Goal: Task Accomplishment & Management: Use online tool/utility

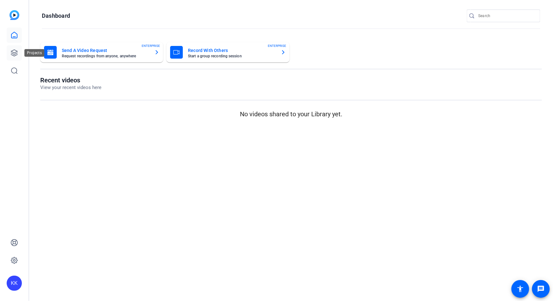
click at [13, 56] on icon at bounding box center [14, 53] width 8 height 8
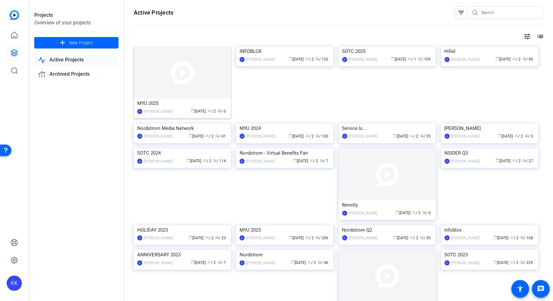
click at [181, 82] on img at bounding box center [182, 73] width 97 height 52
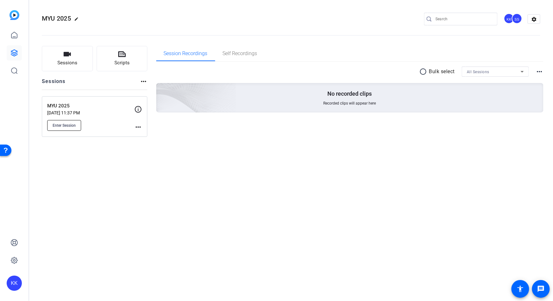
click at [74, 128] on button "Enter Session" at bounding box center [64, 125] width 34 height 11
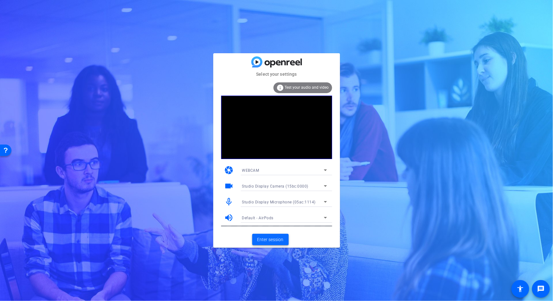
click at [271, 239] on span "Enter session" at bounding box center [270, 239] width 26 height 7
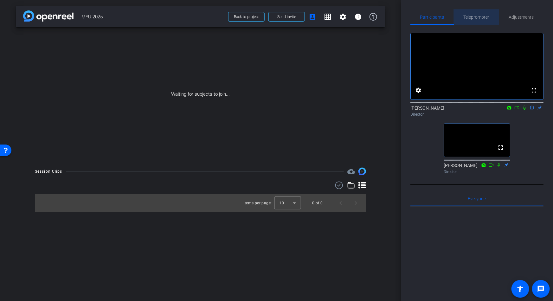
click at [481, 17] on span "Teleprompter" at bounding box center [477, 17] width 26 height 4
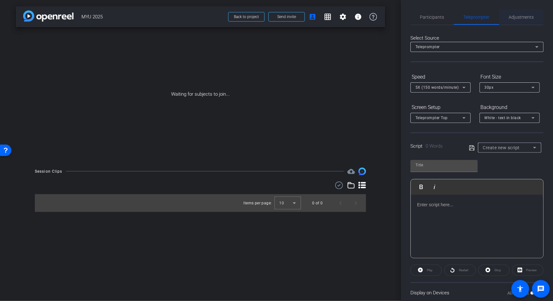
click at [513, 16] on span "Adjustments" at bounding box center [521, 17] width 25 height 4
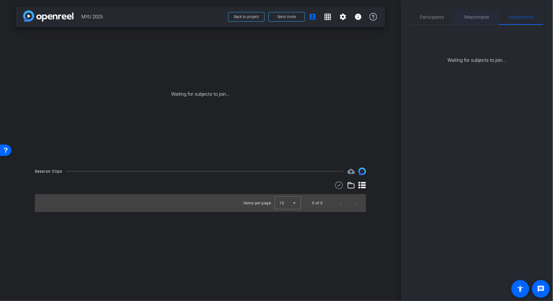
click at [481, 16] on span "Teleprompter" at bounding box center [477, 17] width 26 height 4
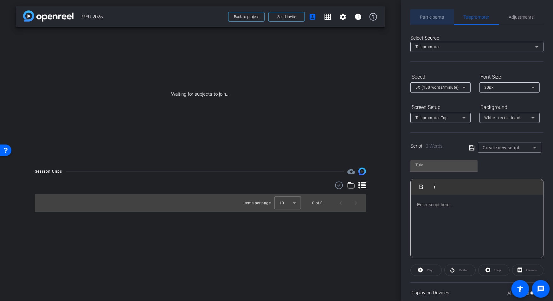
click at [437, 17] on span "Participants" at bounding box center [432, 17] width 24 height 4
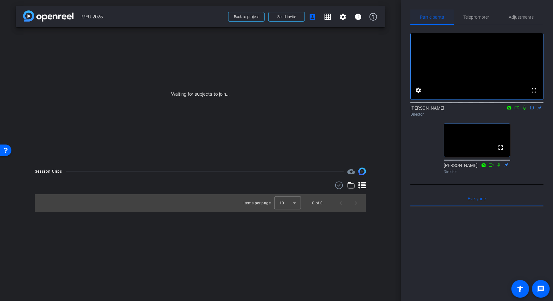
scroll to position [11, 0]
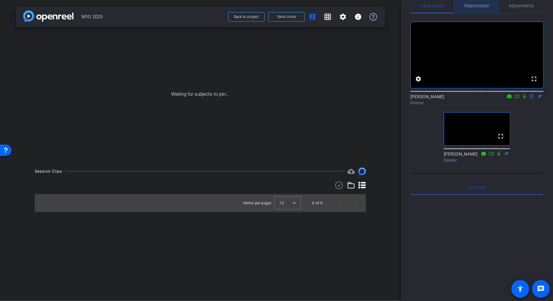
click at [471, 10] on span "Teleprompter" at bounding box center [477, 5] width 26 height 15
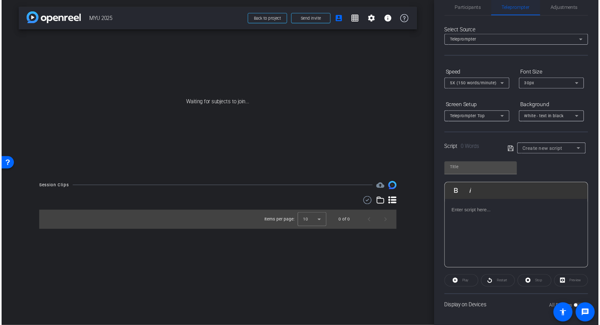
scroll to position [10, 0]
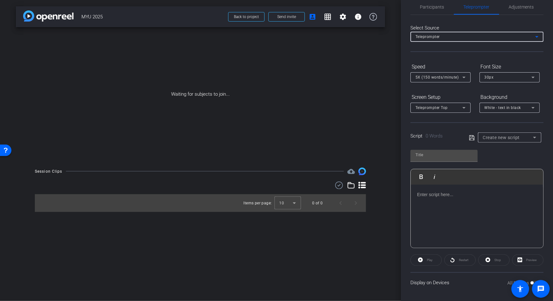
click at [468, 33] on div "Teleprompter" at bounding box center [475, 37] width 120 height 8
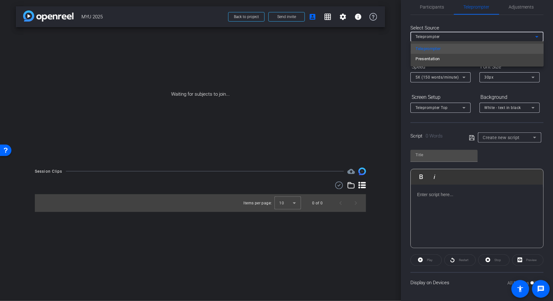
click at [468, 33] on div at bounding box center [276, 150] width 553 height 301
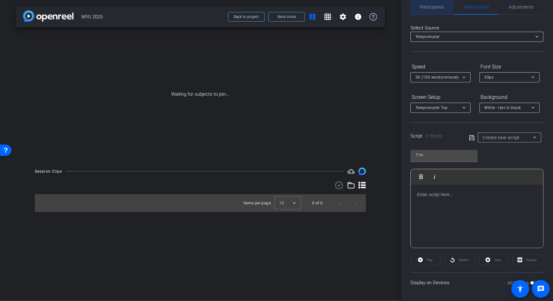
click at [434, 9] on span "Participants" at bounding box center [432, 7] width 24 height 4
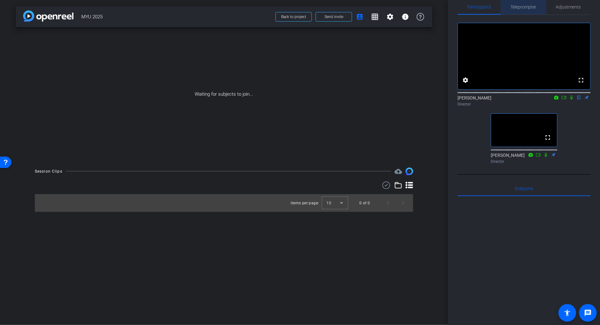
click at [523, 7] on span "Teleprompter" at bounding box center [524, 7] width 26 height 4
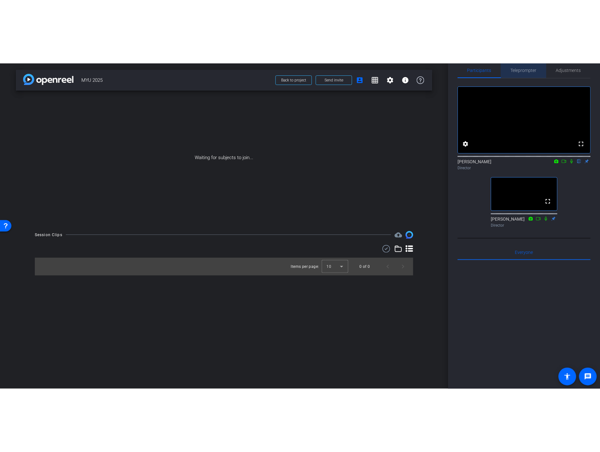
scroll to position [0, 0]
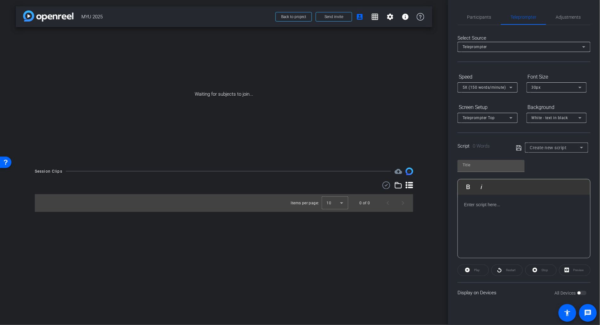
type input "Jason Bell – Supply Chain"
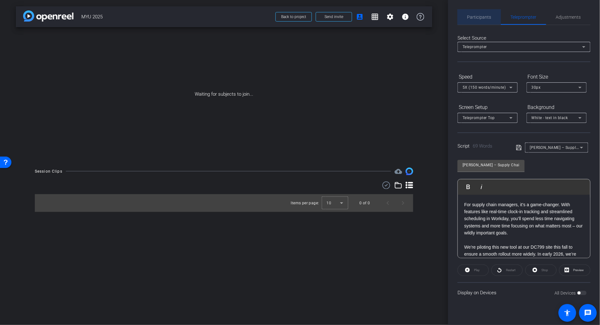
click at [478, 16] on span "Participants" at bounding box center [480, 17] width 24 height 4
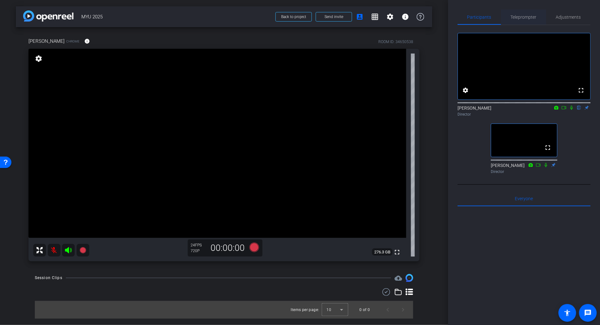
click at [510, 18] on div "Teleprompter" at bounding box center [523, 17] width 45 height 15
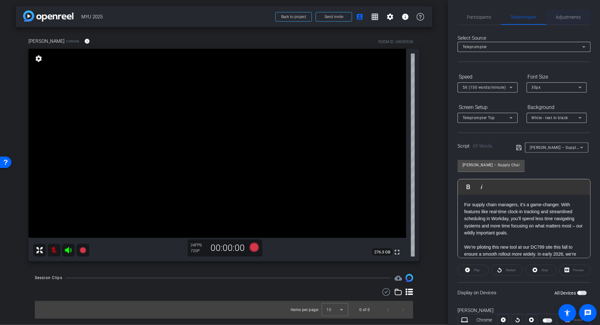
click at [553, 20] on div "Adjustments" at bounding box center [569, 17] width 44 height 15
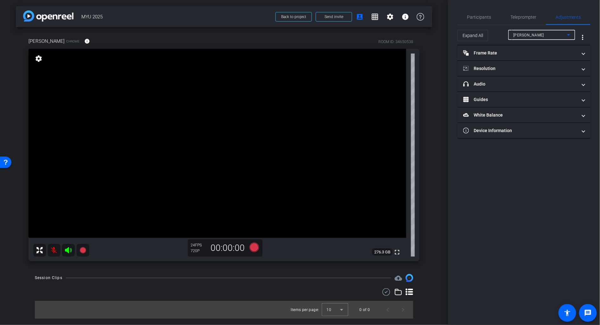
click at [552, 32] on div "Richard" at bounding box center [541, 35] width 54 height 8
click at [552, 32] on div at bounding box center [300, 162] width 600 height 325
click at [503, 54] on mat-panel-title "Frame Rate Frame Rate" at bounding box center [521, 53] width 114 height 7
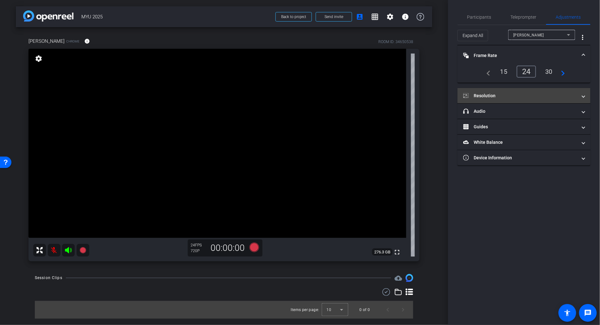
click at [506, 96] on mat-panel-title "Resolution" at bounding box center [521, 96] width 114 height 7
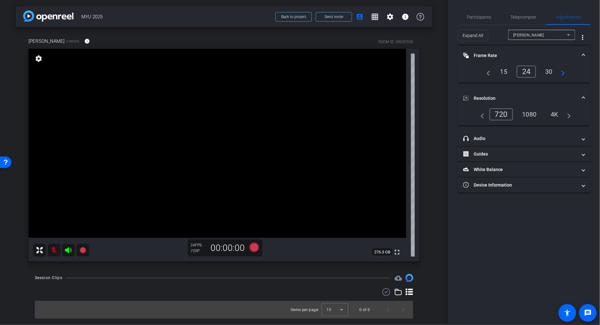
click at [537, 116] on div "1080" at bounding box center [530, 114] width 24 height 11
click at [553, 113] on div "4K" at bounding box center [555, 114] width 17 height 11
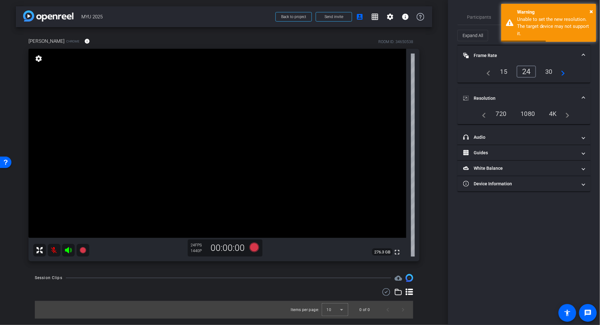
click at [535, 113] on div "1080" at bounding box center [528, 113] width 24 height 11
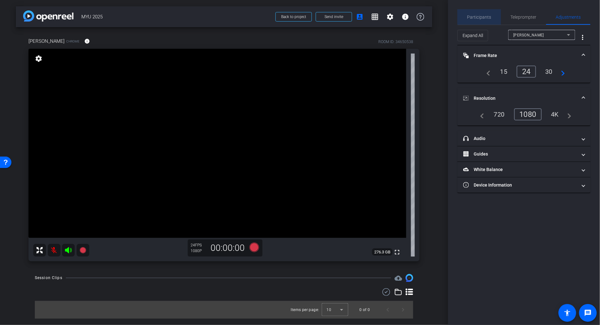
click at [488, 16] on span "Participants" at bounding box center [480, 17] width 24 height 4
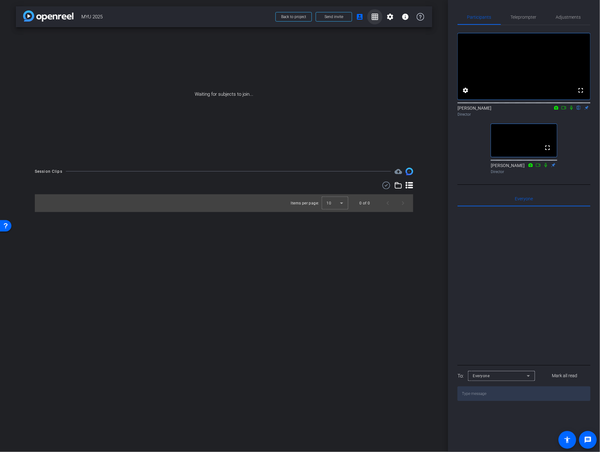
click at [376, 19] on mat-icon "grid_on" at bounding box center [375, 17] width 8 height 8
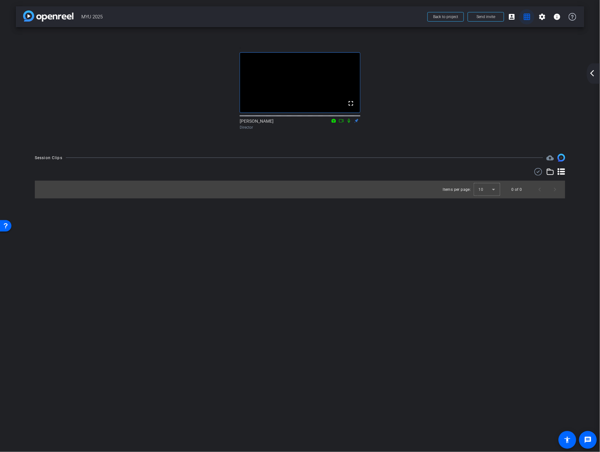
click at [514, 20] on mat-icon "account_box" at bounding box center [512, 17] width 8 height 8
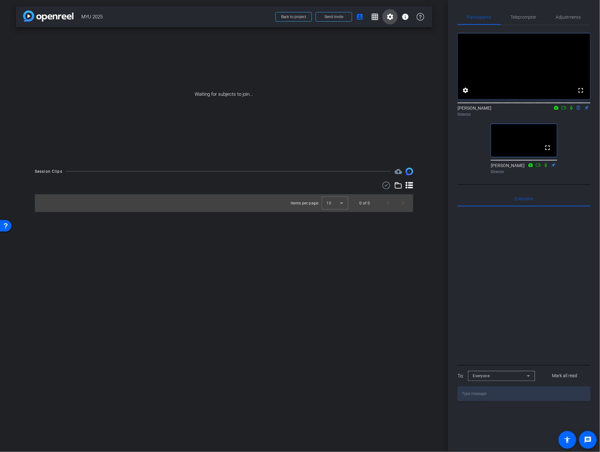
click at [390, 19] on mat-icon "settings" at bounding box center [391, 17] width 8 height 8
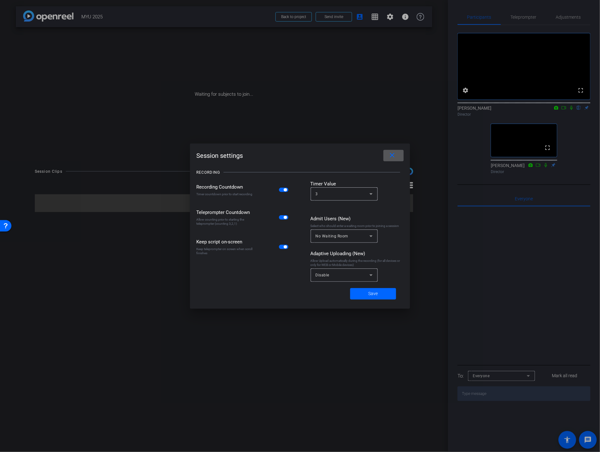
click at [394, 151] on span at bounding box center [394, 155] width 20 height 15
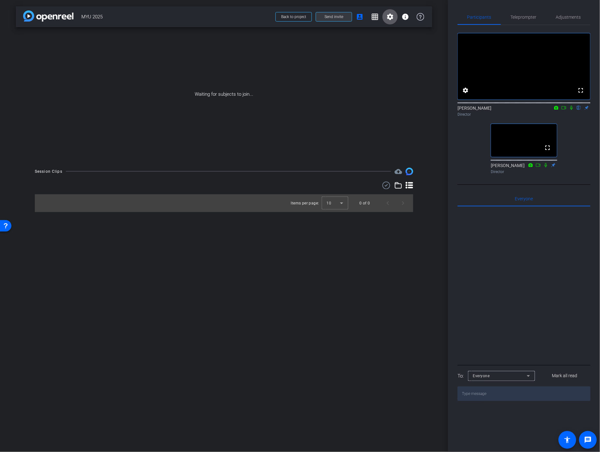
click at [335, 16] on span "Send invite" at bounding box center [334, 16] width 19 height 5
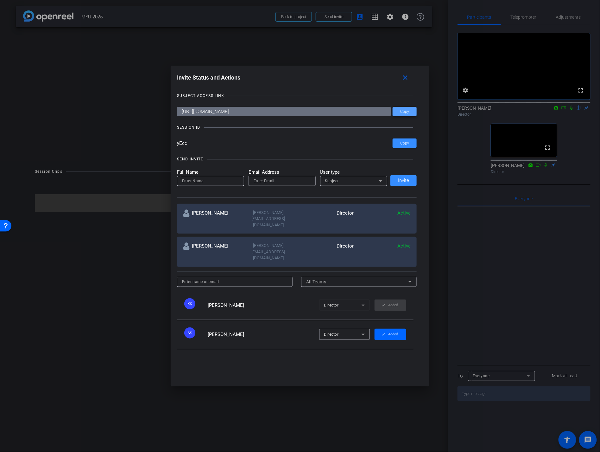
click at [400, 111] on span at bounding box center [405, 111] width 24 height 15
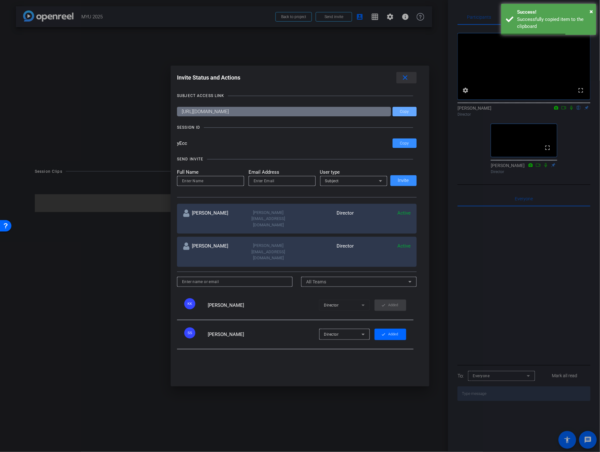
click at [406, 79] on mat-icon "close" at bounding box center [405, 78] width 8 height 8
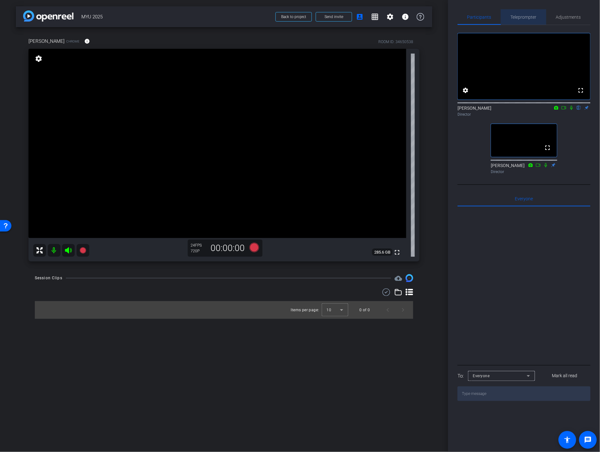
click at [520, 16] on span "Teleprompter" at bounding box center [524, 17] width 26 height 4
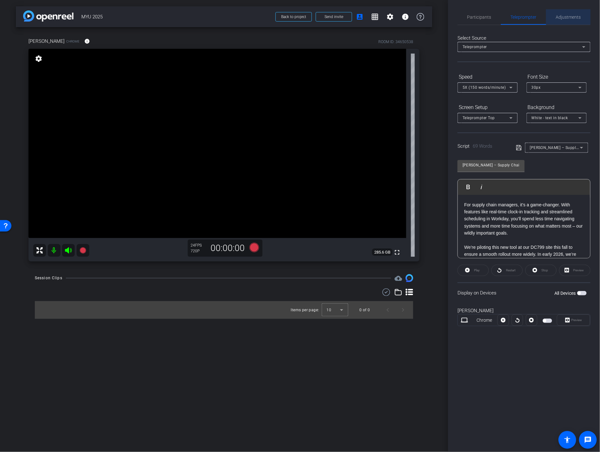
click at [553, 16] on span "Adjustments" at bounding box center [568, 17] width 25 height 4
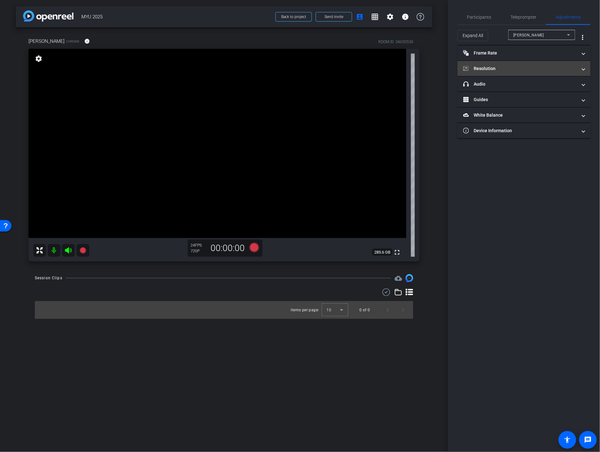
click at [506, 64] on mat-expansion-panel-header "Resolution" at bounding box center [524, 68] width 133 height 15
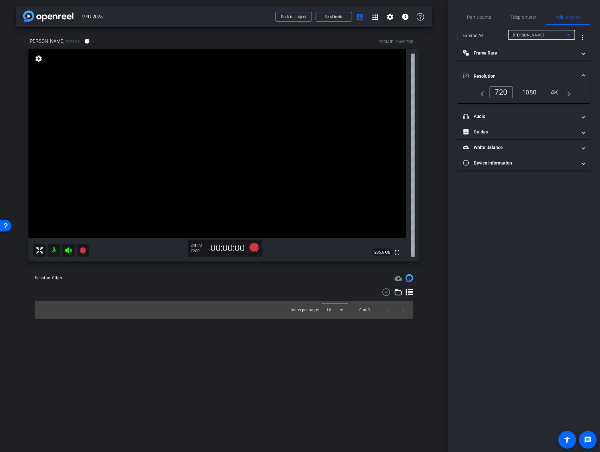
click at [531, 36] on span "Jason Bell" at bounding box center [529, 35] width 31 height 4
drag, startPoint x: 549, startPoint y: 81, endPoint x: 535, endPoint y: 93, distance: 18.2
click at [549, 81] on div at bounding box center [300, 226] width 600 height 452
click at [553, 92] on div "4K" at bounding box center [555, 92] width 17 height 11
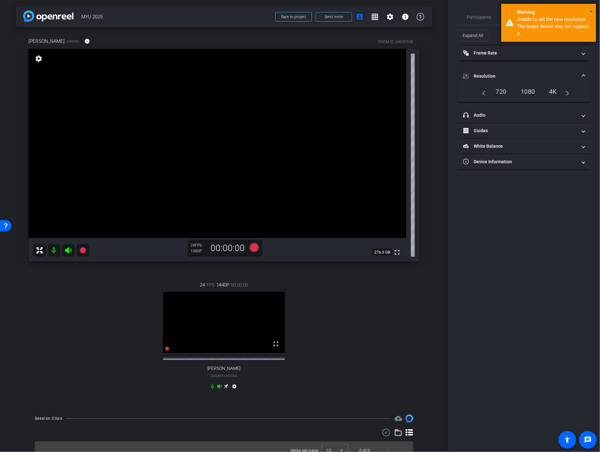
click at [553, 12] on span "×" at bounding box center [591, 12] width 3 height 8
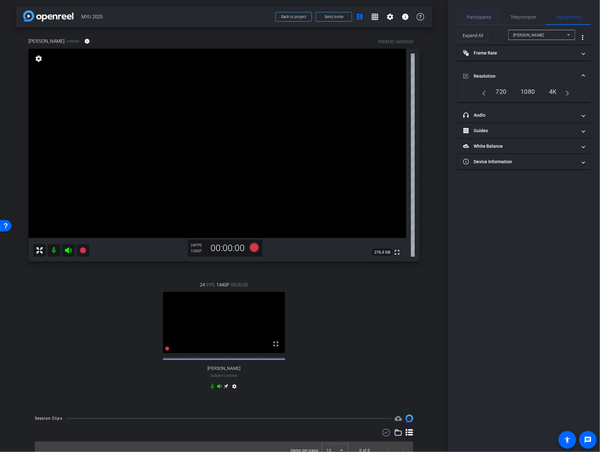
click at [493, 17] on div "Participants" at bounding box center [479, 17] width 43 height 15
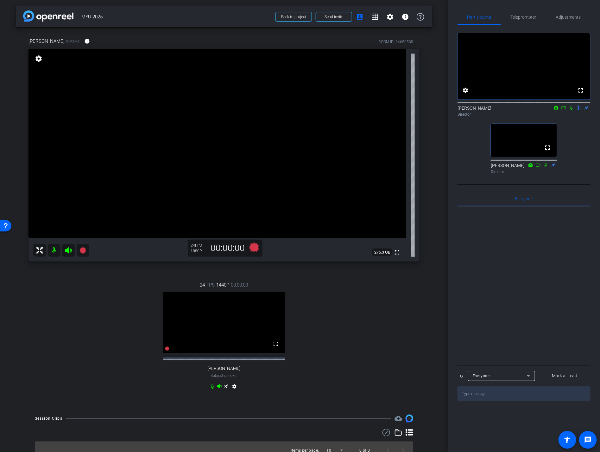
click at [225, 301] on icon at bounding box center [226, 386] width 5 height 5
click at [530, 19] on span "Teleprompter" at bounding box center [524, 17] width 26 height 4
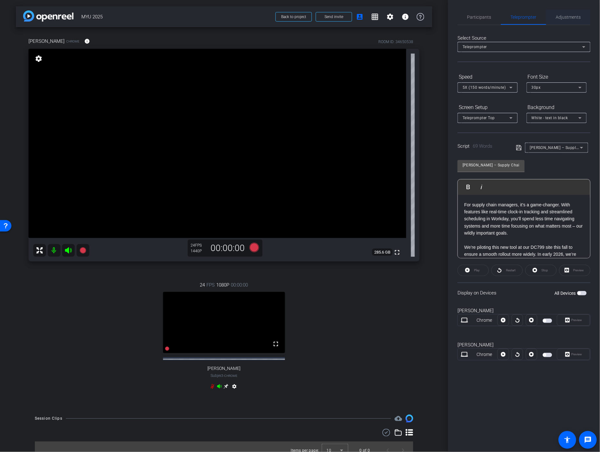
click at [553, 23] on span "Adjustments" at bounding box center [568, 17] width 25 height 15
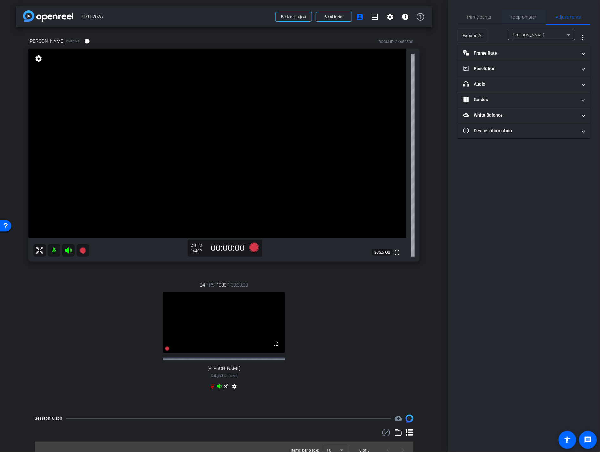
click at [526, 19] on span "Teleprompter" at bounding box center [524, 17] width 26 height 4
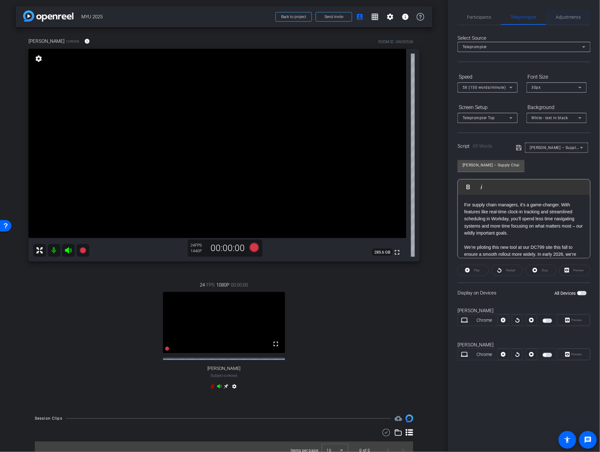
click at [553, 22] on span "Adjustments" at bounding box center [568, 17] width 25 height 15
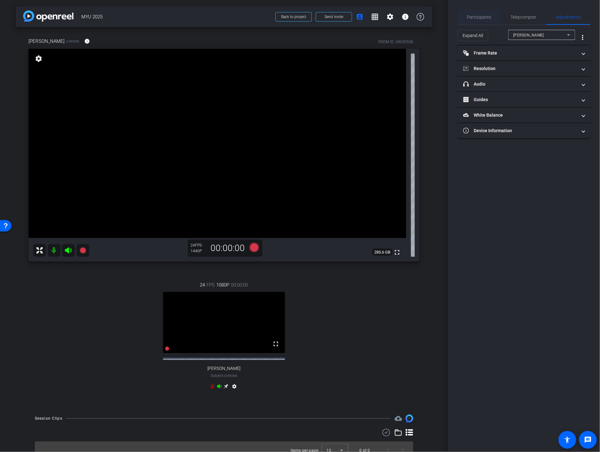
click at [487, 22] on span "Participants" at bounding box center [480, 17] width 24 height 15
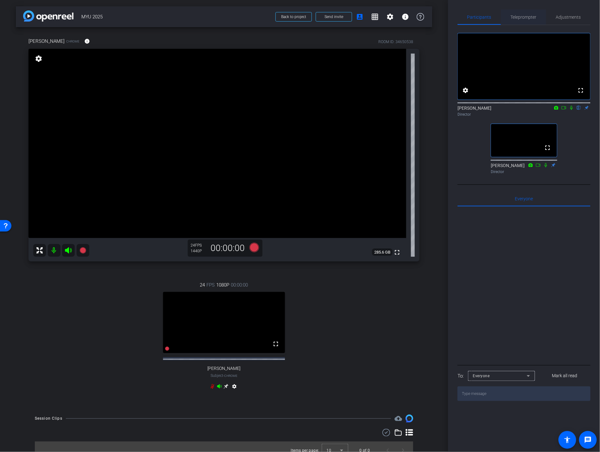
click at [533, 18] on span "Teleprompter" at bounding box center [524, 17] width 26 height 4
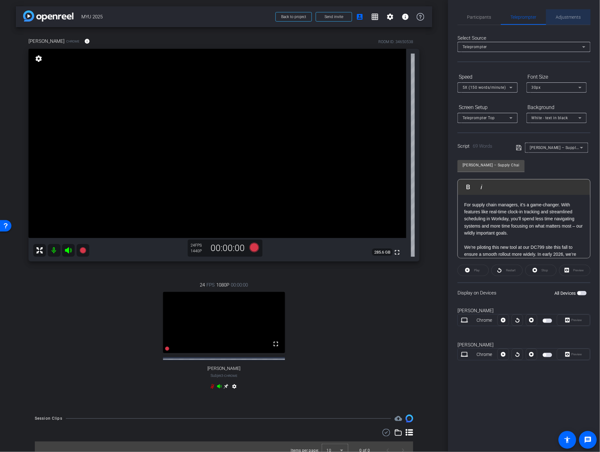
click at [553, 17] on span "Adjustments" at bounding box center [568, 17] width 25 height 4
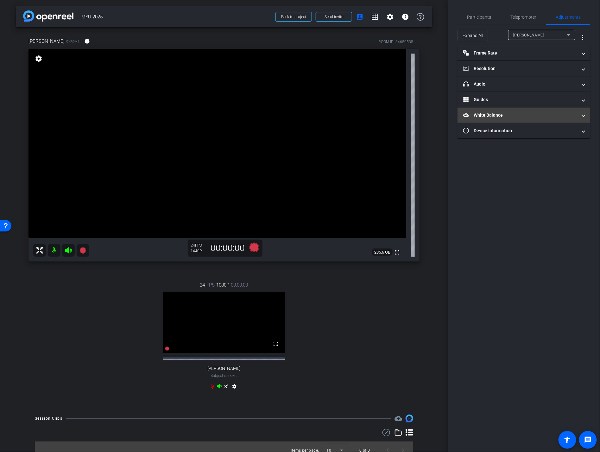
click at [491, 112] on mat-panel-title "White Balance White Balance" at bounding box center [521, 115] width 114 height 7
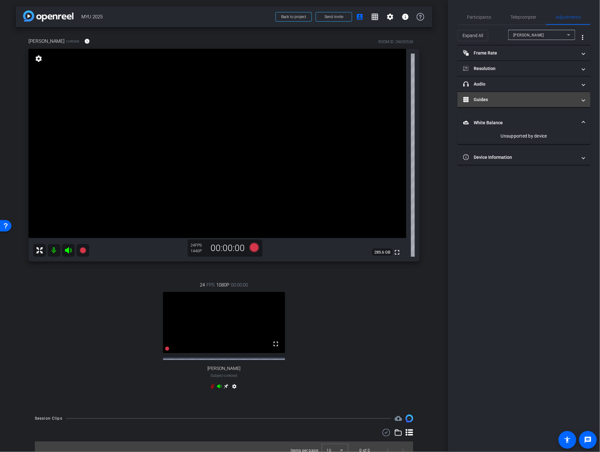
click at [510, 97] on mat-panel-title "Guides" at bounding box center [521, 99] width 114 height 7
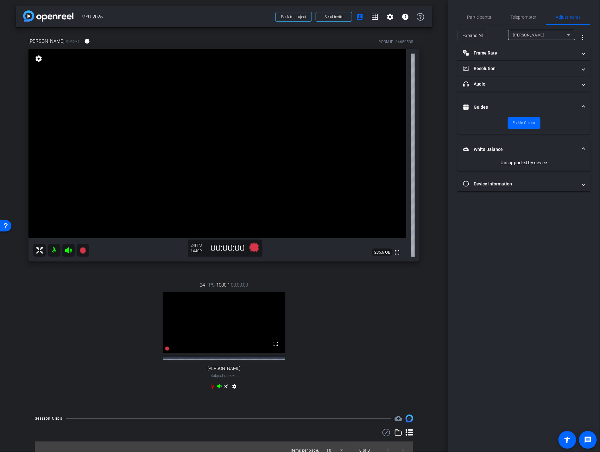
click at [510, 97] on mat-expansion-panel-header "Guides" at bounding box center [524, 107] width 133 height 20
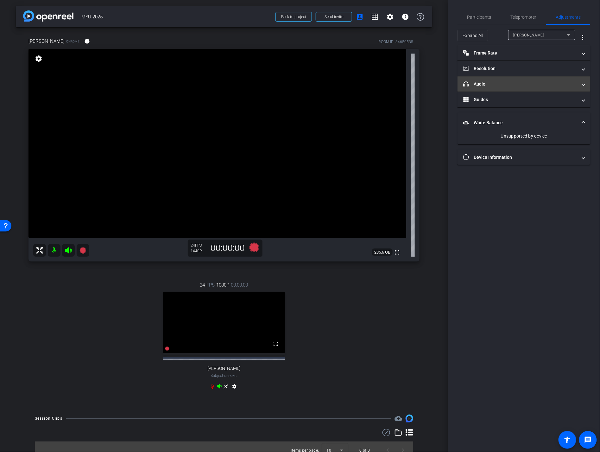
click at [510, 85] on mat-panel-title "headphone icon Audio" at bounding box center [521, 84] width 114 height 7
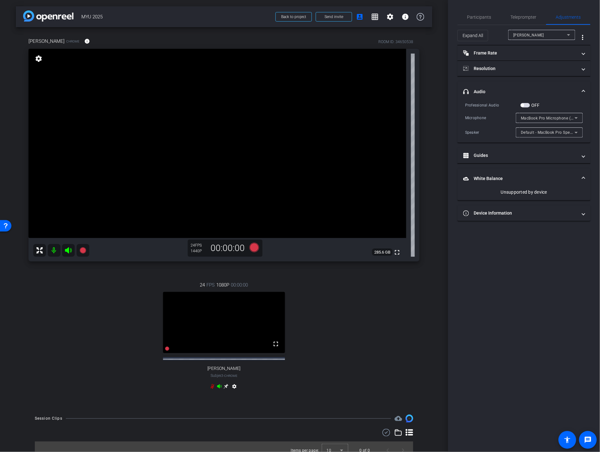
click at [526, 105] on span "button" at bounding box center [526, 105] width 10 height 4
click at [526, 105] on span "button" at bounding box center [527, 105] width 3 height 3
click at [514, 68] on mat-panel-title "Resolution" at bounding box center [521, 68] width 114 height 7
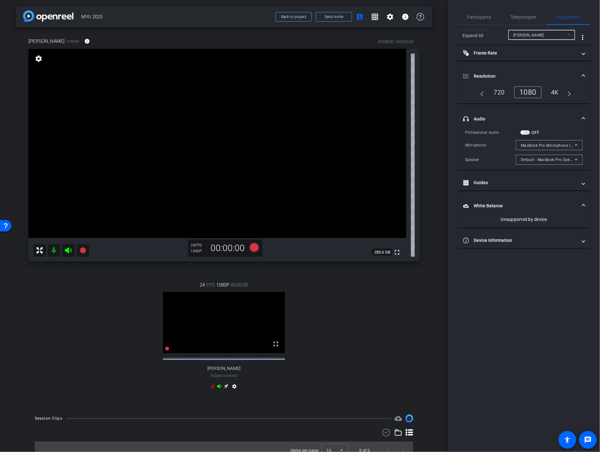
click at [534, 35] on div "Richard" at bounding box center [541, 35] width 54 height 8
click at [529, 56] on span "Jason Bell" at bounding box center [530, 58] width 32 height 8
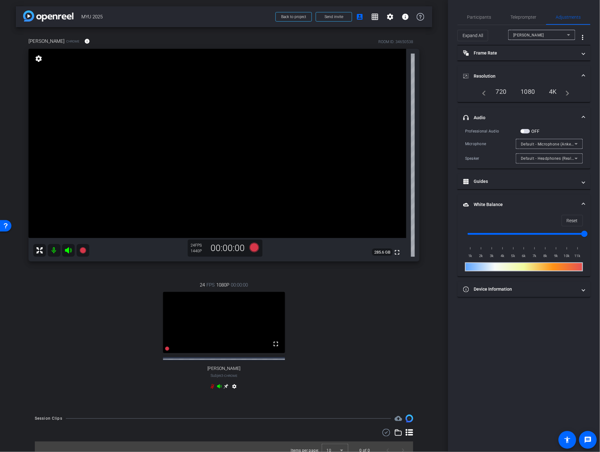
click at [551, 89] on div "4K" at bounding box center [553, 91] width 17 height 11
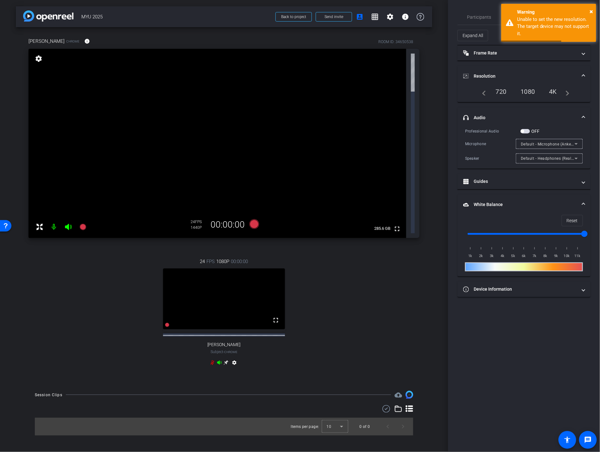
click at [531, 91] on div "1080" at bounding box center [528, 91] width 24 height 11
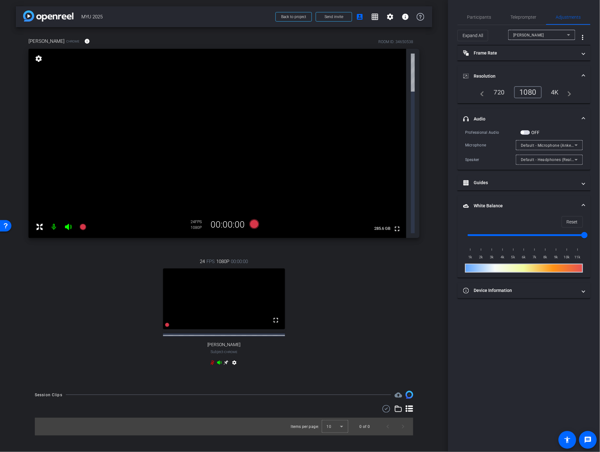
click at [499, 93] on div "720" at bounding box center [500, 92] width 20 height 11
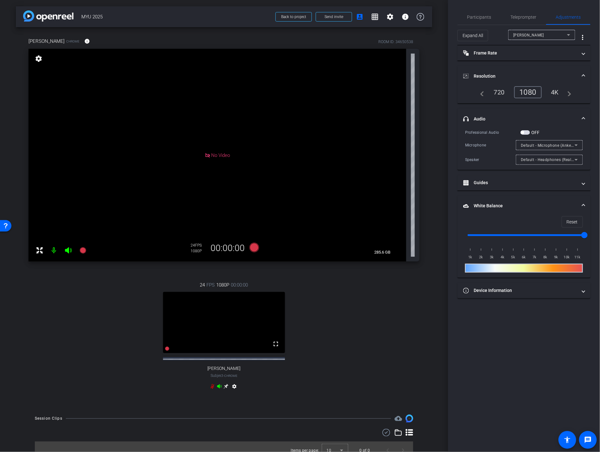
click at [522, 87] on div "1080" at bounding box center [529, 92] width 28 height 12
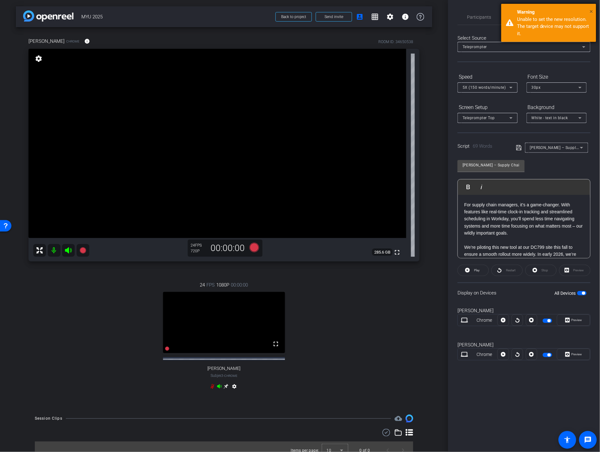
click at [553, 11] on span "×" at bounding box center [591, 12] width 3 height 8
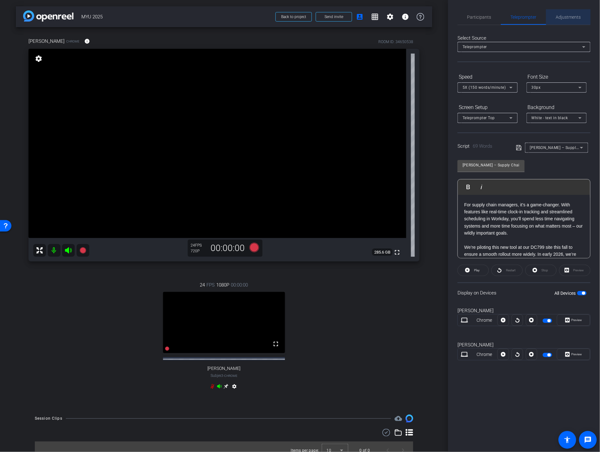
click at [553, 18] on span "Adjustments" at bounding box center [568, 17] width 25 height 4
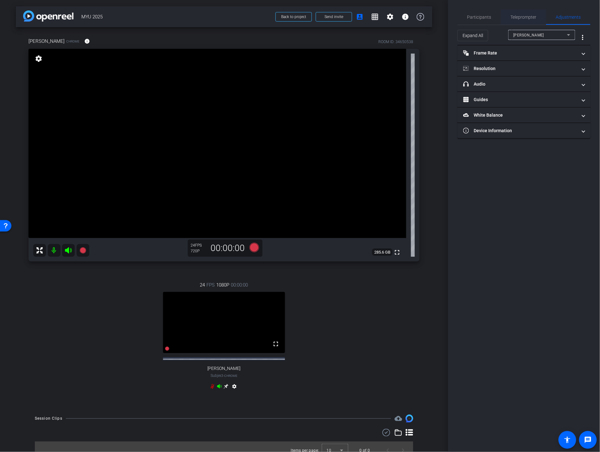
click at [519, 18] on span "Teleprompter" at bounding box center [524, 17] width 26 height 4
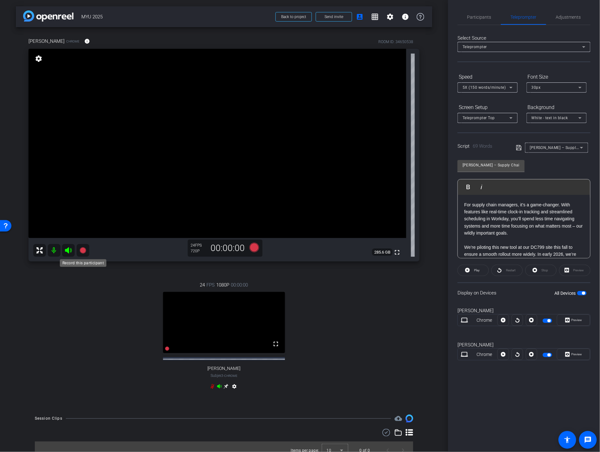
click at [82, 250] on icon at bounding box center [83, 250] width 6 height 6
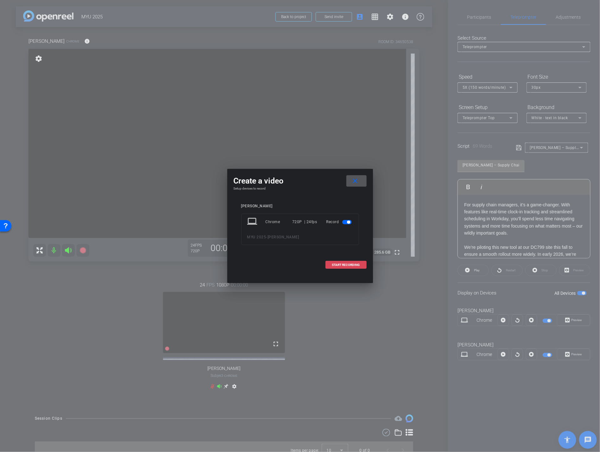
click at [338, 264] on span "START RECORDING" at bounding box center [346, 264] width 28 height 3
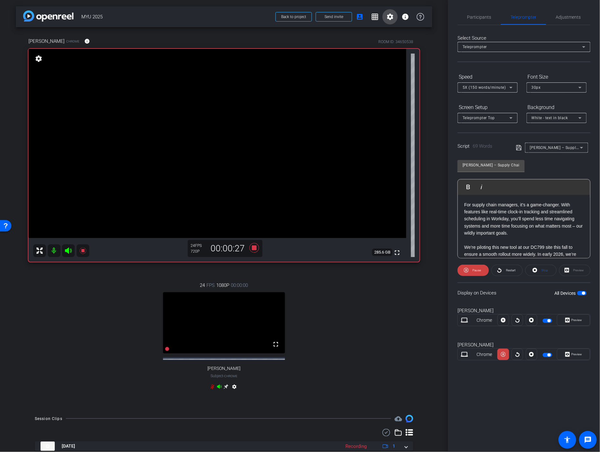
click at [392, 17] on mat-icon "settings" at bounding box center [391, 17] width 8 height 8
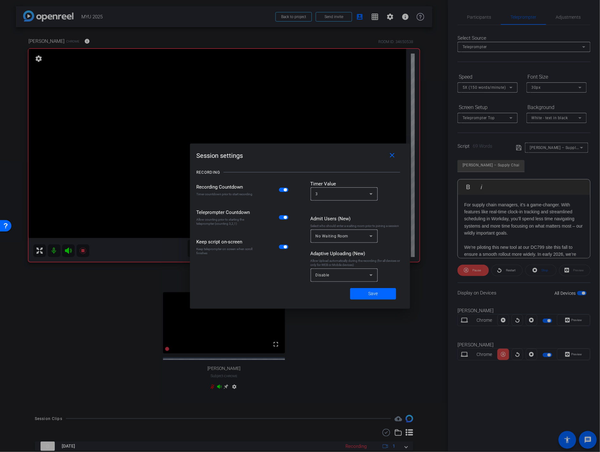
click at [282, 191] on span "button" at bounding box center [284, 190] width 10 height 4
click at [391, 157] on mat-icon "close" at bounding box center [393, 155] width 8 height 8
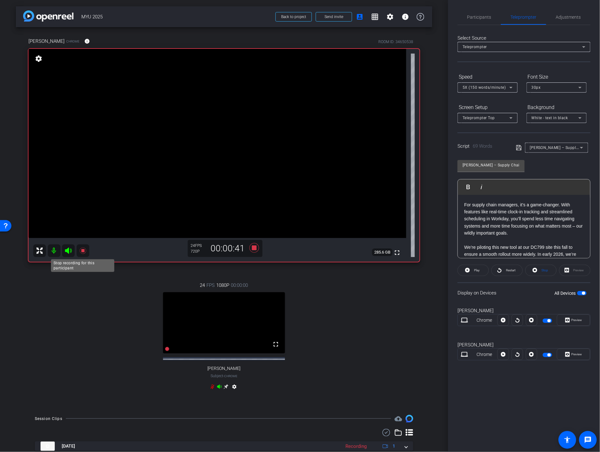
click at [79, 250] on icon at bounding box center [83, 251] width 8 height 8
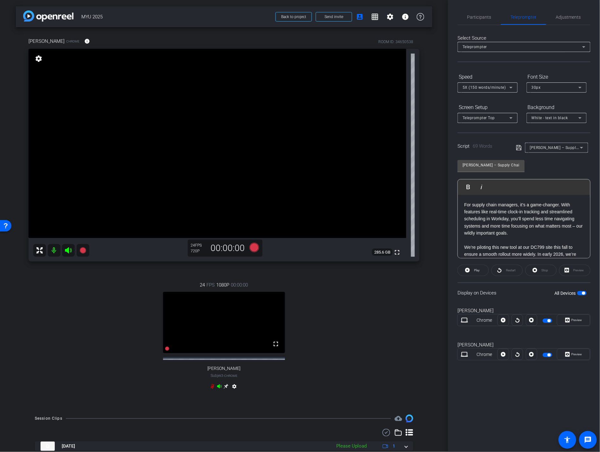
scroll to position [27, 0]
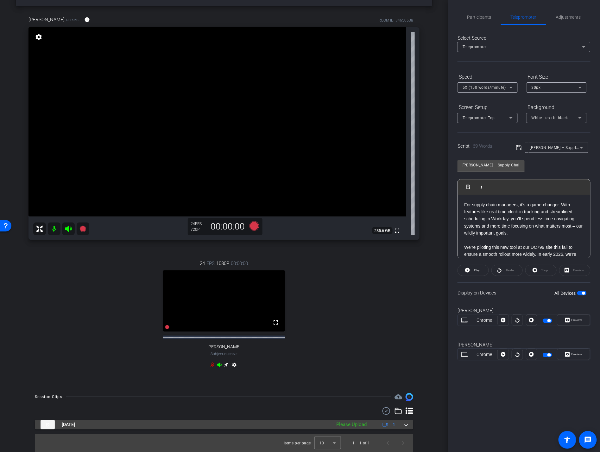
click at [406, 301] on span at bounding box center [406, 424] width 3 height 7
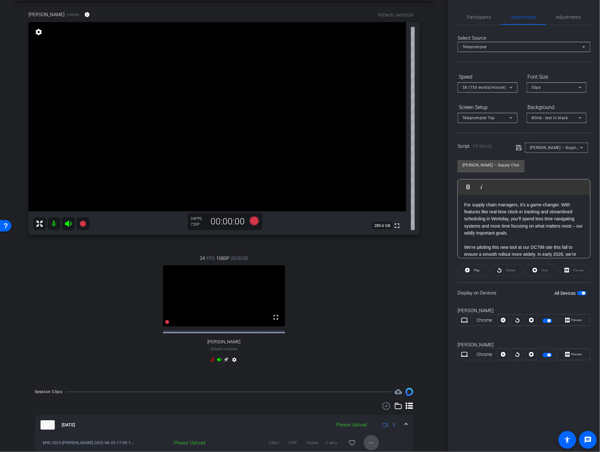
click at [371, 301] on span at bounding box center [371, 442] width 15 height 15
click at [380, 301] on span "Upload" at bounding box center [381, 419] width 25 height 8
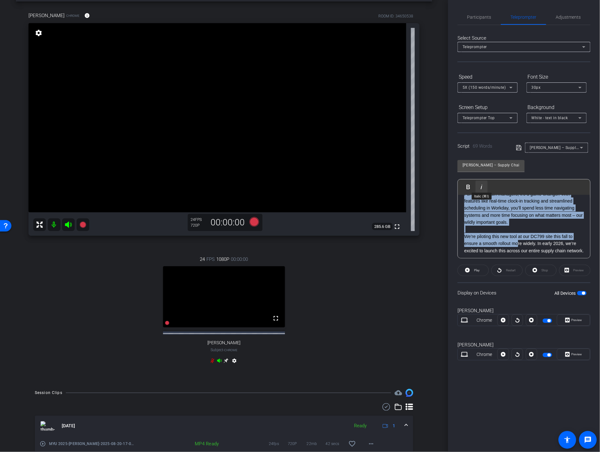
scroll to position [0, 0]
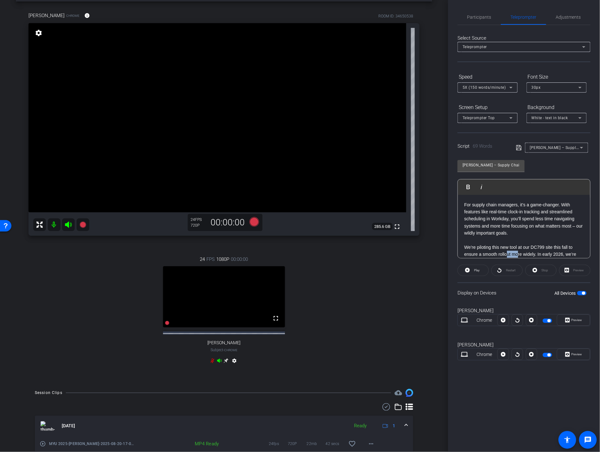
drag, startPoint x: 517, startPoint y: 234, endPoint x: 507, endPoint y: 253, distance: 22.1
click at [507, 253] on p "We’re piloting this new tool at our DC799 site this fall to ensure a smooth rol…" at bounding box center [525, 254] width 120 height 21
click at [520, 253] on p "We’re piloting this new tool at our DC799 site this fall to ensure a smooth rol…" at bounding box center [525, 254] width 120 height 21
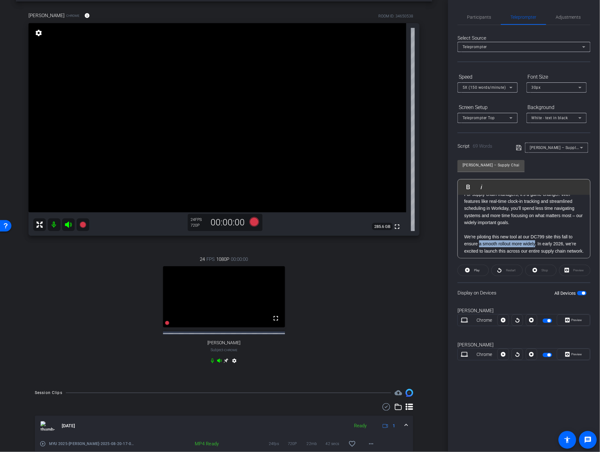
drag, startPoint x: 536, startPoint y: 244, endPoint x: 489, endPoint y: 243, distance: 46.9
click at [479, 243] on p "We’re piloting this new tool at our DC799 site this fall to ensure a smooth rol…" at bounding box center [525, 243] width 120 height 21
click at [533, 235] on p "We’re piloting this new tool at our DC799 site this fall to ensure a smooth rol…" at bounding box center [525, 243] width 120 height 21
click at [438, 104] on div "arrow_back MYU 2025 Back to project Send invite account_box grid_on settings in…" at bounding box center [224, 200] width 448 height 452
click at [479, 16] on span "Participants" at bounding box center [480, 17] width 24 height 4
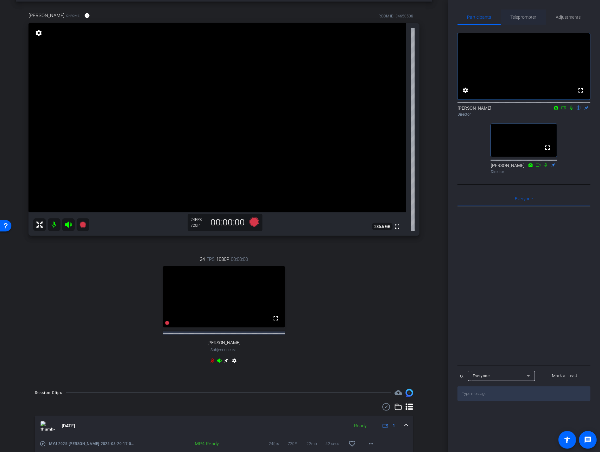
click at [524, 16] on span "Teleprompter" at bounding box center [524, 17] width 26 height 4
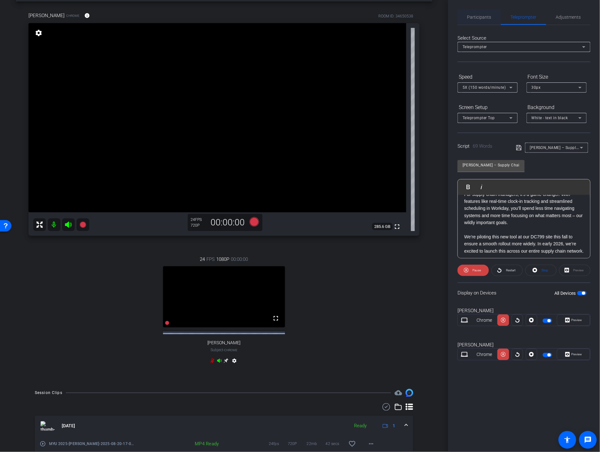
click at [478, 16] on span "Participants" at bounding box center [480, 17] width 24 height 4
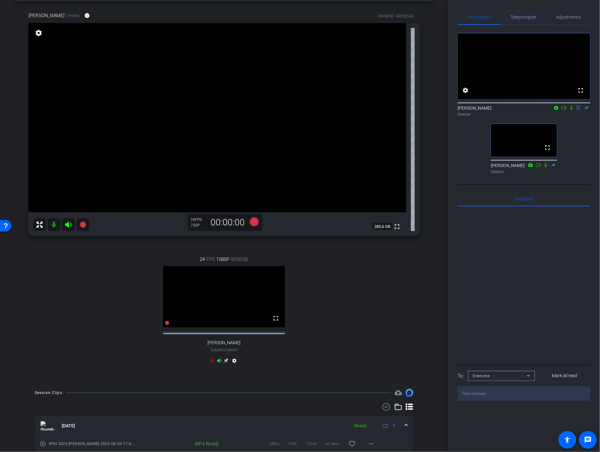
click at [519, 16] on span "Teleprompter" at bounding box center [524, 17] width 26 height 4
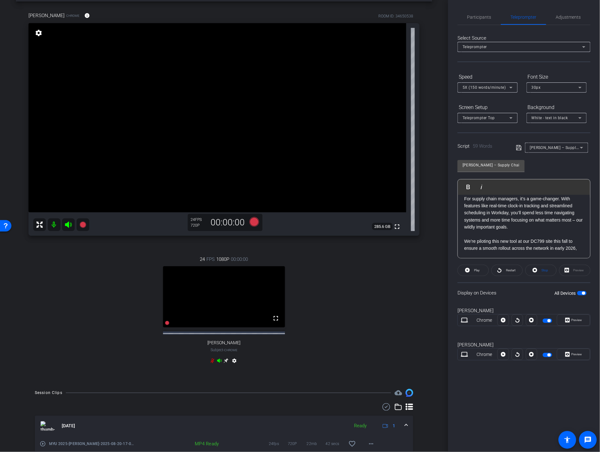
scroll to position [6, 0]
click at [86, 227] on icon at bounding box center [83, 225] width 8 height 8
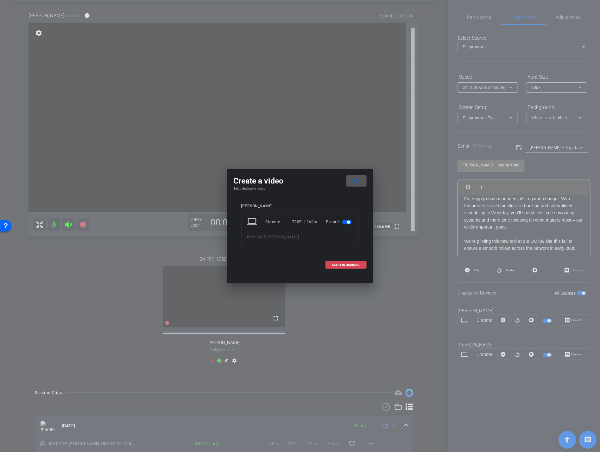
click at [345, 266] on span "START RECORDING" at bounding box center [346, 264] width 28 height 3
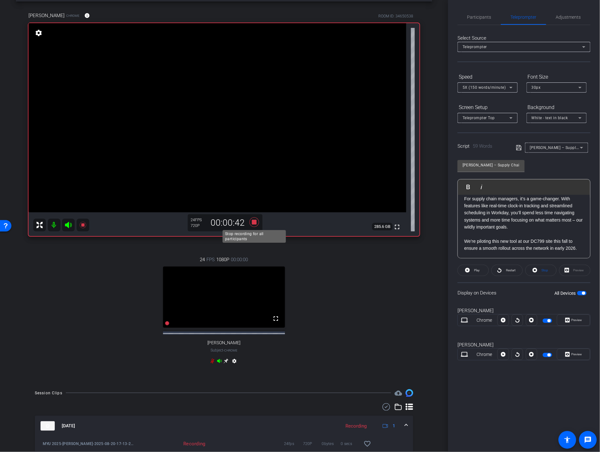
click at [256, 224] on icon at bounding box center [254, 221] width 15 height 11
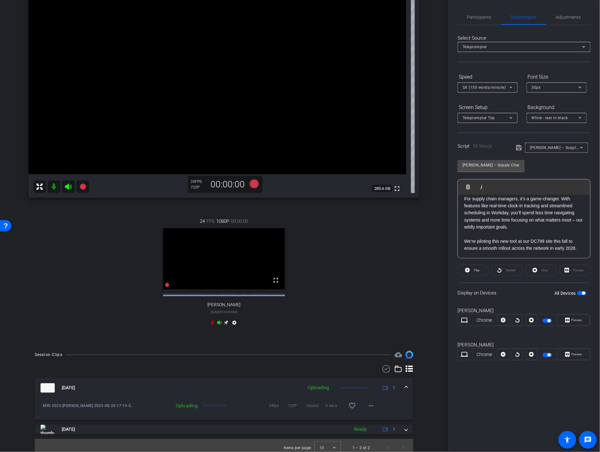
scroll to position [74, 0]
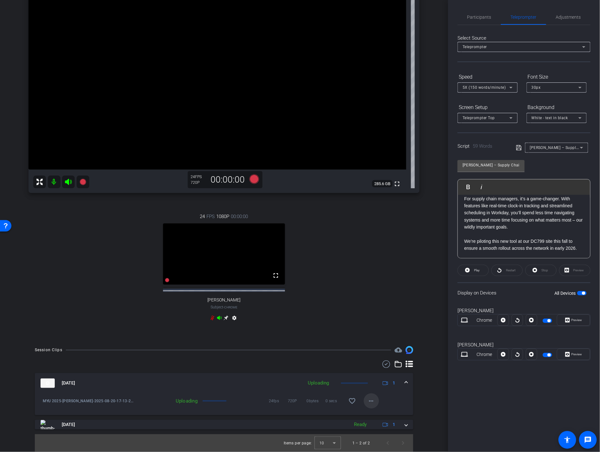
click at [374, 301] on span at bounding box center [371, 400] width 15 height 15
click at [298, 301] on div at bounding box center [300, 226] width 600 height 452
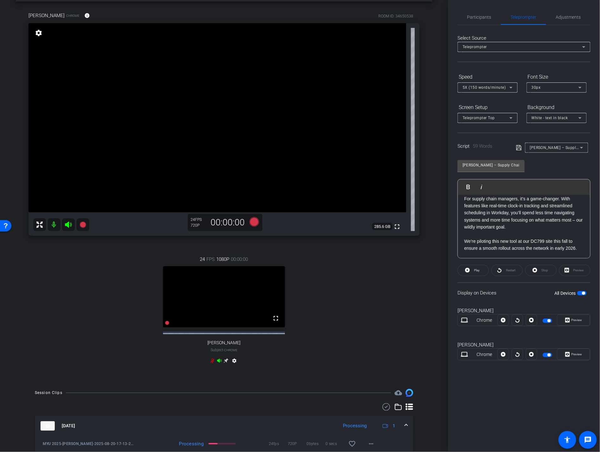
scroll to position [26, 0]
click at [79, 224] on icon at bounding box center [83, 225] width 8 height 8
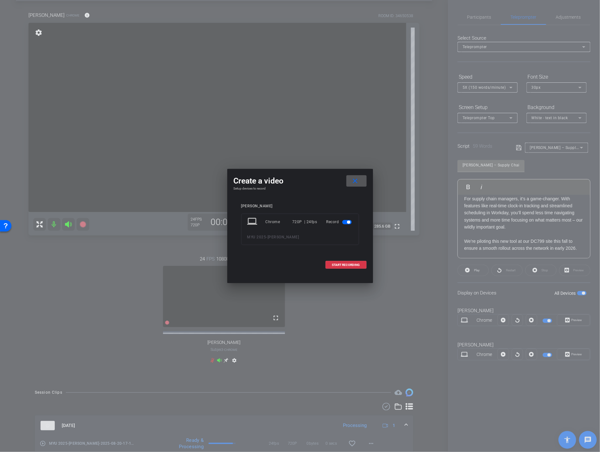
click at [358, 178] on mat-icon "close" at bounding box center [355, 181] width 8 height 8
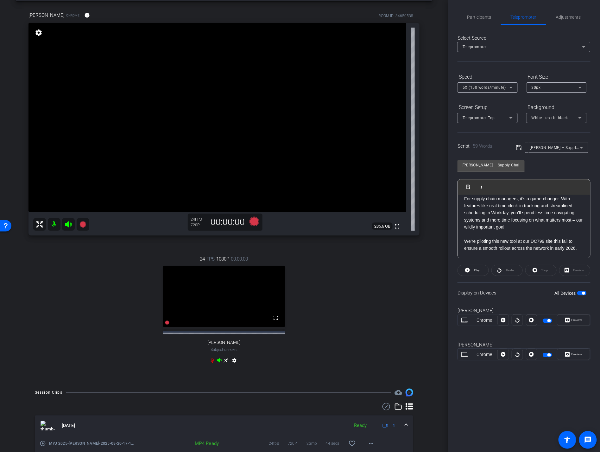
scroll to position [0, 0]
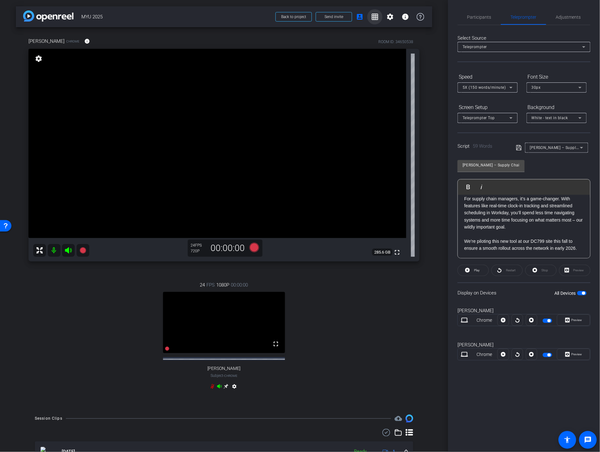
click at [375, 17] on mat-icon "grid_on" at bounding box center [375, 17] width 8 height 8
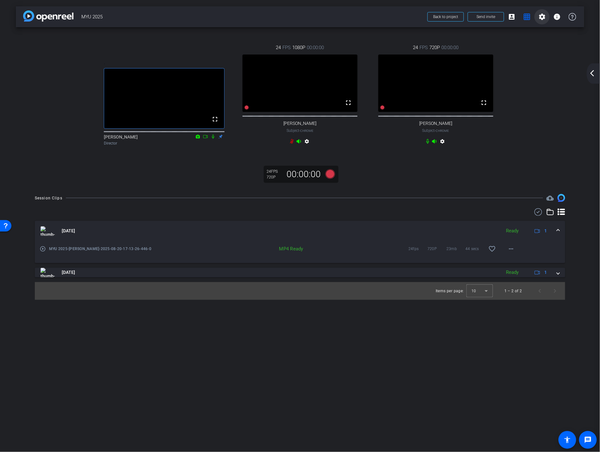
click at [544, 15] on mat-icon "settings" at bounding box center [543, 17] width 8 height 8
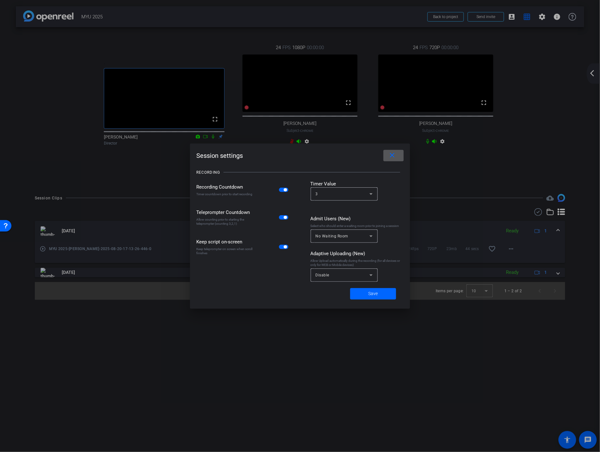
click at [283, 192] on mat-slide-toggle at bounding box center [284, 189] width 11 height 7
click at [285, 191] on span "button" at bounding box center [285, 189] width 3 height 3
click at [371, 295] on span "Save" at bounding box center [374, 293] width 10 height 7
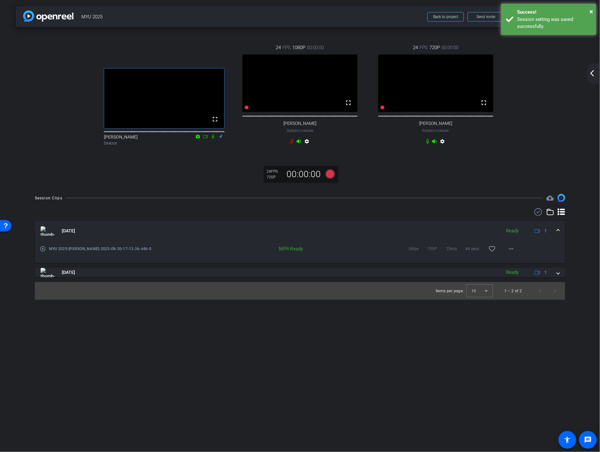
click at [529, 94] on div ". fullscreen Stephen Sadis Director 24 FPS 1080P 00:00:00 fullscreen Richard Su…" at bounding box center [300, 95] width 543 height 123
click at [553, 7] on div "× Success! Session setting was saved successfully." at bounding box center [549, 19] width 95 height 31
click at [513, 14] on mat-icon "account_box" at bounding box center [512, 17] width 8 height 8
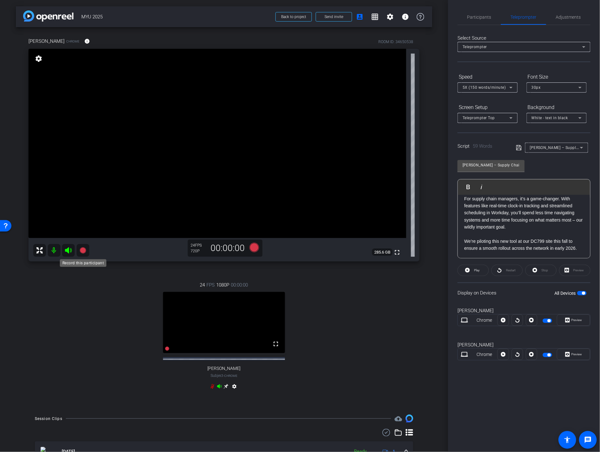
click at [79, 246] on mat-icon at bounding box center [83, 250] width 13 height 13
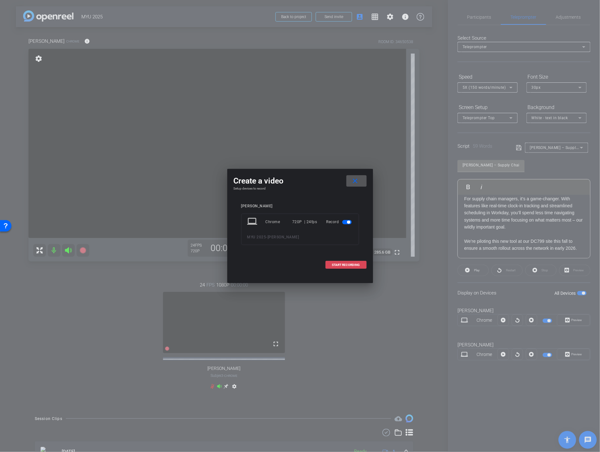
click at [331, 265] on span at bounding box center [346, 264] width 41 height 15
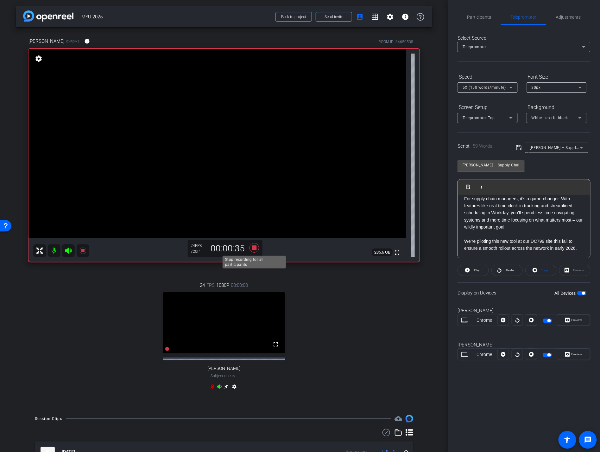
click at [254, 251] on icon at bounding box center [254, 247] width 15 height 11
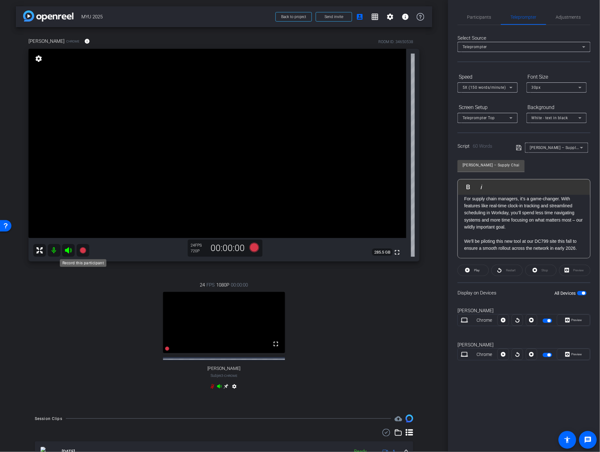
click at [84, 249] on icon at bounding box center [83, 250] width 6 height 6
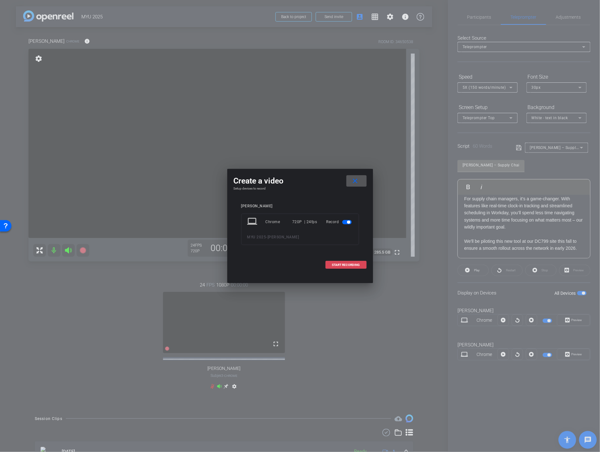
click at [347, 265] on span "START RECORDING" at bounding box center [346, 264] width 28 height 3
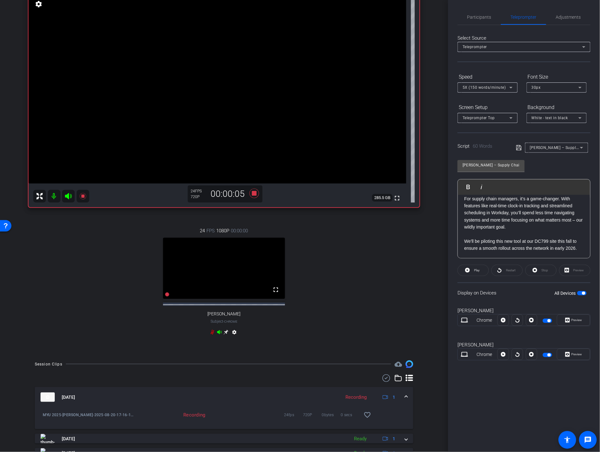
scroll to position [54, 0]
click at [474, 15] on span "Participants" at bounding box center [480, 17] width 24 height 4
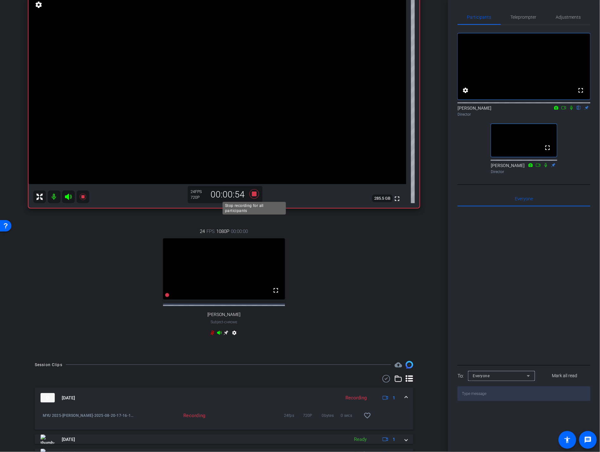
click at [255, 196] on icon at bounding box center [254, 193] width 15 height 11
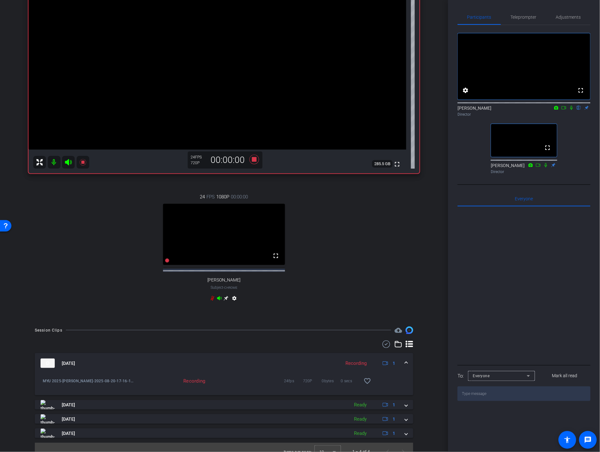
scroll to position [102, 0]
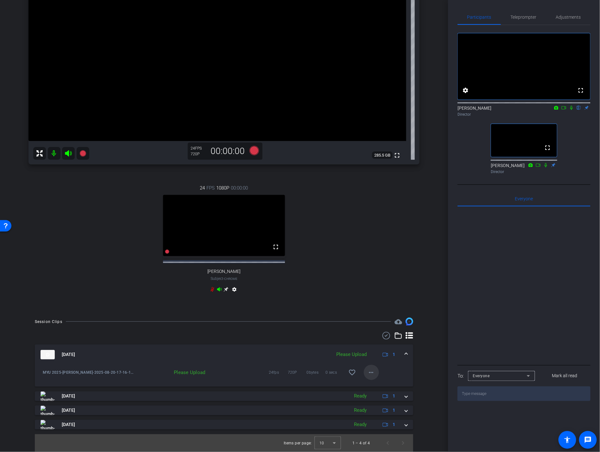
click at [377, 301] on span at bounding box center [371, 372] width 15 height 15
click at [379, 301] on span "Upload" at bounding box center [381, 386] width 25 height 8
click at [372, 301] on mat-icon "more_horiz" at bounding box center [372, 373] width 8 height 8
click at [376, 301] on span "Upload" at bounding box center [381, 386] width 25 height 8
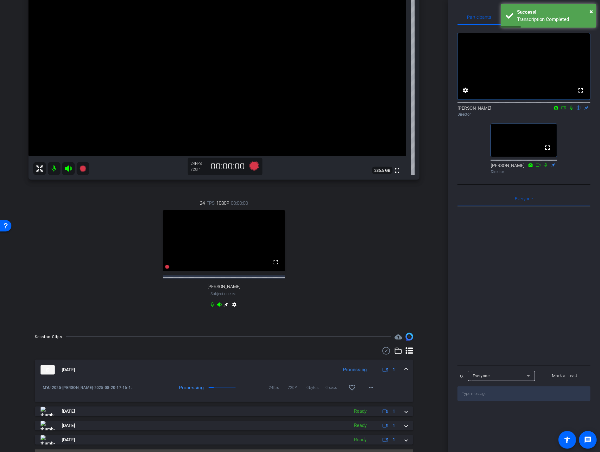
scroll to position [84, 0]
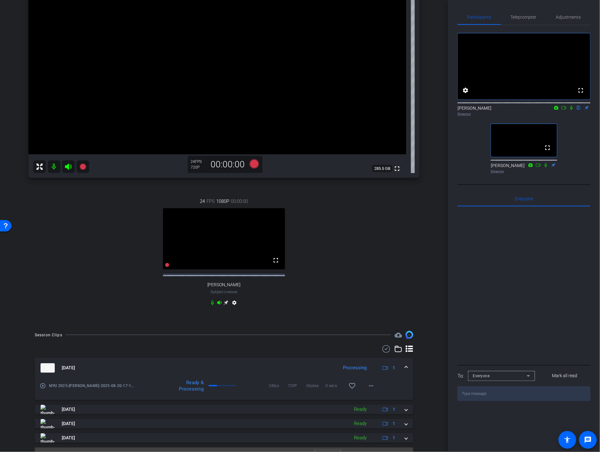
click at [375, 281] on div "24 FPS 1080P 00:00:00 fullscreen Richard Subject - Chrome settings" at bounding box center [224, 252] width 391 height 131
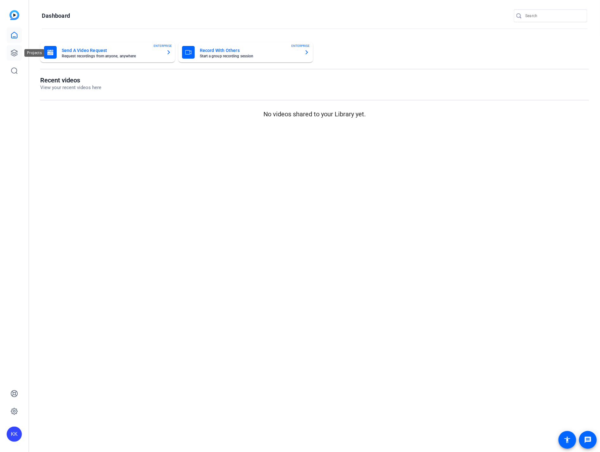
click at [13, 51] on icon at bounding box center [14, 53] width 8 height 8
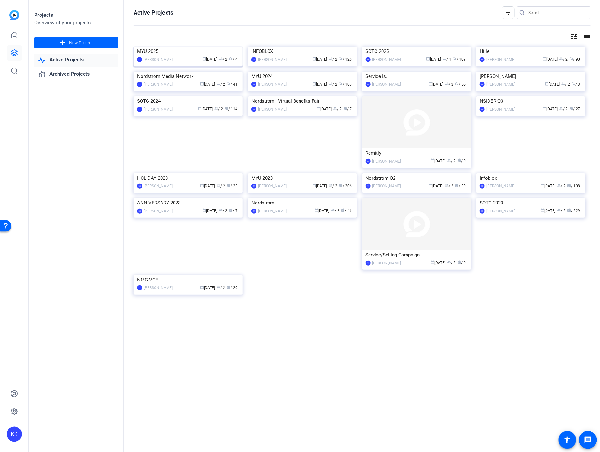
click at [205, 47] on img at bounding box center [188, 47] width 109 height 0
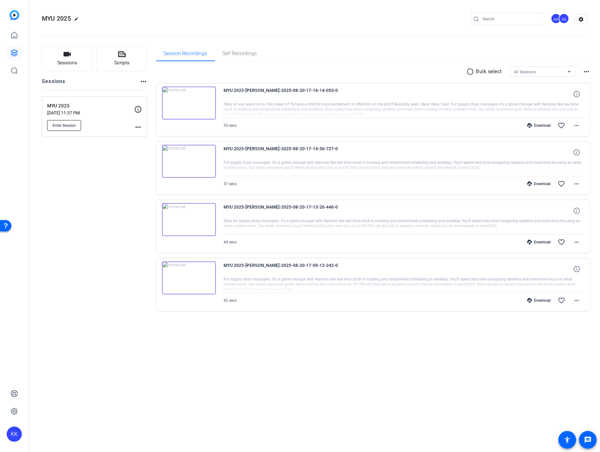
click at [75, 123] on span "Enter Session" at bounding box center [64, 125] width 23 height 5
click at [67, 126] on span "Enter Session" at bounding box center [64, 125] width 23 height 5
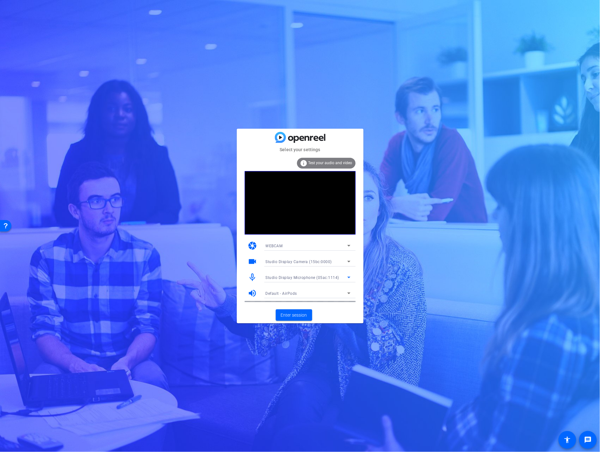
click at [295, 277] on span "Studio Display Microphone (05ac:1114)" at bounding box center [303, 277] width 74 height 4
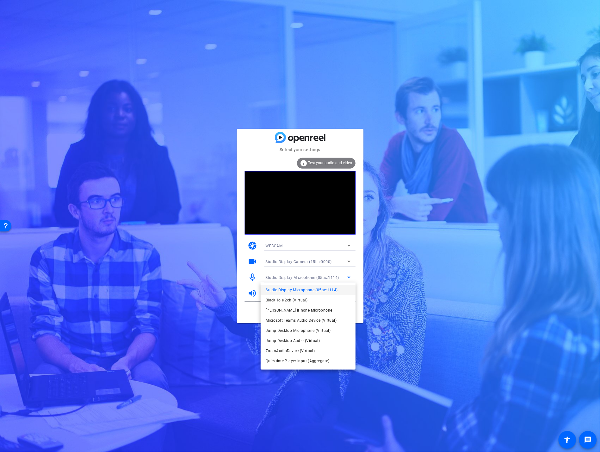
click at [295, 288] on span "Studio Display Microphone (05ac:1114)" at bounding box center [302, 290] width 72 height 8
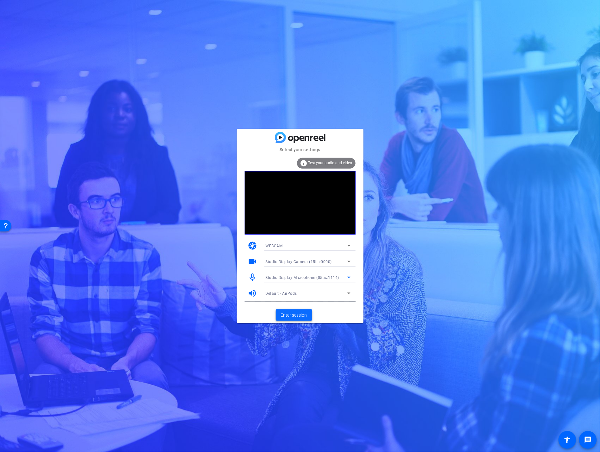
click at [299, 317] on span "Enter session" at bounding box center [294, 315] width 26 height 7
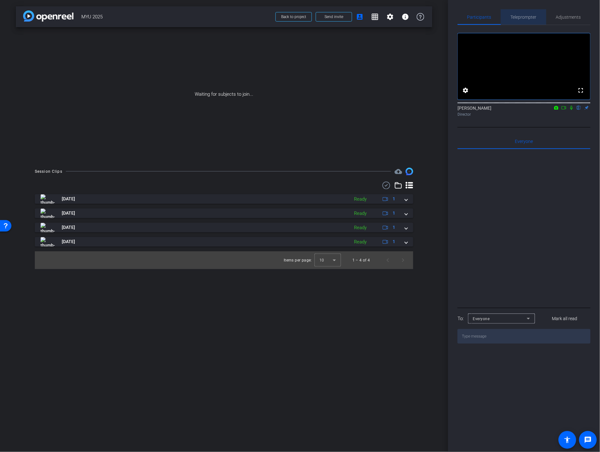
click at [529, 15] on span "Teleprompter" at bounding box center [524, 17] width 26 height 4
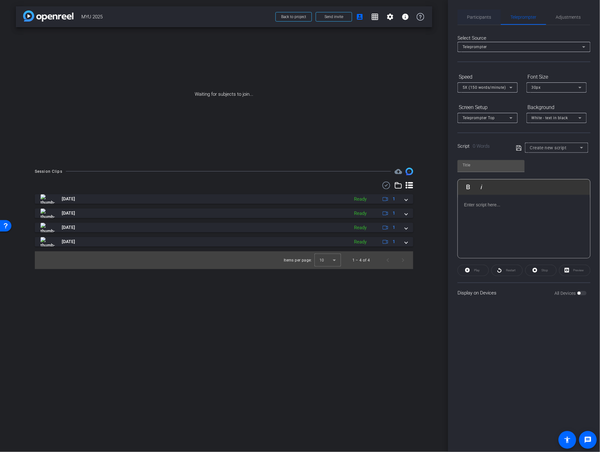
click at [479, 20] on span "Participants" at bounding box center [480, 17] width 24 height 15
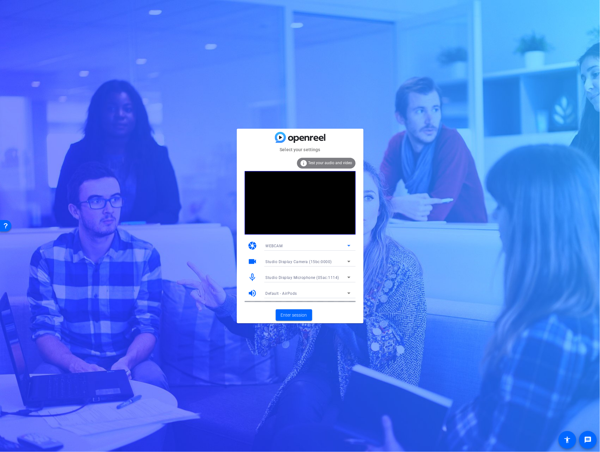
click at [326, 244] on div "WEBCAM" at bounding box center [307, 246] width 82 height 8
click at [327, 248] on div at bounding box center [300, 226] width 600 height 452
click at [333, 248] on div "WEBCAM" at bounding box center [307, 246] width 82 height 8
click at [361, 247] on div at bounding box center [300, 226] width 600 height 452
click at [343, 277] on div "Studio Display Microphone (05ac:1114)" at bounding box center [307, 277] width 82 height 8
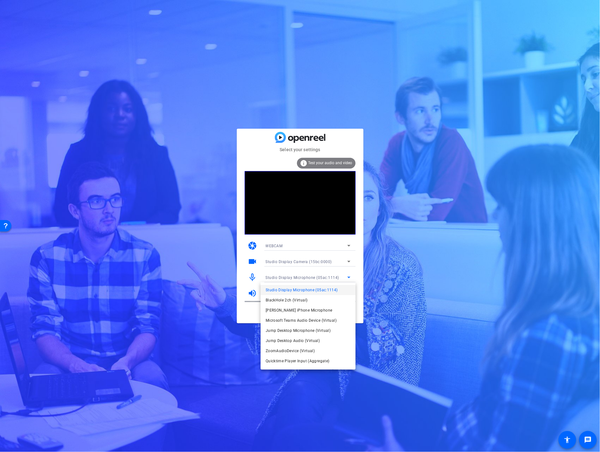
click at [327, 260] on div at bounding box center [300, 226] width 600 height 452
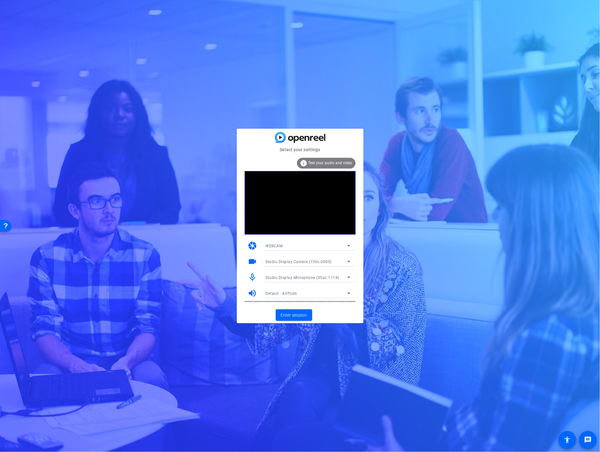
click at [327, 261] on span "Studio Display Camera (15bc:0000)" at bounding box center [299, 262] width 67 height 4
click at [328, 261] on div at bounding box center [300, 226] width 600 height 452
click at [326, 272] on div "Studio Display Microphone (05ac:1114)" at bounding box center [308, 277] width 85 height 10
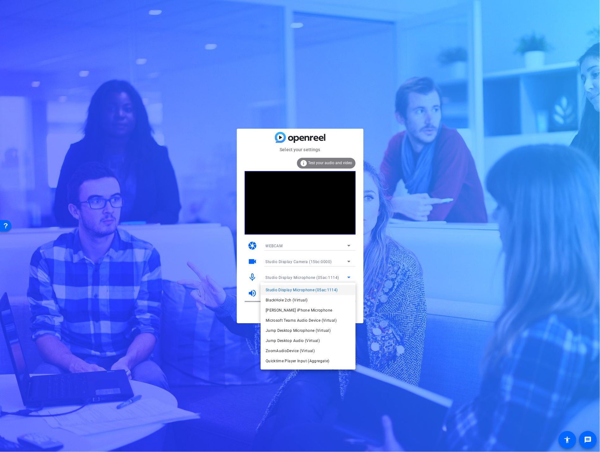
click at [395, 268] on div at bounding box center [300, 226] width 600 height 452
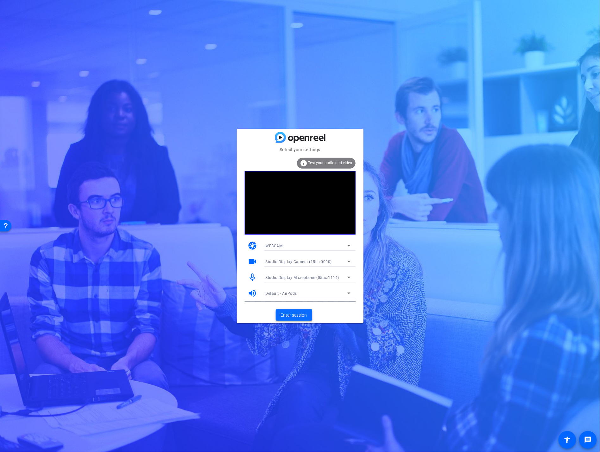
click at [300, 314] on span "Enter session" at bounding box center [294, 315] width 26 height 7
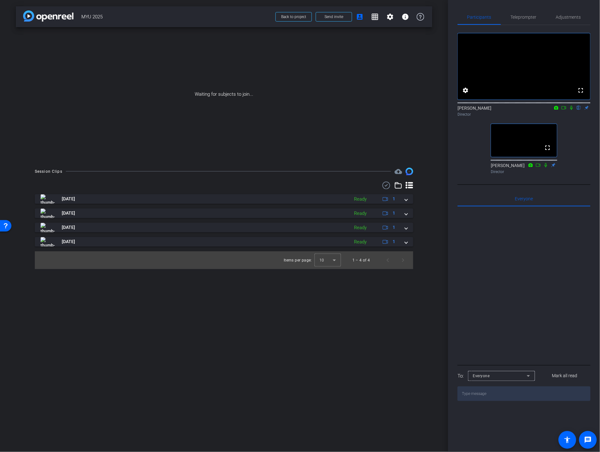
click at [367, 350] on div "arrow_back MYU 2025 Back to project Send invite account_box grid_on settings in…" at bounding box center [224, 226] width 448 height 452
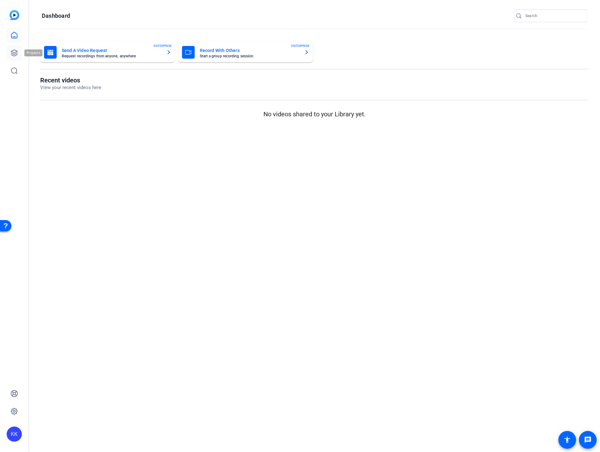
click at [13, 55] on icon at bounding box center [14, 53] width 6 height 6
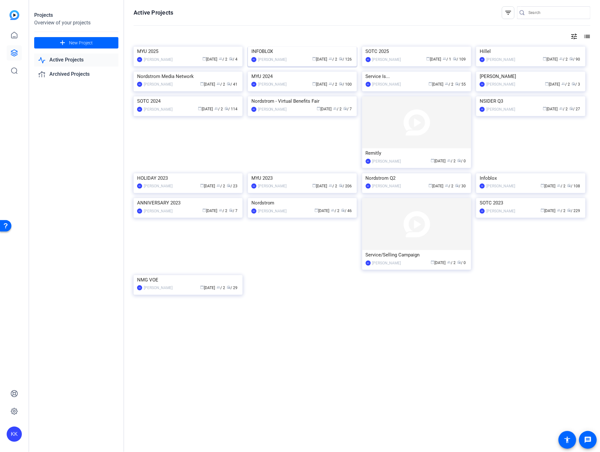
click at [289, 47] on img at bounding box center [302, 47] width 109 height 0
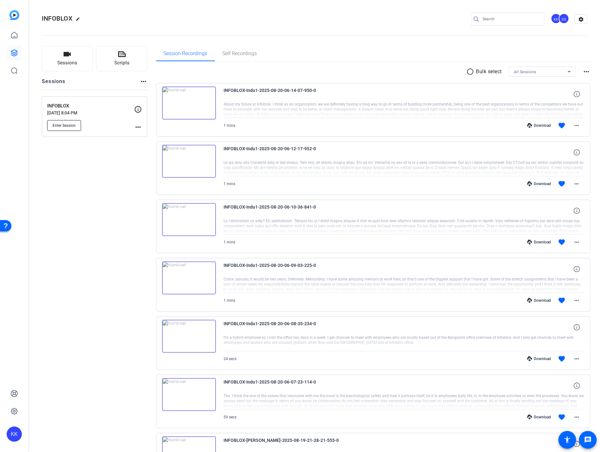
click at [63, 127] on button "Enter Session" at bounding box center [64, 125] width 34 height 11
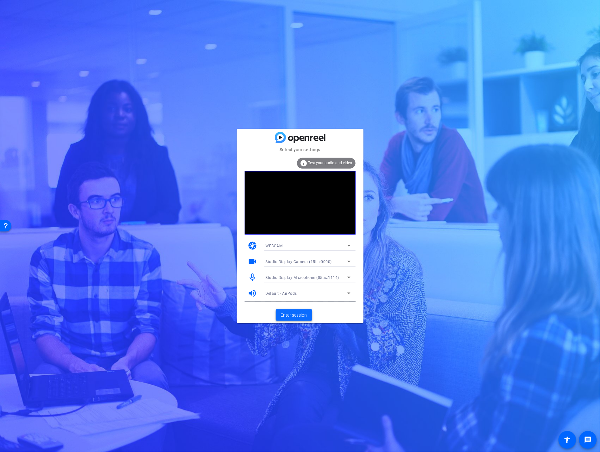
click at [287, 316] on span "Enter session" at bounding box center [294, 315] width 26 height 7
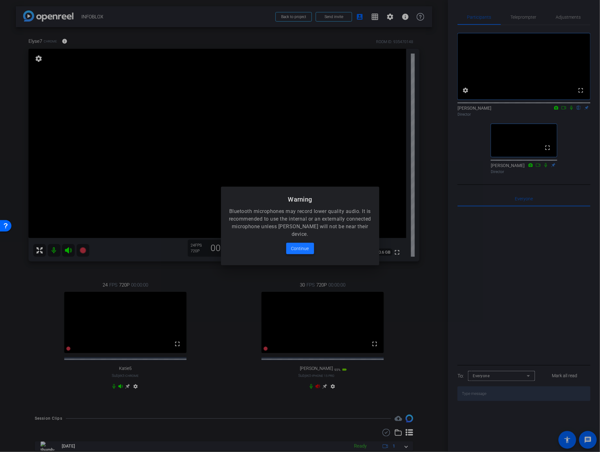
click at [299, 244] on span at bounding box center [300, 248] width 28 height 15
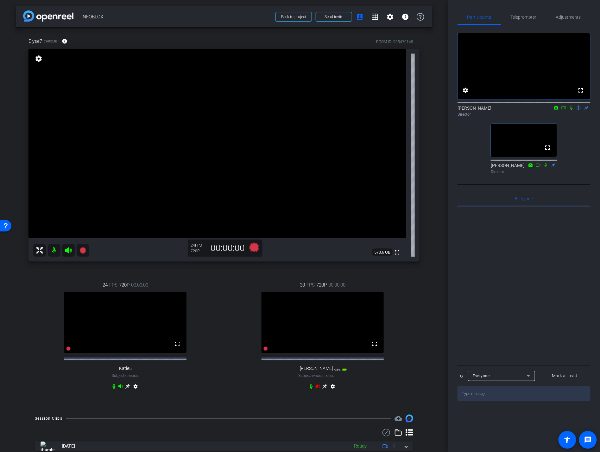
drag, startPoint x: 317, startPoint y: 389, endPoint x: 318, endPoint y: 393, distance: 4.2
click at [317, 389] on div "30 FPS 720P 00:00:00 fullscreen [PERSON_NAME] Subject - iPhone 15 Pro 95% batte…" at bounding box center [323, 336] width 194 height 131
click at [318, 388] on icon at bounding box center [318, 386] width 4 height 4
click at [529, 18] on span "Teleprompter" at bounding box center [524, 17] width 26 height 4
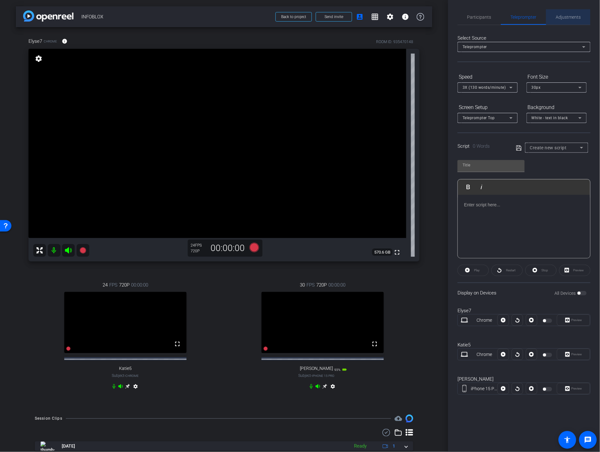
click at [568, 17] on span "Adjustments" at bounding box center [568, 17] width 25 height 4
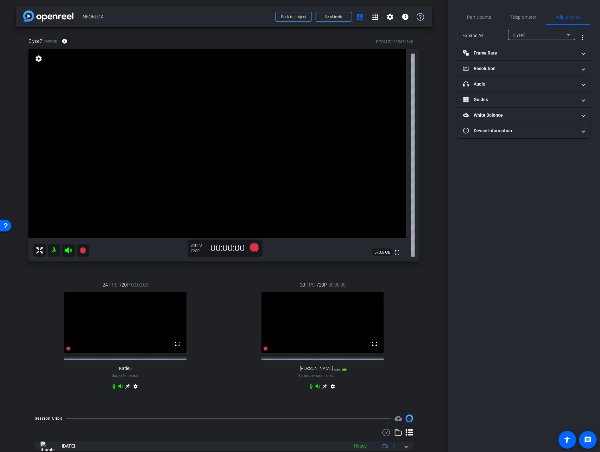
click at [531, 39] on div "Elyse7" at bounding box center [542, 35] width 57 height 10
click at [530, 66] on mat-option "[PERSON_NAME]" at bounding box center [542, 68] width 67 height 10
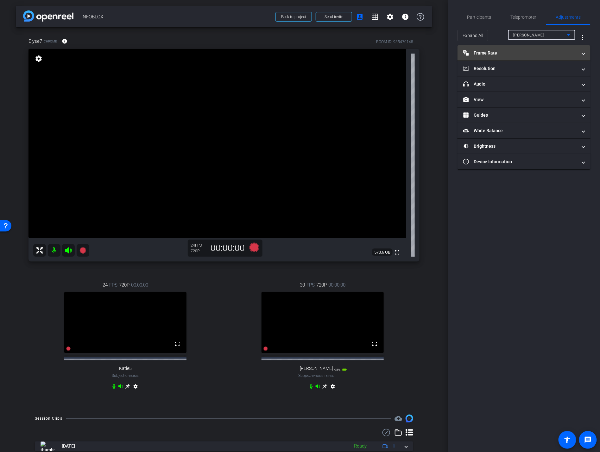
click at [516, 51] on mat-panel-title "Frame Rate Frame Rate" at bounding box center [521, 53] width 114 height 7
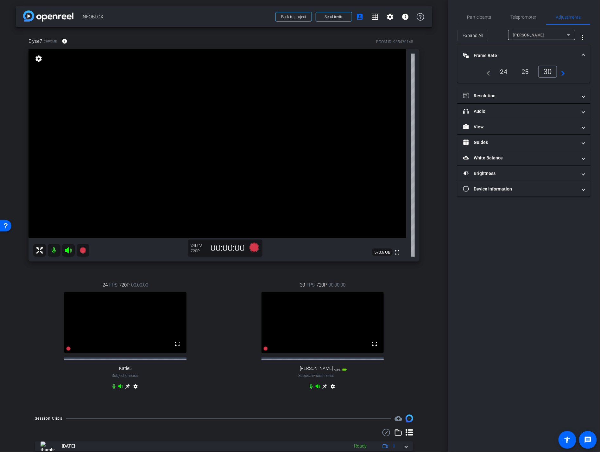
click at [503, 73] on div "24" at bounding box center [504, 71] width 17 height 11
click at [499, 93] on mat-panel-title "Resolution" at bounding box center [521, 96] width 114 height 7
click at [553, 113] on div "4k" at bounding box center [555, 114] width 16 height 11
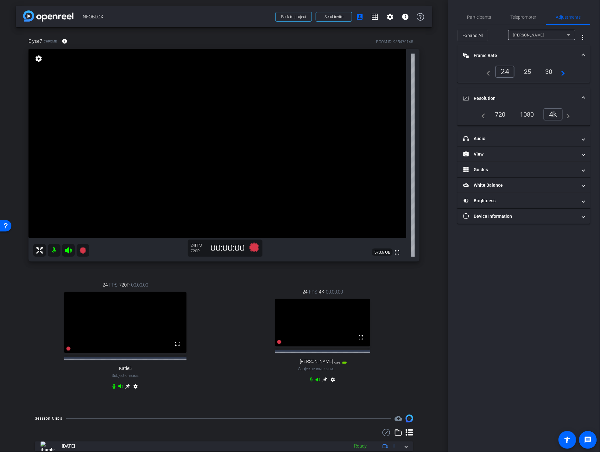
click at [325, 382] on icon at bounding box center [325, 379] width 5 height 5
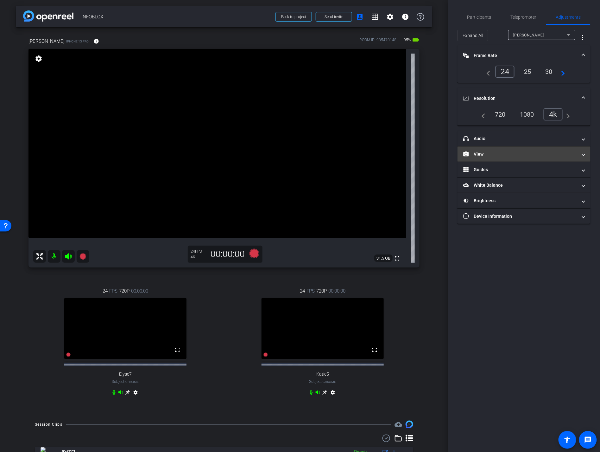
click at [509, 153] on mat-panel-title "View" at bounding box center [521, 154] width 114 height 7
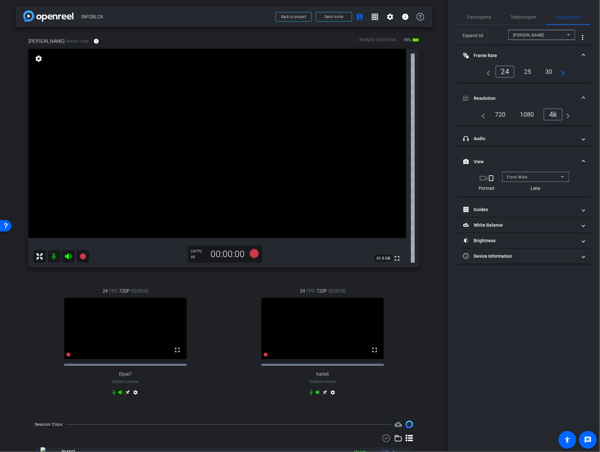
click at [483, 178] on mat-icon "crop_landscape" at bounding box center [483, 178] width 8 height 8
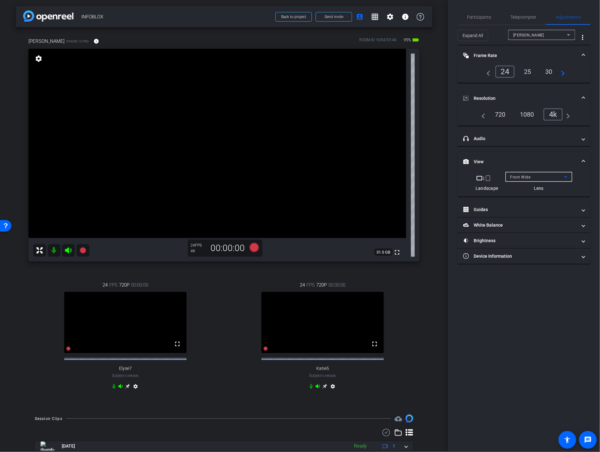
click at [523, 178] on span "Front Wide" at bounding box center [521, 177] width 20 height 4
click at [547, 290] on div at bounding box center [300, 226] width 600 height 452
click at [521, 177] on span "Front Wide" at bounding box center [521, 177] width 20 height 4
click at [522, 155] on div at bounding box center [300, 226] width 600 height 452
type input "11000"
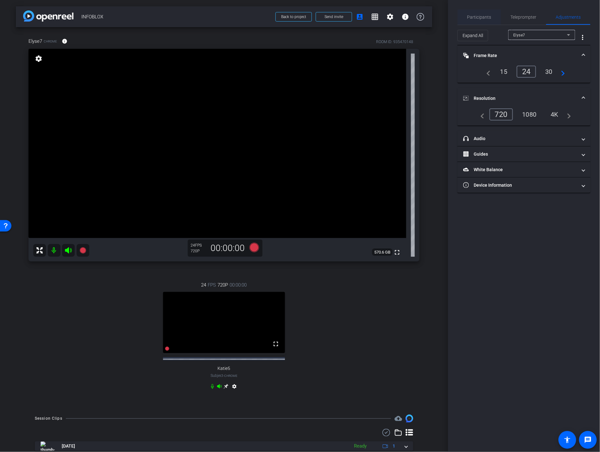
click at [473, 19] on span "Participants" at bounding box center [480, 17] width 24 height 4
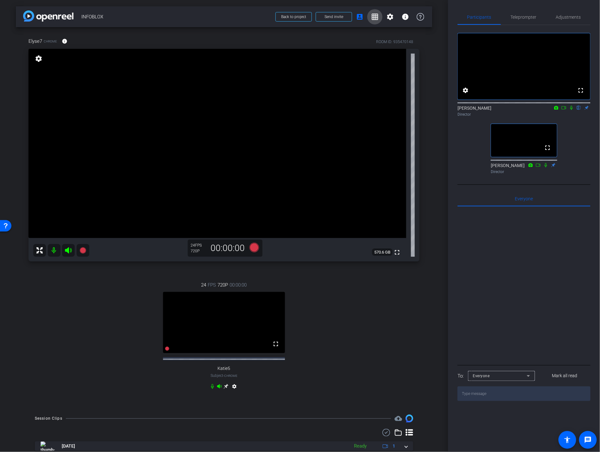
click at [378, 17] on mat-icon "grid_on" at bounding box center [375, 17] width 8 height 8
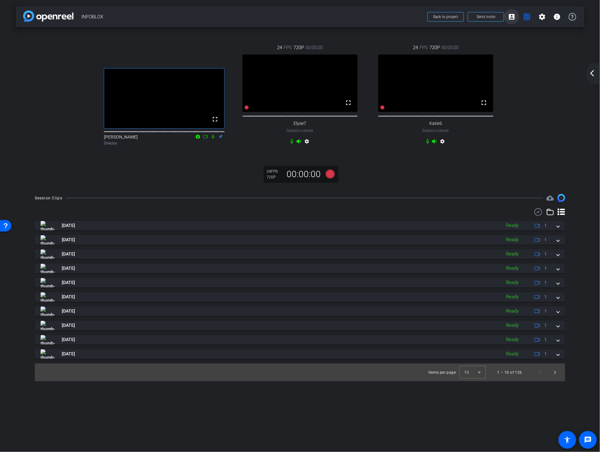
click at [510, 18] on mat-icon "account_box" at bounding box center [512, 17] width 8 height 8
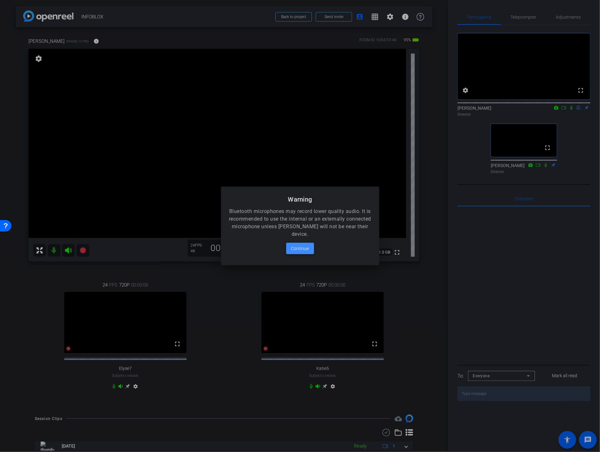
click at [301, 249] on span "Continue" at bounding box center [301, 249] width 18 height 8
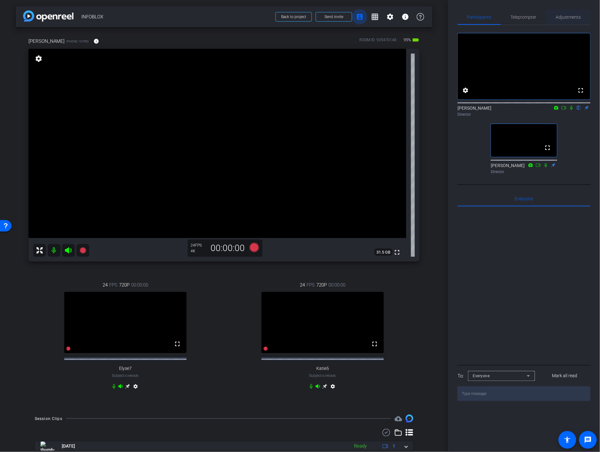
click at [558, 19] on span "Adjustments" at bounding box center [568, 17] width 25 height 4
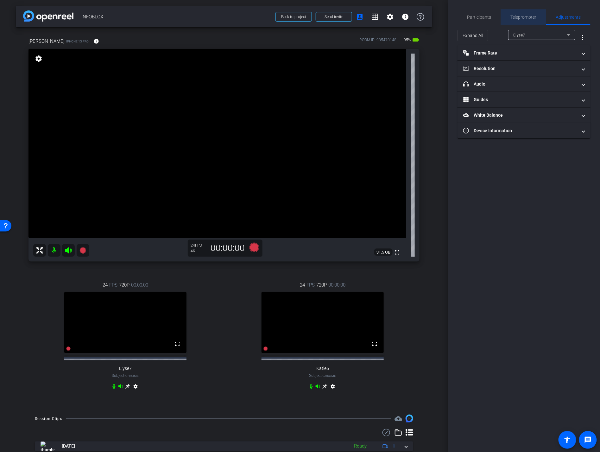
click at [520, 19] on span "Teleprompter" at bounding box center [524, 17] width 26 height 4
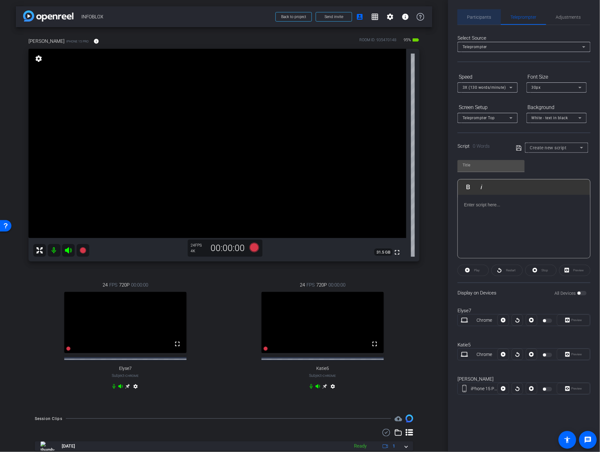
click at [484, 20] on span "Participants" at bounding box center [480, 17] width 24 height 15
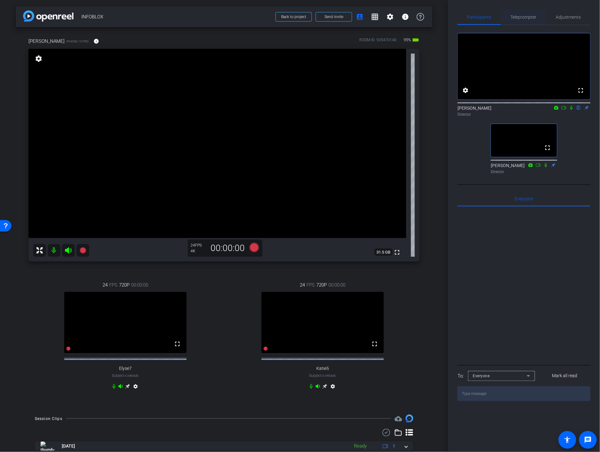
click at [526, 16] on span "Teleprompter" at bounding box center [524, 17] width 26 height 4
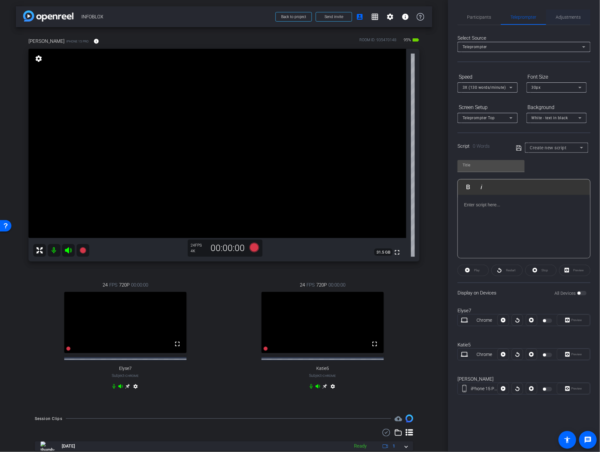
click at [572, 16] on span "Adjustments" at bounding box center [568, 17] width 25 height 4
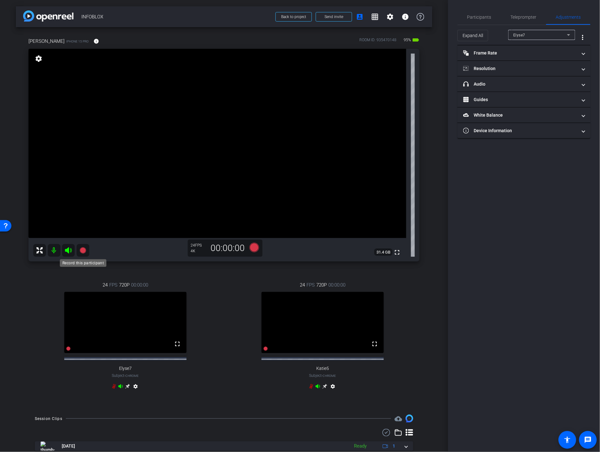
click at [85, 248] on icon at bounding box center [83, 251] width 8 height 8
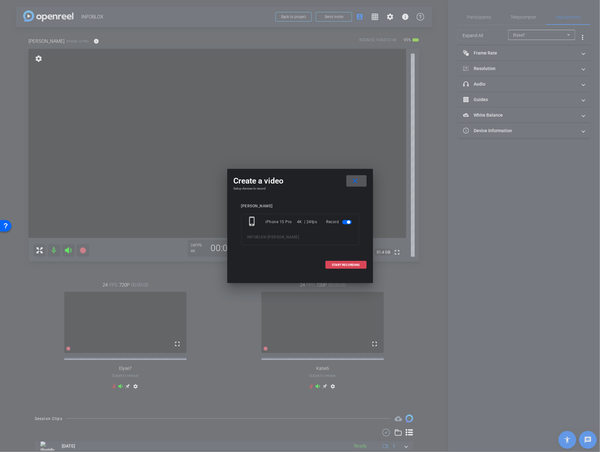
click at [348, 265] on span "START RECORDING" at bounding box center [346, 264] width 28 height 3
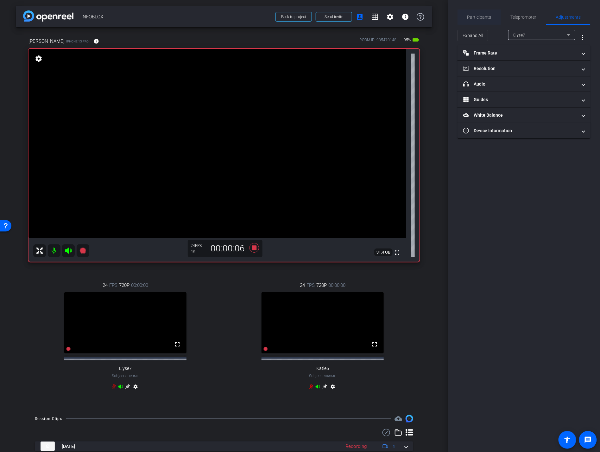
click at [488, 16] on span "Participants" at bounding box center [480, 17] width 24 height 4
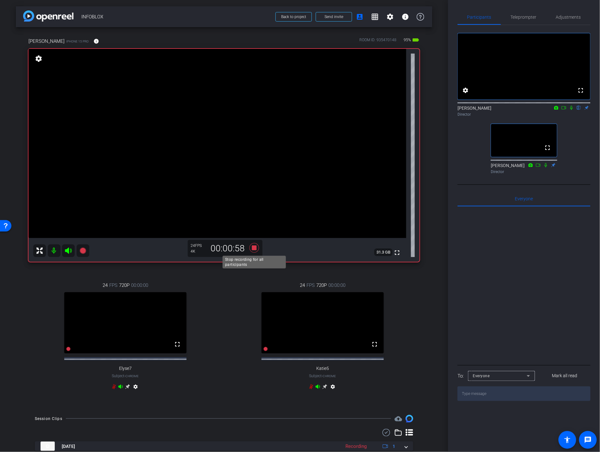
click at [254, 246] on icon at bounding box center [254, 248] width 10 height 10
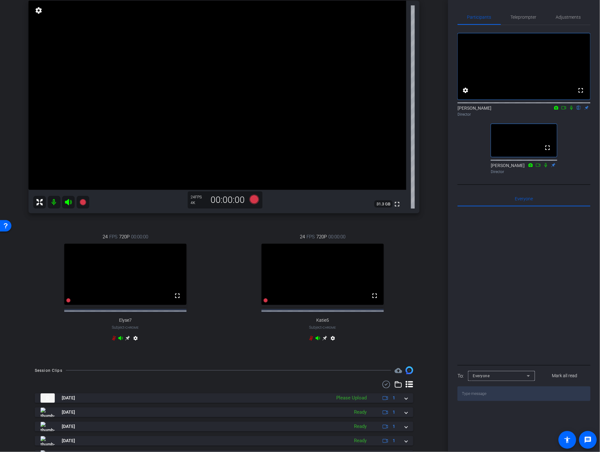
scroll to position [61, 0]
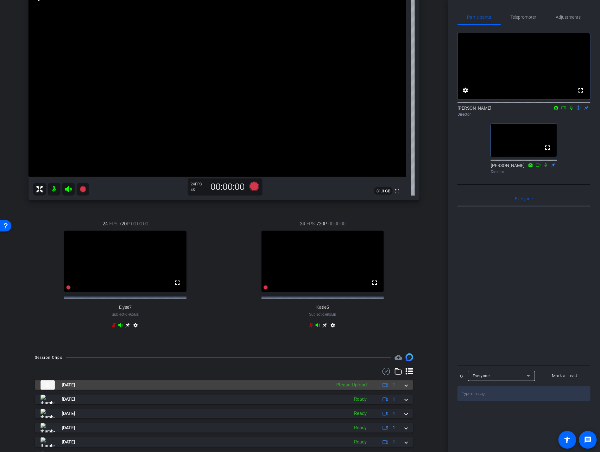
click at [404, 390] on div "Aug 20, 2025 Please Upload 1" at bounding box center [223, 385] width 365 height 10
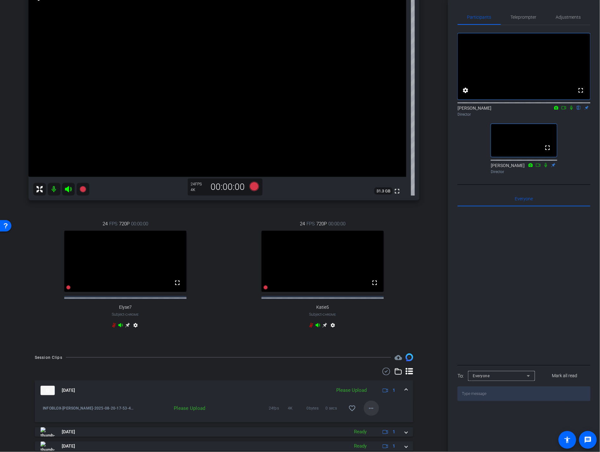
click at [369, 412] on mat-icon "more_horiz" at bounding box center [372, 408] width 8 height 8
drag, startPoint x: 376, startPoint y: 422, endPoint x: 372, endPoint y: 422, distance: 3.8
click at [376, 423] on span "Upload" at bounding box center [381, 427] width 25 height 8
click at [86, 188] on icon at bounding box center [83, 189] width 6 height 6
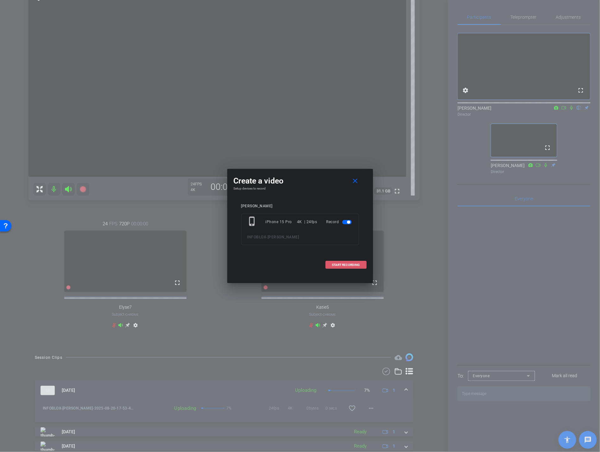
click at [359, 264] on span "START RECORDING" at bounding box center [346, 264] width 28 height 3
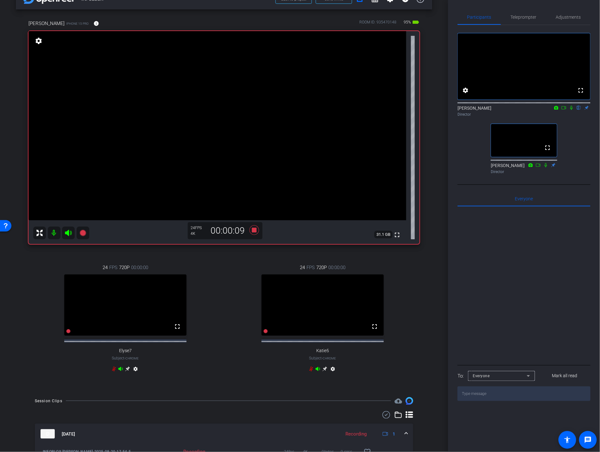
scroll to position [17, 0]
click at [254, 231] on icon at bounding box center [254, 231] width 10 height 10
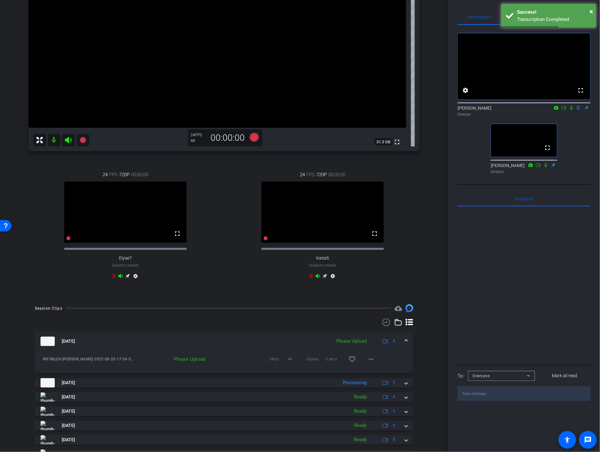
scroll to position [151, 0]
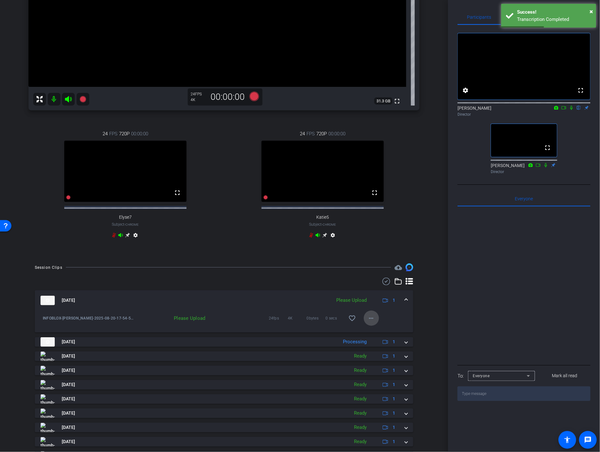
drag, startPoint x: 371, startPoint y: 321, endPoint x: 369, endPoint y: 325, distance: 4.1
click at [371, 321] on mat-icon "more_horiz" at bounding box center [372, 318] width 8 height 8
click at [373, 336] on span "Upload" at bounding box center [381, 337] width 25 height 8
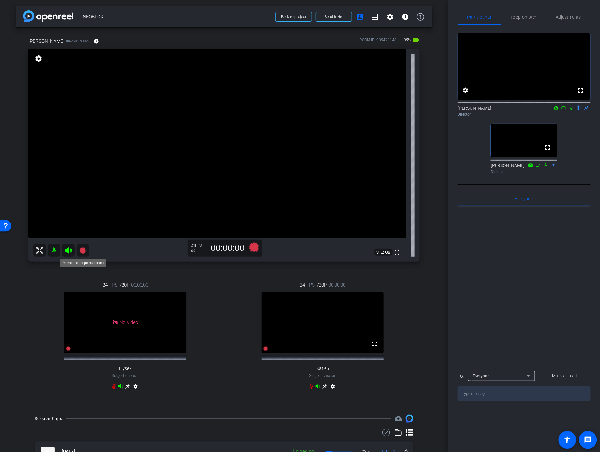
click at [87, 253] on mat-icon at bounding box center [83, 250] width 13 height 13
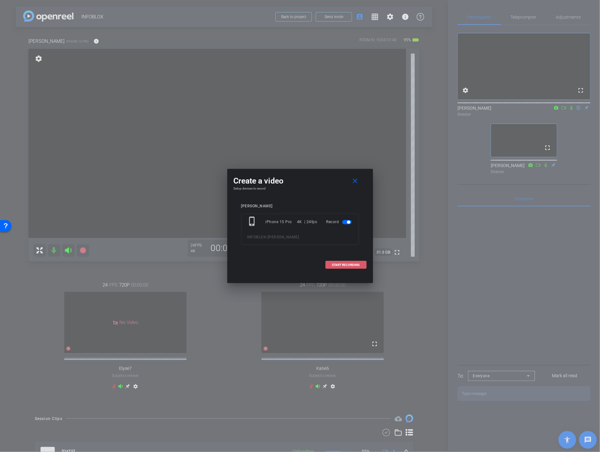
click at [350, 265] on span "START RECORDING" at bounding box center [346, 264] width 28 height 3
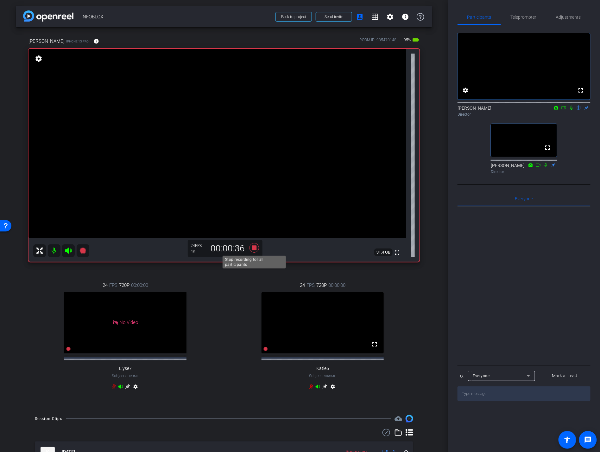
click at [253, 245] on icon at bounding box center [254, 247] width 15 height 11
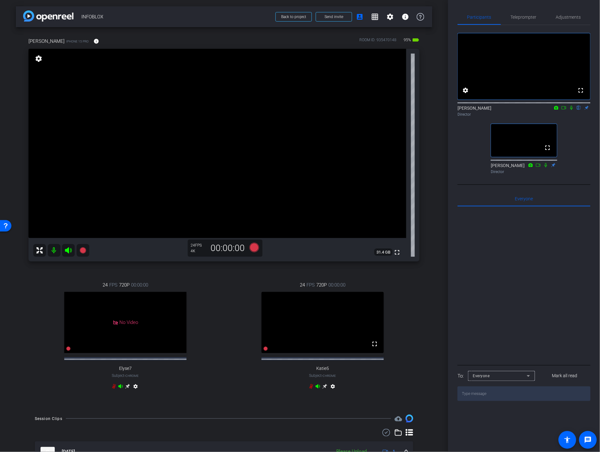
scroll to position [87, 0]
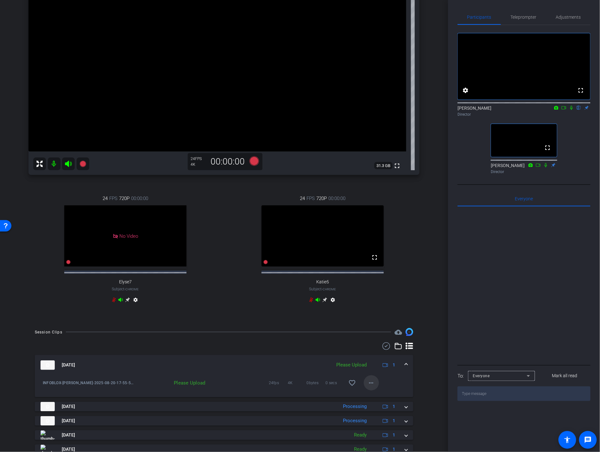
click at [375, 387] on mat-icon "more_horiz" at bounding box center [372, 383] width 8 height 8
click at [387, 400] on span "Upload" at bounding box center [381, 401] width 25 height 8
click at [81, 162] on icon at bounding box center [83, 164] width 6 height 6
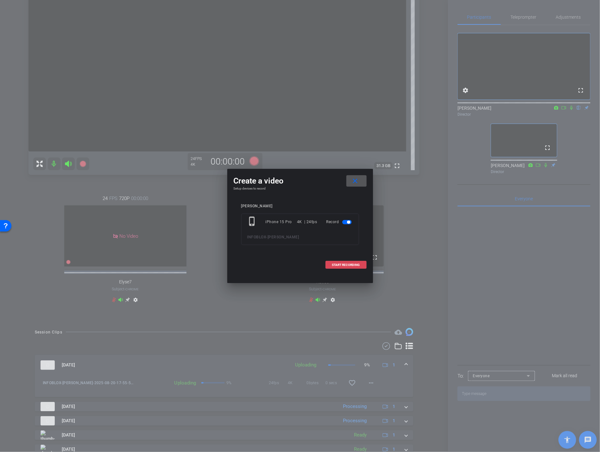
click at [349, 266] on span "START RECORDING" at bounding box center [346, 264] width 28 height 3
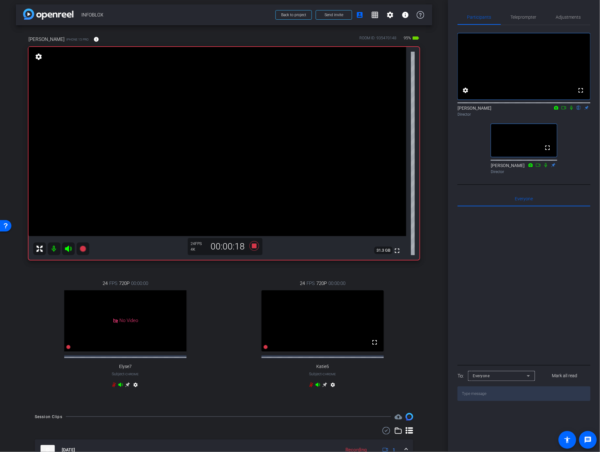
scroll to position [0, 0]
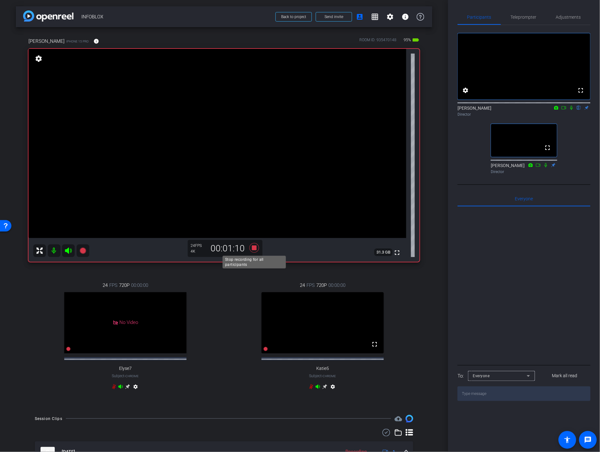
click at [253, 250] on icon at bounding box center [254, 248] width 10 height 10
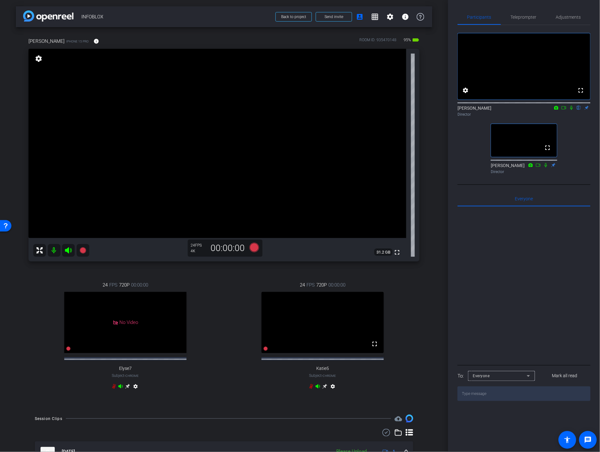
scroll to position [58, 0]
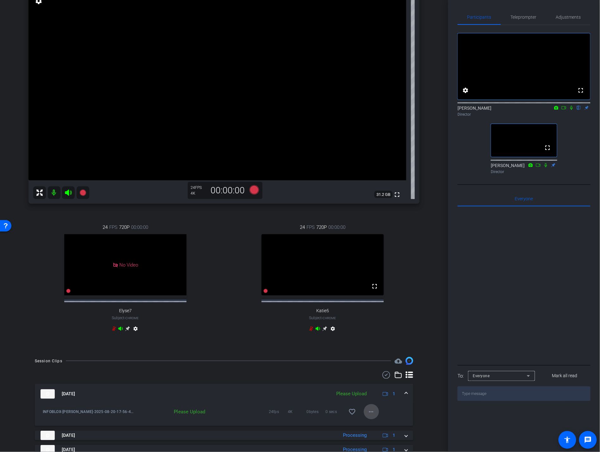
click at [369, 415] on mat-icon "more_horiz" at bounding box center [372, 412] width 8 height 8
click at [384, 429] on span "Upload" at bounding box center [381, 430] width 25 height 8
click at [84, 194] on icon at bounding box center [83, 192] width 6 height 6
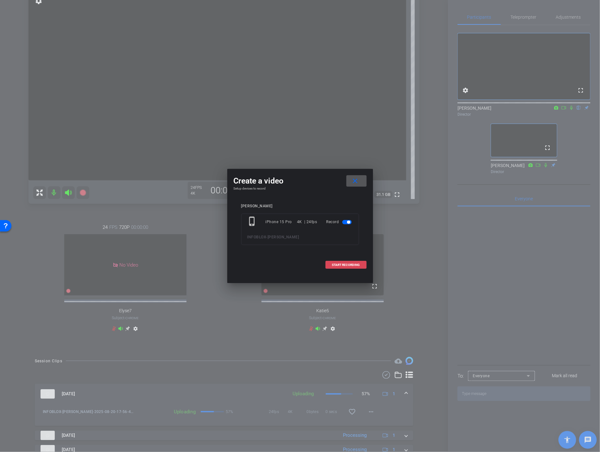
click at [352, 264] on span "START RECORDING" at bounding box center [346, 264] width 28 height 3
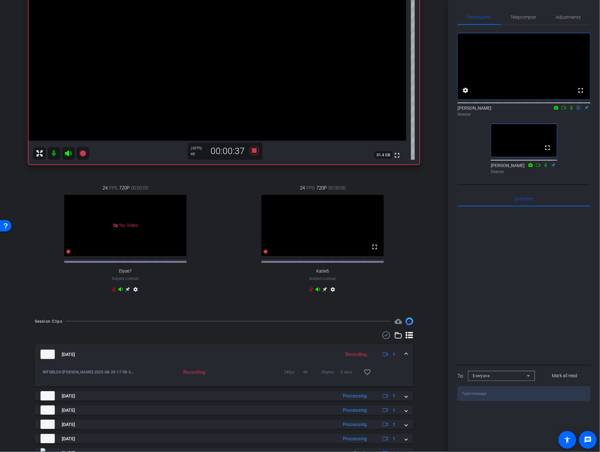
scroll to position [137, 0]
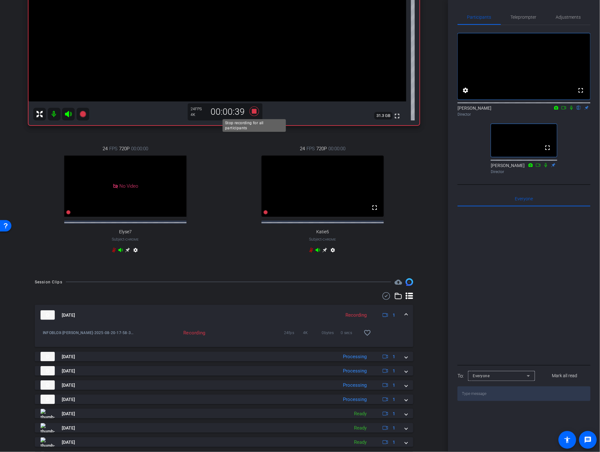
click at [253, 111] on icon at bounding box center [254, 111] width 10 height 10
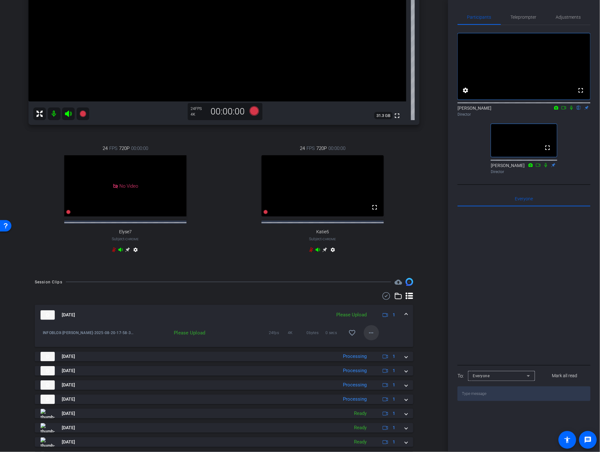
click at [368, 338] on span at bounding box center [371, 332] width 15 height 15
click at [386, 354] on span "Upload" at bounding box center [381, 352] width 25 height 8
click at [84, 112] on icon at bounding box center [83, 114] width 6 height 6
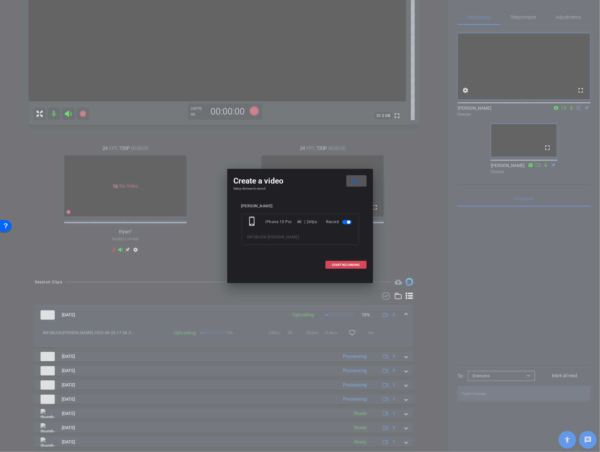
click at [342, 263] on span "START RECORDING" at bounding box center [346, 264] width 28 height 3
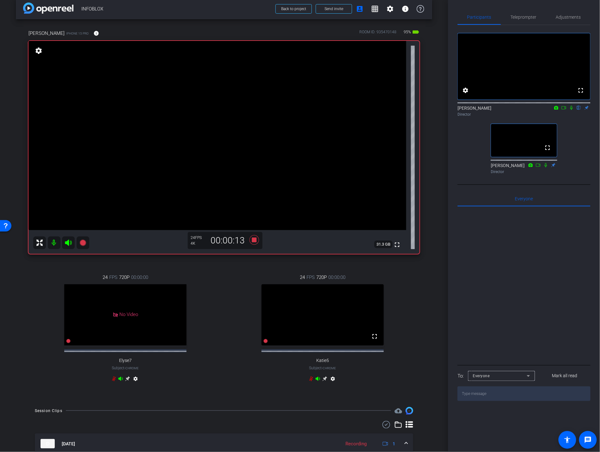
scroll to position [0, 0]
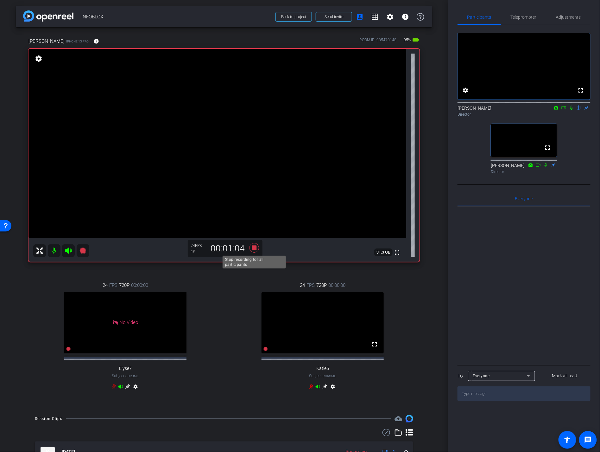
click at [249, 248] on icon at bounding box center [254, 247] width 15 height 11
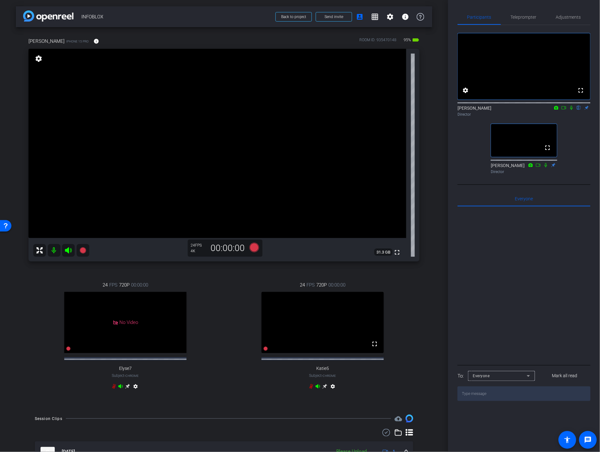
scroll to position [71, 0]
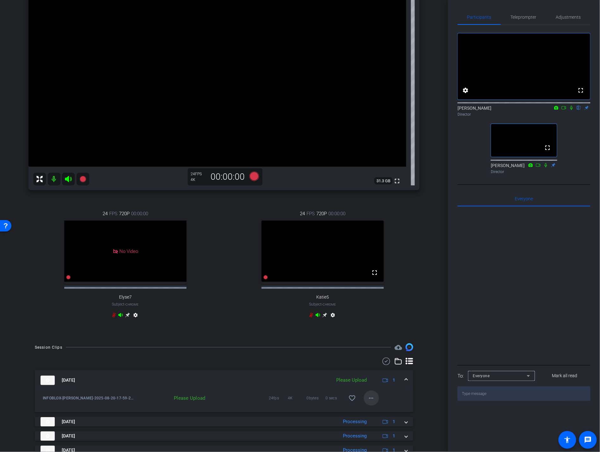
click at [374, 402] on mat-icon "more_horiz" at bounding box center [372, 398] width 8 height 8
drag, startPoint x: 382, startPoint y: 415, endPoint x: 354, endPoint y: 407, distance: 28.9
click at [382, 415] on span "Upload" at bounding box center [381, 417] width 25 height 8
click at [86, 175] on icon at bounding box center [83, 179] width 8 height 8
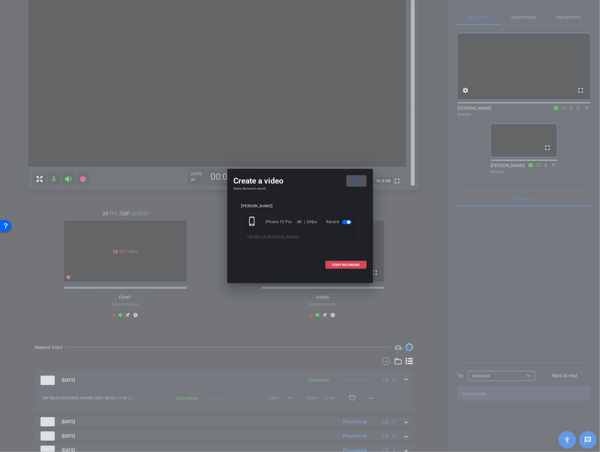
click at [353, 266] on span "START RECORDING" at bounding box center [346, 264] width 28 height 3
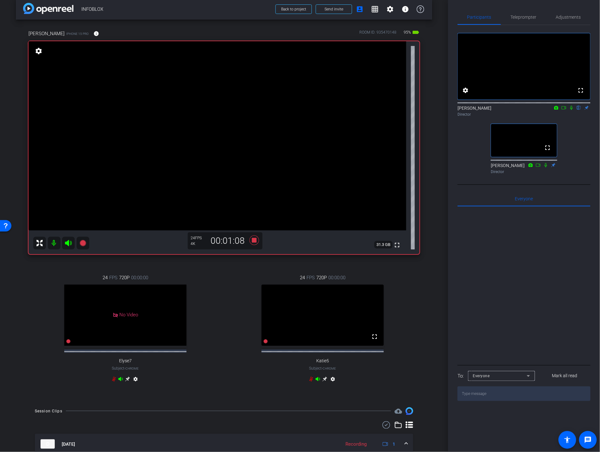
scroll to position [13, 0]
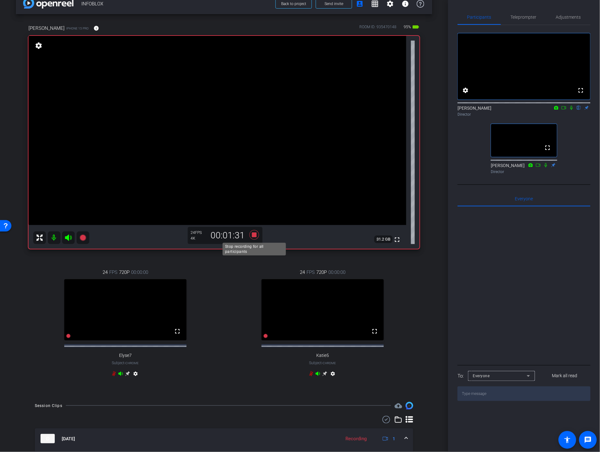
click at [254, 234] on icon at bounding box center [254, 235] width 10 height 10
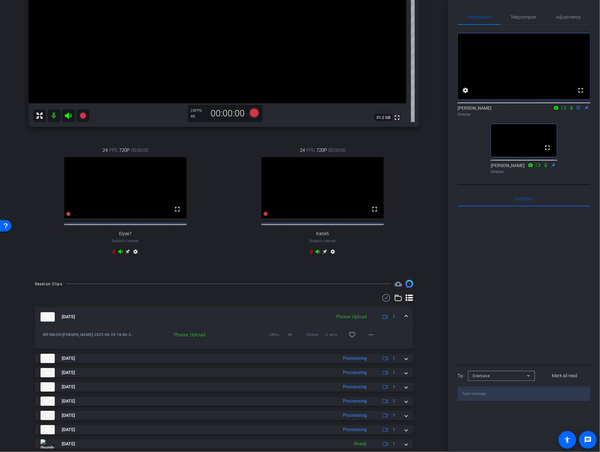
scroll to position [188, 0]
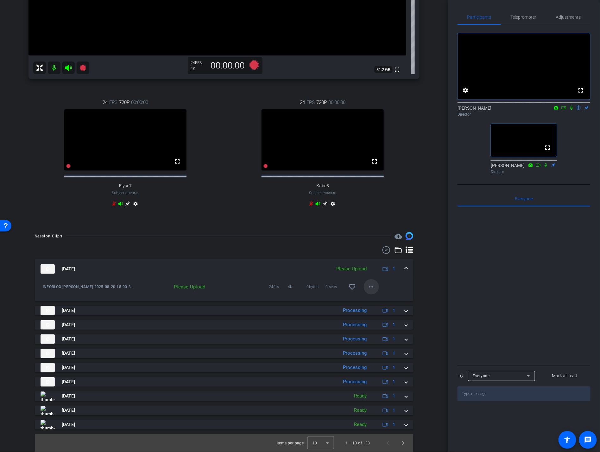
click at [373, 290] on mat-icon "more_horiz" at bounding box center [372, 287] width 8 height 8
click at [379, 300] on span "Upload" at bounding box center [381, 300] width 25 height 8
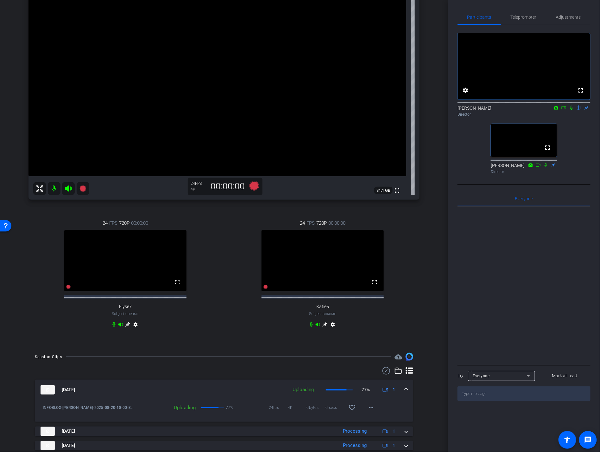
scroll to position [83, 0]
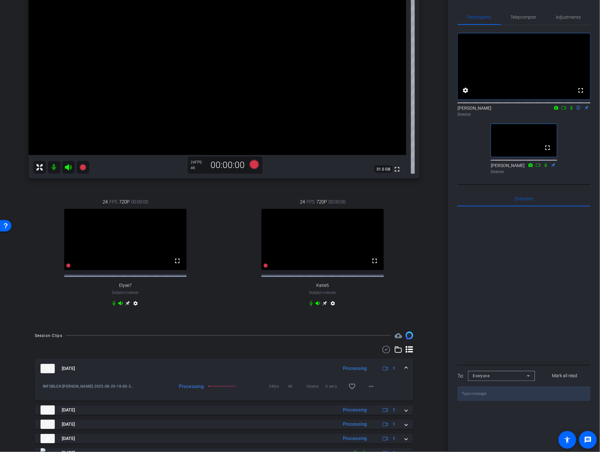
click at [238, 297] on div "24 FPS 720P 00:00:00 fullscreen Katie5 Subject - Chrome settings" at bounding box center [323, 253] width 194 height 131
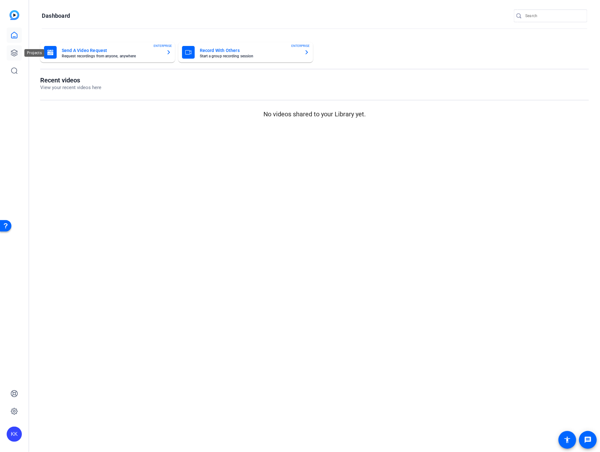
click at [16, 51] on icon at bounding box center [14, 53] width 8 height 8
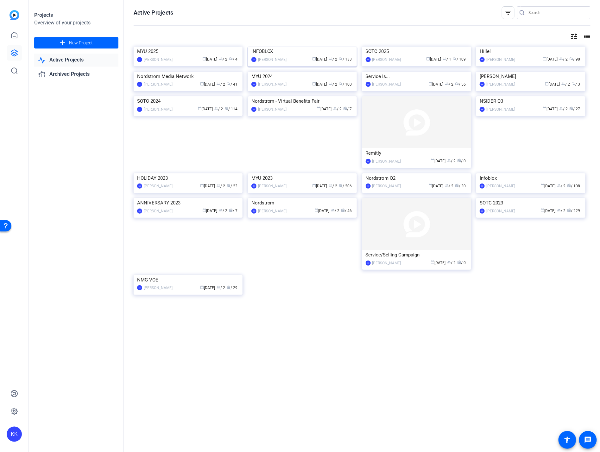
click at [296, 47] on img at bounding box center [302, 47] width 109 height 0
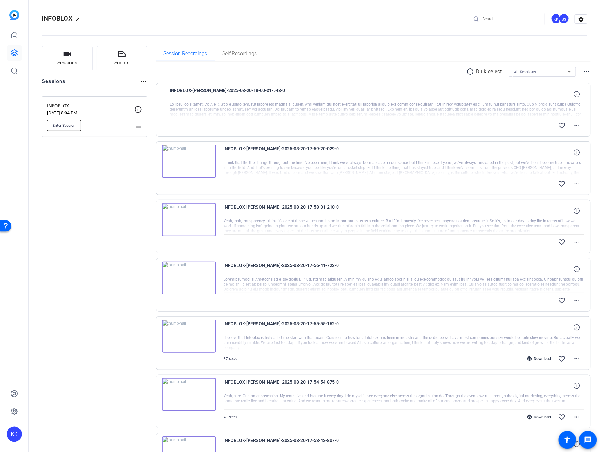
click at [69, 125] on span "Enter Session" at bounding box center [64, 125] width 23 height 5
click at [71, 127] on button "Enter Session" at bounding box center [64, 125] width 34 height 11
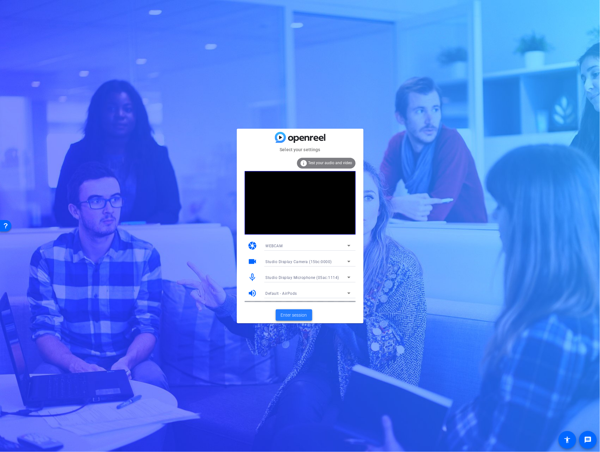
click at [291, 317] on span "Enter session" at bounding box center [294, 315] width 26 height 7
click at [292, 316] on span "Enter session" at bounding box center [294, 315] width 26 height 7
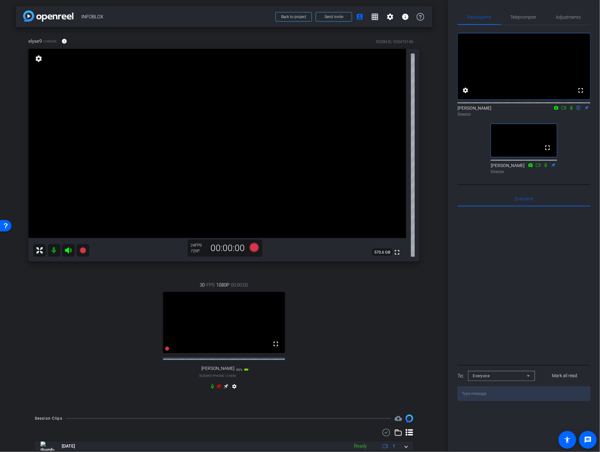
click at [219, 389] on icon at bounding box center [219, 386] width 5 height 5
click at [225, 389] on icon at bounding box center [226, 386] width 5 height 5
click at [527, 18] on span "Teleprompter" at bounding box center [524, 17] width 26 height 4
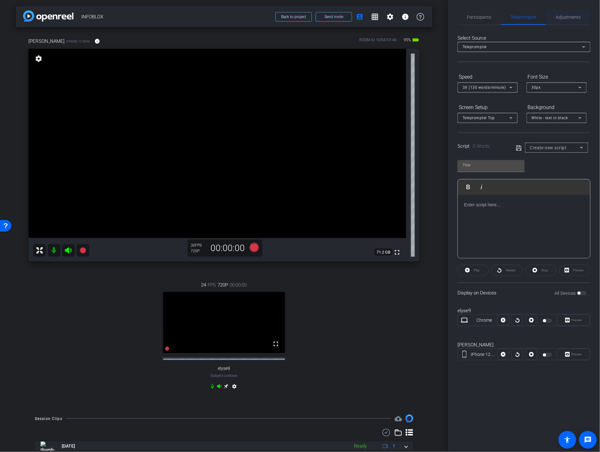
click at [578, 17] on span "Adjustments" at bounding box center [568, 17] width 25 height 4
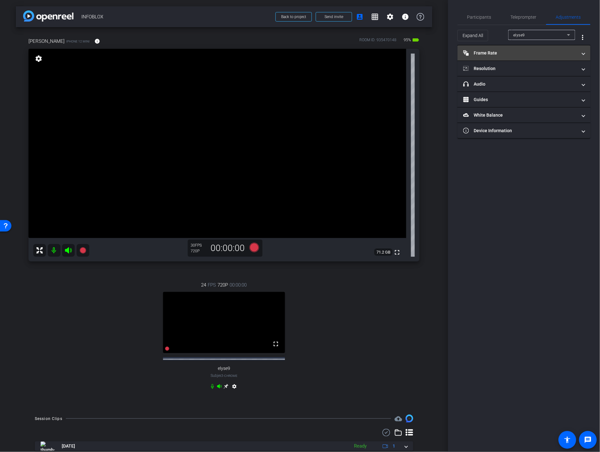
click at [510, 49] on mat-expansion-panel-header "Frame Rate Frame Rate" at bounding box center [524, 52] width 133 height 15
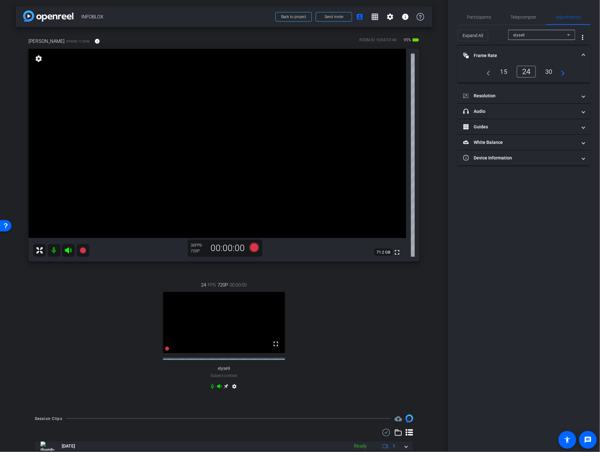
click at [525, 36] on span "elyse9" at bounding box center [520, 35] width 12 height 4
drag, startPoint x: 525, startPoint y: 57, endPoint x: 530, endPoint y: 56, distance: 5.3
click at [530, 56] on mat-option "[PERSON_NAME]" at bounding box center [542, 58] width 67 height 10
type input "1000"
click at [506, 71] on div "24" at bounding box center [504, 71] width 17 height 11
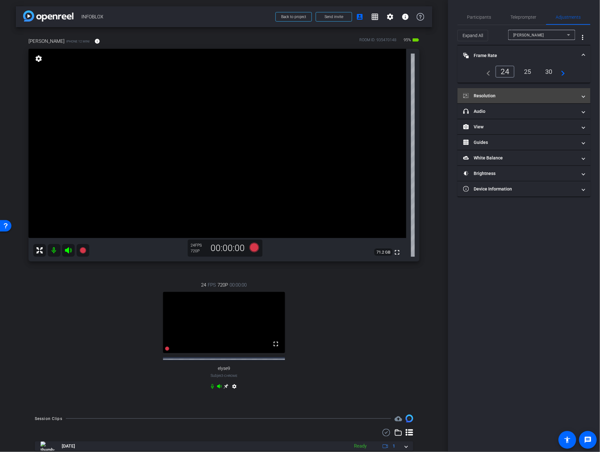
click at [511, 96] on mat-panel-title "Resolution" at bounding box center [521, 96] width 114 height 7
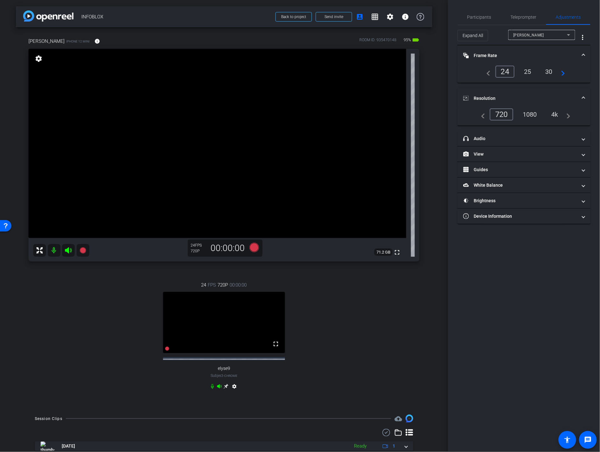
click at [555, 113] on div "4k" at bounding box center [555, 114] width 16 height 11
click at [476, 17] on span "Participants" at bounding box center [480, 17] width 24 height 4
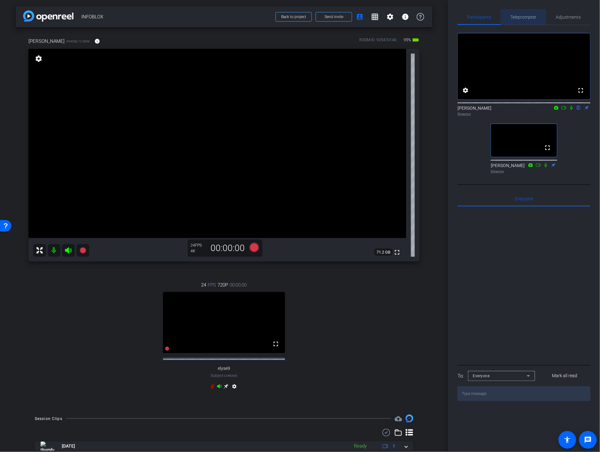
click at [527, 18] on span "Teleprompter" at bounding box center [524, 17] width 26 height 4
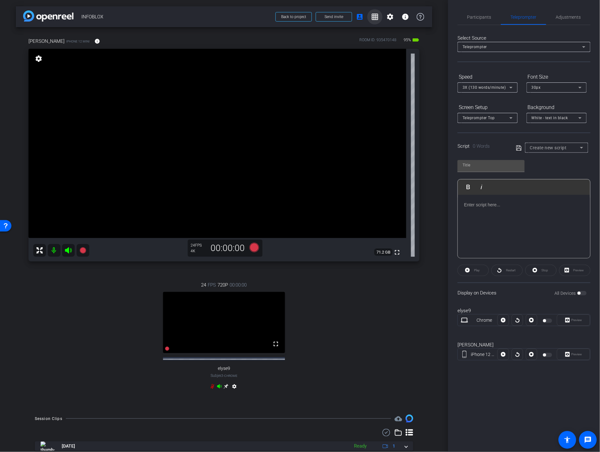
click at [372, 14] on mat-icon "grid_on" at bounding box center [375, 17] width 8 height 8
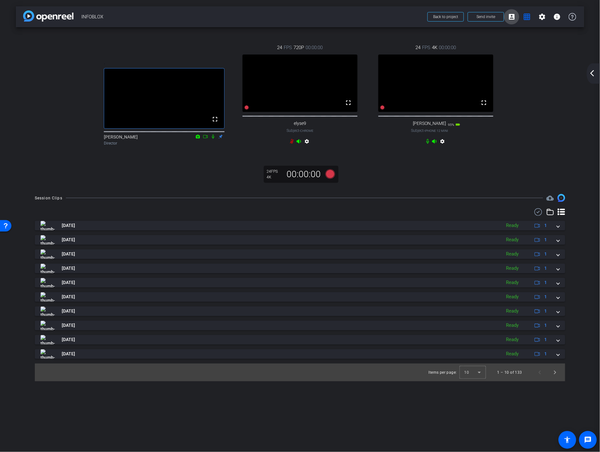
click at [515, 17] on mat-icon "account_box" at bounding box center [512, 17] width 8 height 8
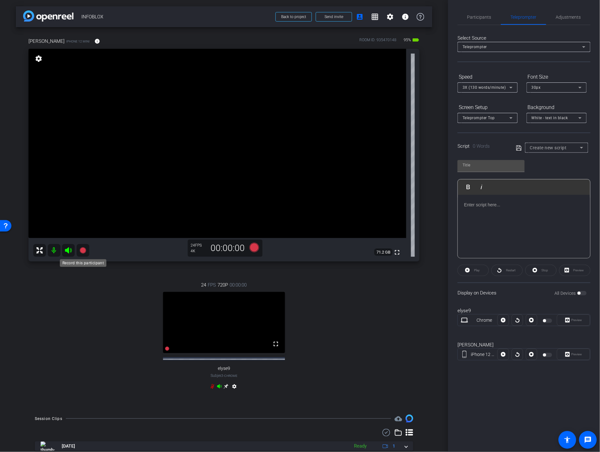
click at [85, 249] on icon at bounding box center [83, 250] width 6 height 6
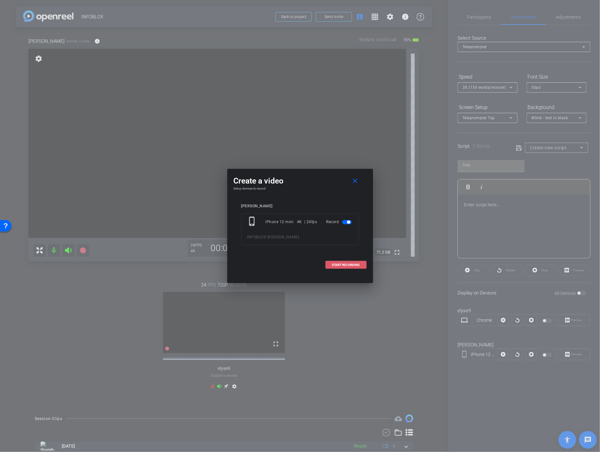
click at [345, 264] on span "START RECORDING" at bounding box center [346, 264] width 28 height 3
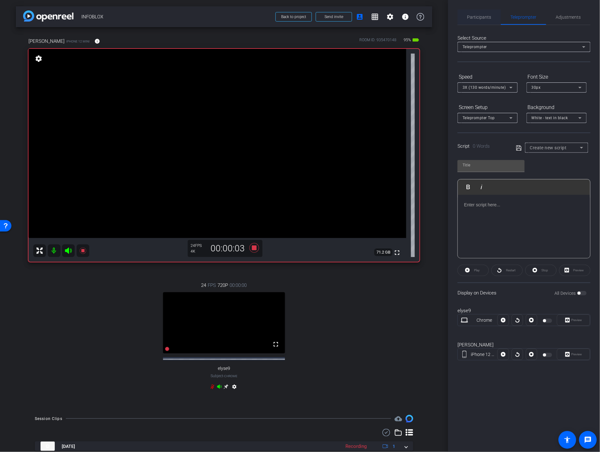
click at [478, 18] on span "Participants" at bounding box center [480, 17] width 24 height 4
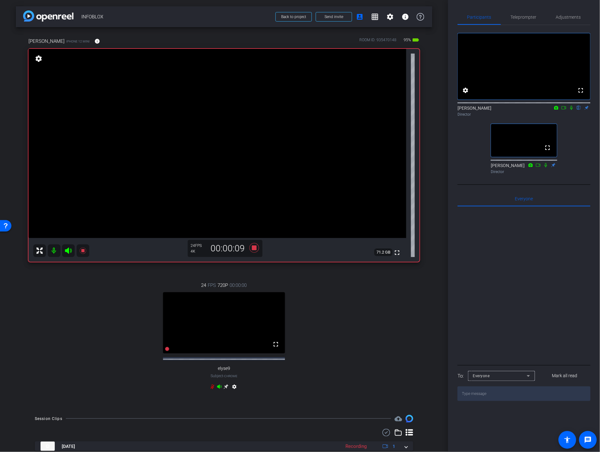
click at [565, 110] on icon at bounding box center [564, 108] width 5 height 4
click at [81, 253] on icon at bounding box center [83, 251] width 8 height 8
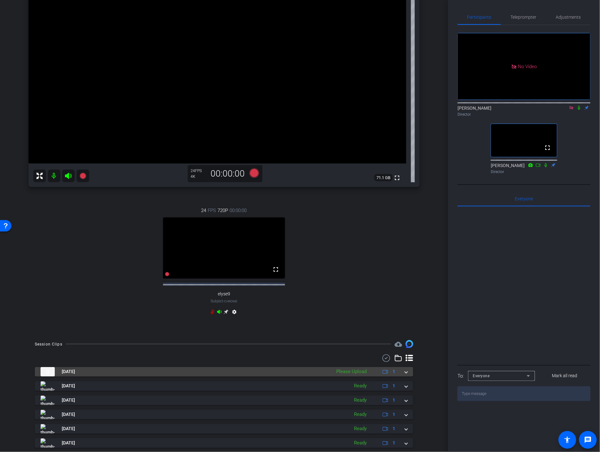
scroll to position [75, 0]
click at [407, 375] on span at bounding box center [406, 371] width 3 height 7
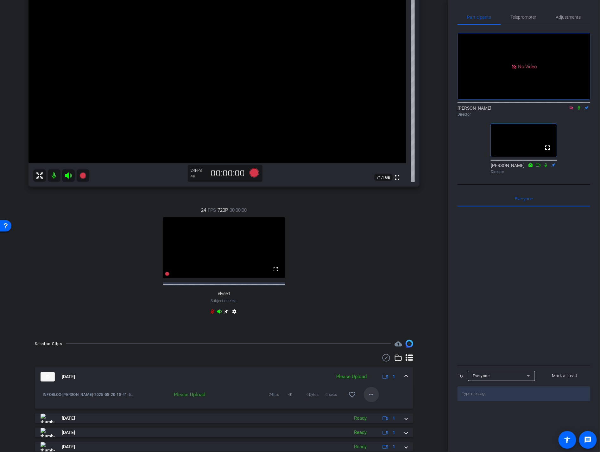
click at [373, 398] on mat-icon "more_horiz" at bounding box center [372, 395] width 8 height 8
click at [378, 415] on span "Upload" at bounding box center [381, 413] width 25 height 8
click at [86, 176] on icon at bounding box center [83, 176] width 8 height 8
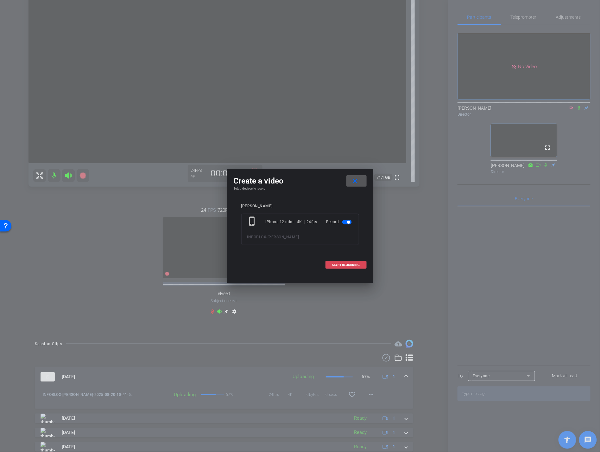
click at [351, 264] on span "START RECORDING" at bounding box center [346, 264] width 28 height 3
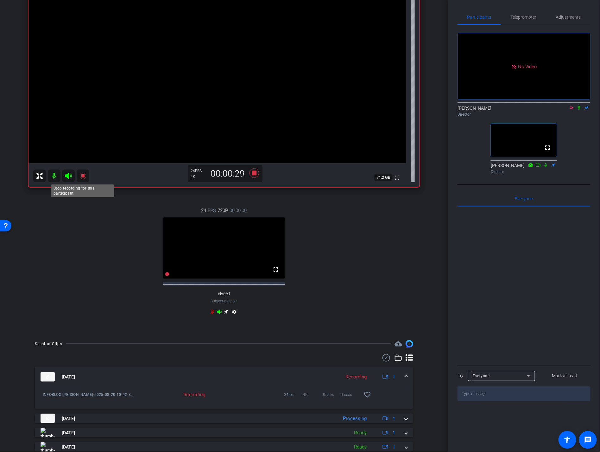
click at [78, 173] on mat-icon at bounding box center [83, 176] width 13 height 13
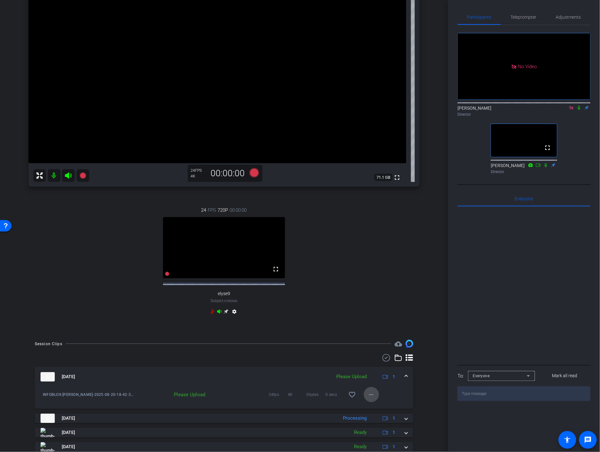
click at [378, 399] on span at bounding box center [371, 394] width 15 height 15
click at [379, 411] on span "Upload" at bounding box center [381, 413] width 25 height 8
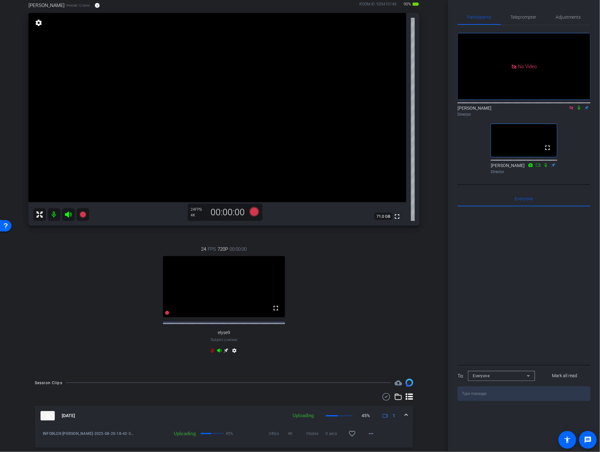
scroll to position [38, 0]
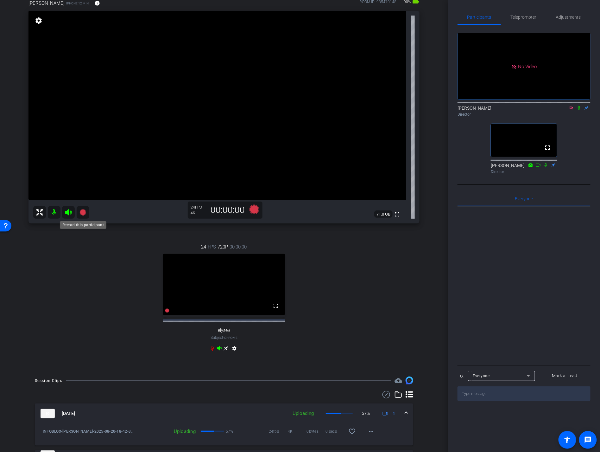
click at [82, 210] on icon at bounding box center [83, 212] width 6 height 6
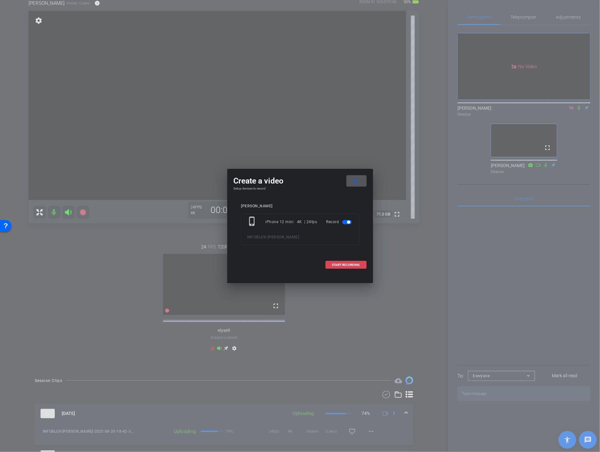
click at [345, 267] on span at bounding box center [346, 264] width 41 height 15
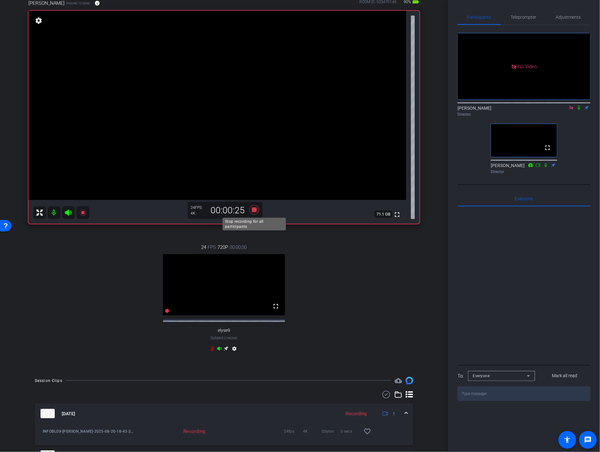
click at [255, 210] on icon at bounding box center [254, 210] width 10 height 10
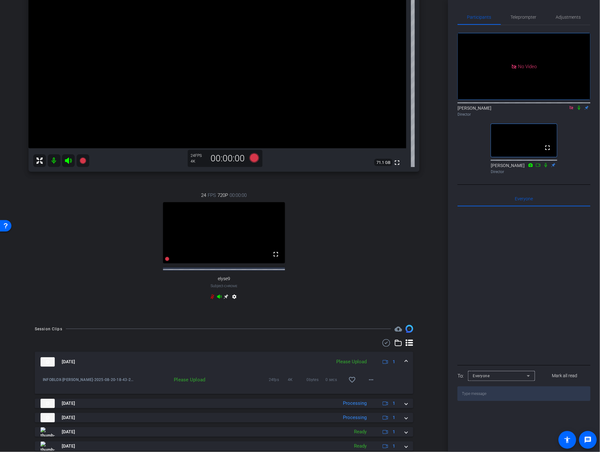
scroll to position [105, 0]
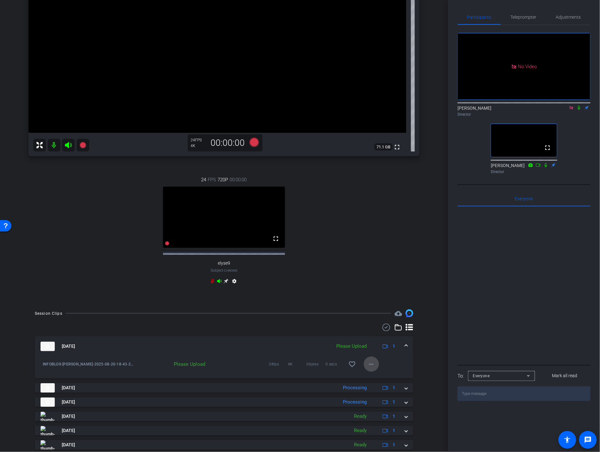
click at [373, 368] on mat-icon "more_horiz" at bounding box center [372, 364] width 8 height 8
click at [380, 382] on span "Upload" at bounding box center [381, 383] width 25 height 8
click at [80, 144] on icon at bounding box center [83, 145] width 8 height 8
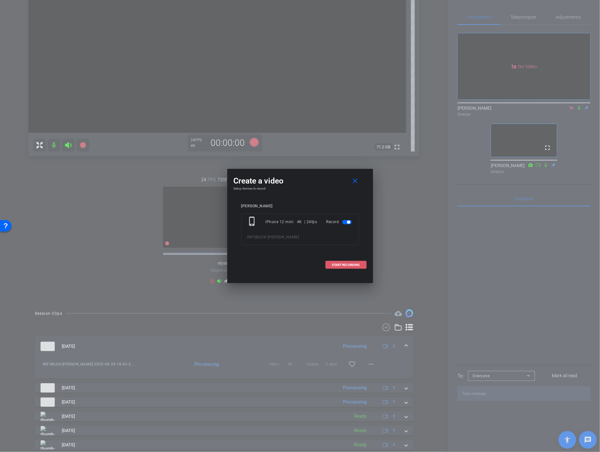
click at [346, 263] on span "START RECORDING" at bounding box center [346, 264] width 28 height 3
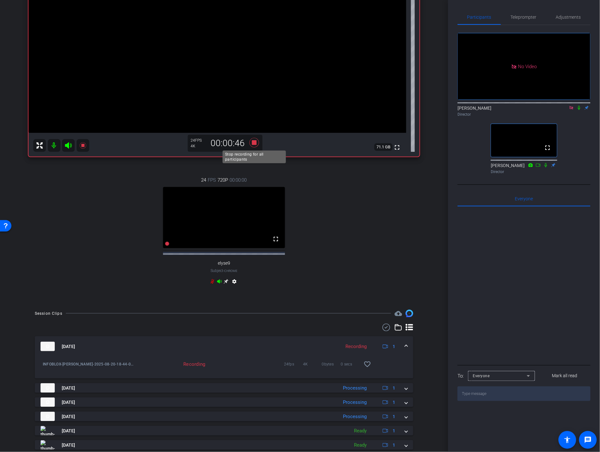
click at [257, 139] on icon at bounding box center [254, 142] width 15 height 11
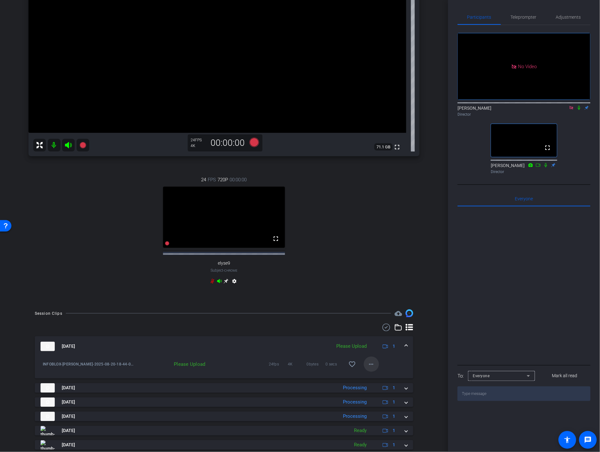
click at [372, 368] on mat-icon "more_horiz" at bounding box center [372, 364] width 8 height 8
click at [384, 382] on span "Upload" at bounding box center [381, 383] width 25 height 8
click at [84, 146] on icon at bounding box center [83, 145] width 6 height 6
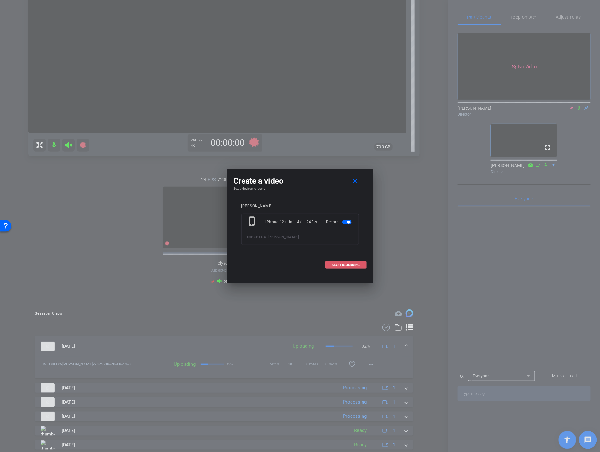
click at [346, 264] on span "START RECORDING" at bounding box center [346, 264] width 28 height 3
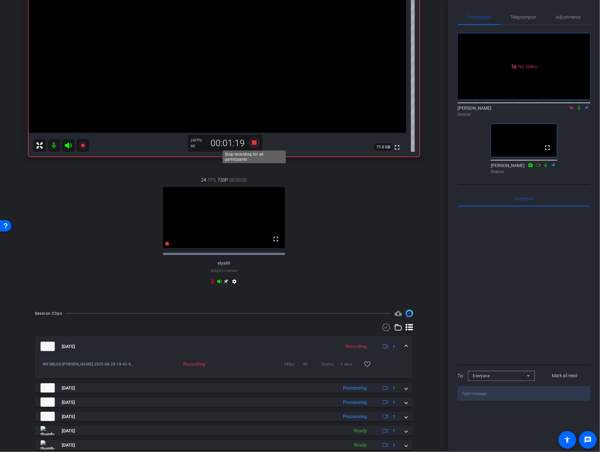
click at [249, 143] on icon at bounding box center [254, 142] width 15 height 11
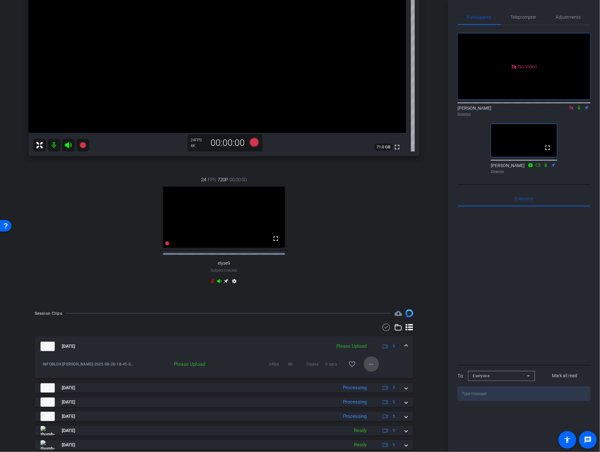
click at [371, 368] on mat-icon "more_horiz" at bounding box center [372, 364] width 8 height 8
click at [382, 382] on span "Upload" at bounding box center [381, 383] width 25 height 8
click at [83, 146] on icon at bounding box center [83, 145] width 6 height 6
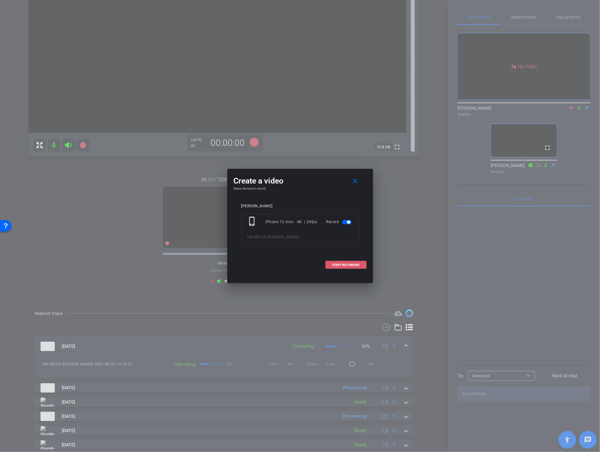
click at [343, 271] on span at bounding box center [346, 264] width 41 height 15
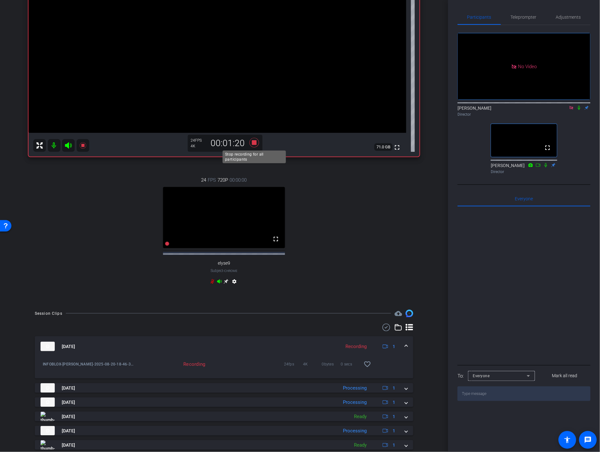
click at [256, 143] on icon at bounding box center [254, 143] width 10 height 10
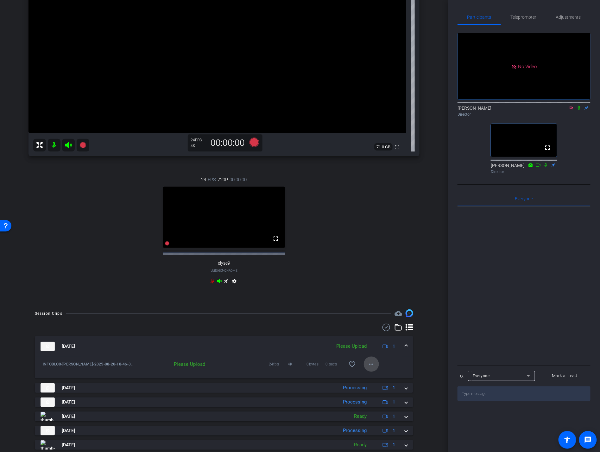
click at [372, 368] on mat-icon "more_horiz" at bounding box center [372, 364] width 8 height 8
click at [376, 379] on span "Upload" at bounding box center [381, 383] width 25 height 8
click at [85, 145] on icon at bounding box center [83, 145] width 6 height 6
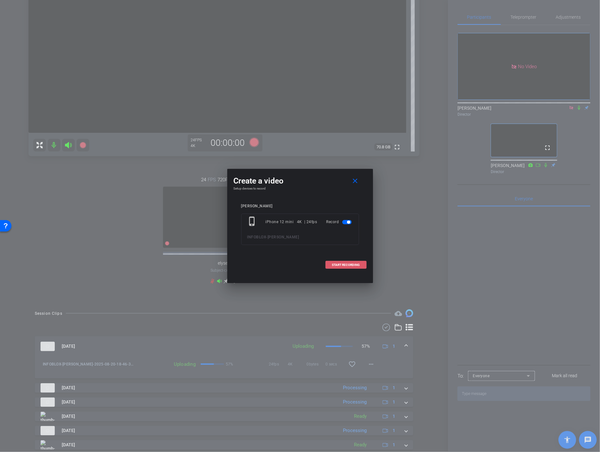
click at [343, 264] on span "START RECORDING" at bounding box center [346, 264] width 28 height 3
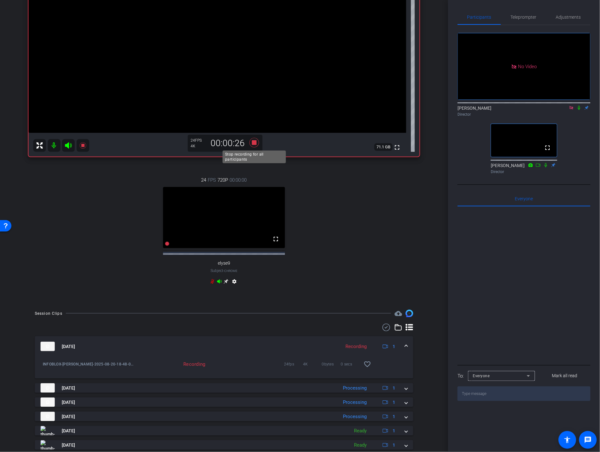
click at [255, 143] on icon at bounding box center [254, 143] width 10 height 10
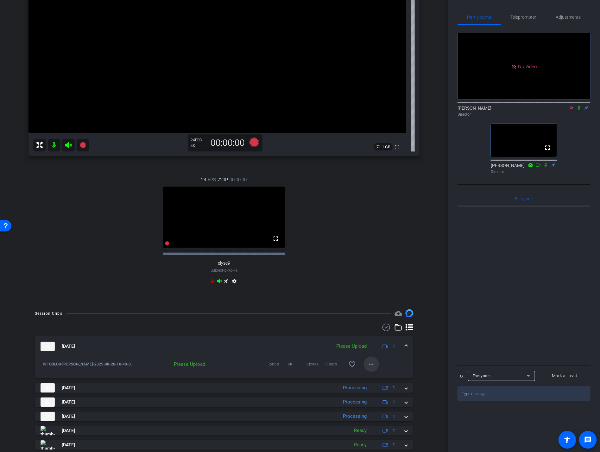
click at [368, 368] on mat-icon "more_horiz" at bounding box center [372, 364] width 8 height 8
click at [374, 380] on span "Upload" at bounding box center [381, 383] width 25 height 8
click at [571, 110] on icon at bounding box center [571, 108] width 5 height 4
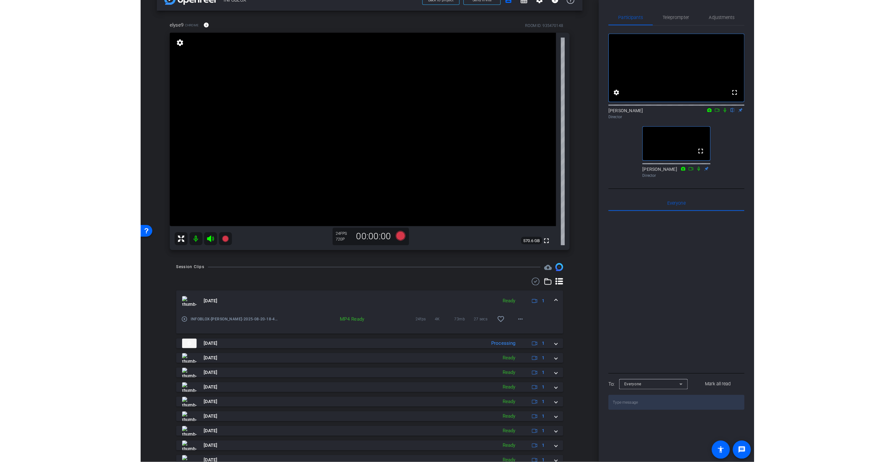
scroll to position [0, 0]
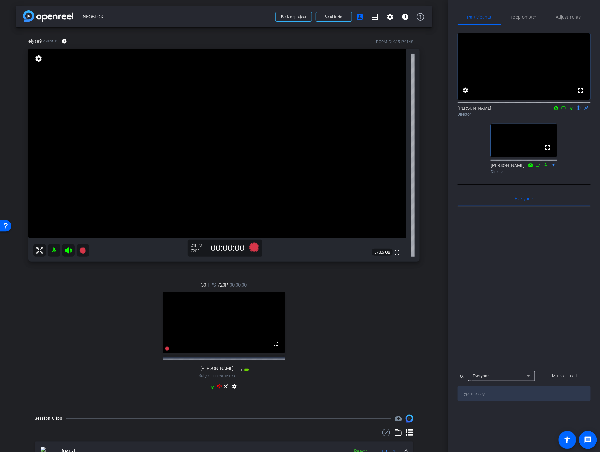
click at [220, 388] on icon at bounding box center [219, 386] width 4 height 4
click at [521, 20] on span "Teleprompter" at bounding box center [524, 17] width 26 height 15
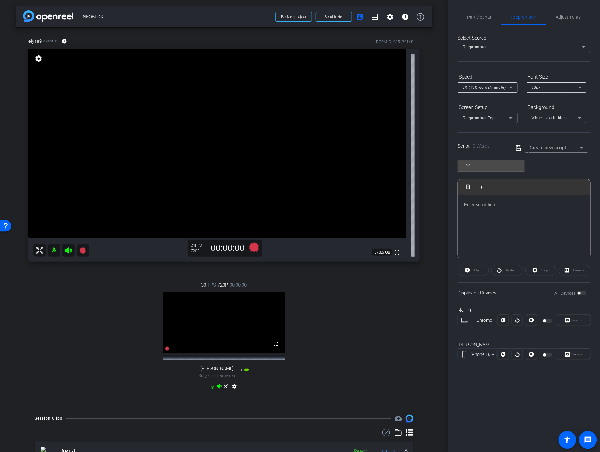
click at [227, 389] on icon at bounding box center [226, 386] width 5 height 5
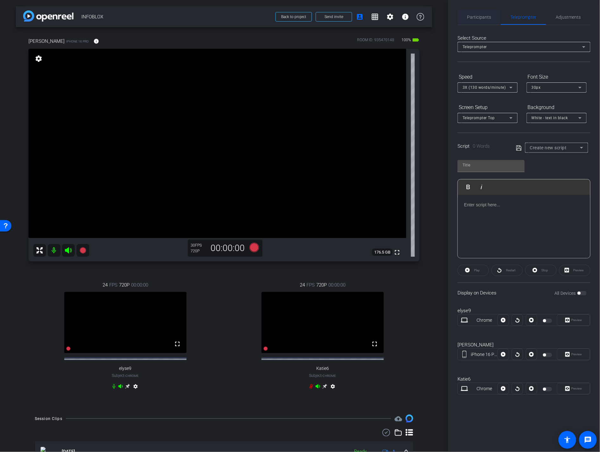
click at [490, 20] on span "Participants" at bounding box center [480, 17] width 24 height 15
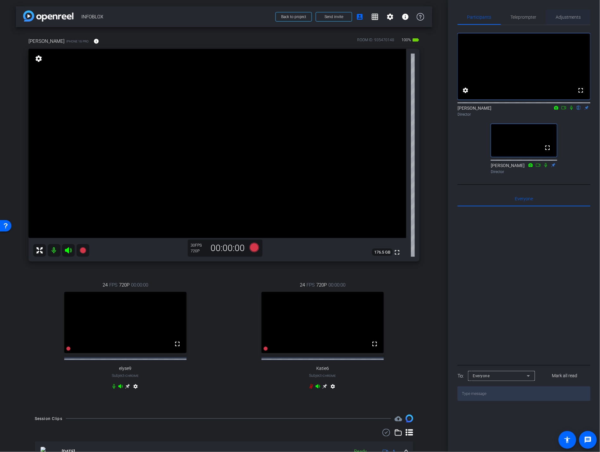
click at [564, 17] on span "Adjustments" at bounding box center [568, 17] width 25 height 4
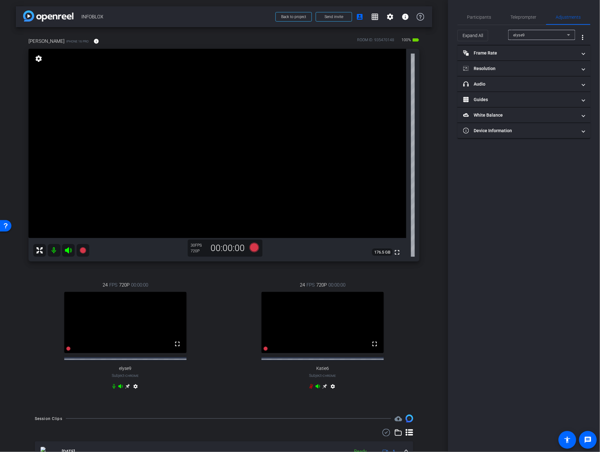
click at [548, 35] on div "elyse9" at bounding box center [541, 35] width 54 height 8
click at [533, 66] on mat-option "Katie6" at bounding box center [542, 68] width 67 height 10
click at [519, 55] on mat-panel-title "Frame Rate Frame Rate" at bounding box center [521, 53] width 114 height 7
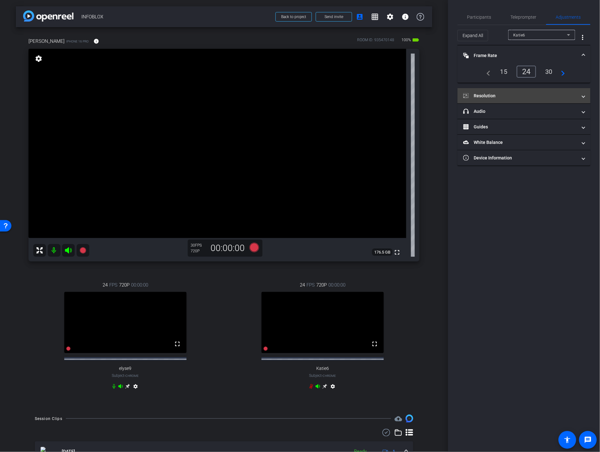
click at [520, 96] on mat-panel-title "Resolution" at bounding box center [521, 96] width 114 height 7
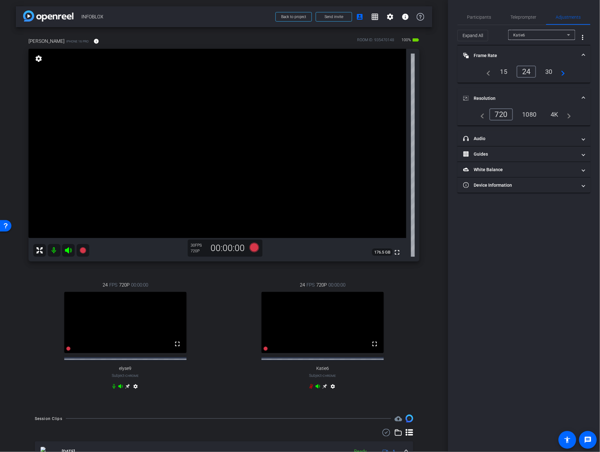
click at [551, 115] on div "4K" at bounding box center [555, 114] width 17 height 11
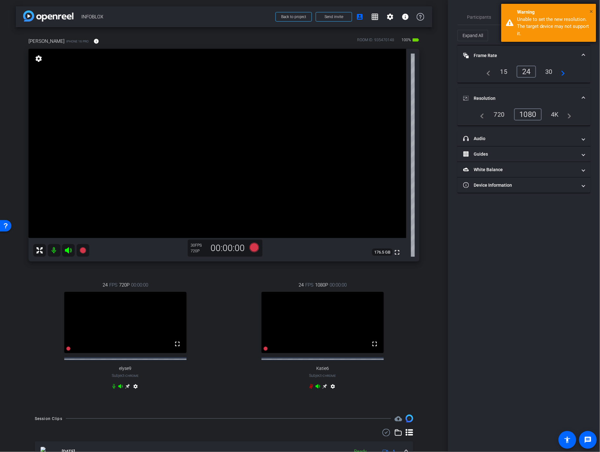
drag, startPoint x: 593, startPoint y: 10, endPoint x: 587, endPoint y: 19, distance: 11.8
click at [593, 10] on span "×" at bounding box center [591, 12] width 3 height 8
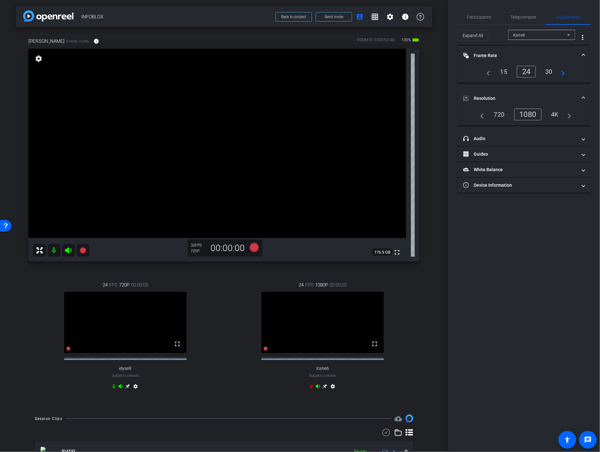
click at [559, 36] on div "Katie6" at bounding box center [541, 35] width 54 height 8
click at [544, 59] on mat-option "[PERSON_NAME]" at bounding box center [542, 58] width 67 height 10
type input "1000"
click at [507, 75] on div "24" at bounding box center [504, 71] width 17 height 11
click at [553, 111] on div "4k" at bounding box center [555, 114] width 16 height 11
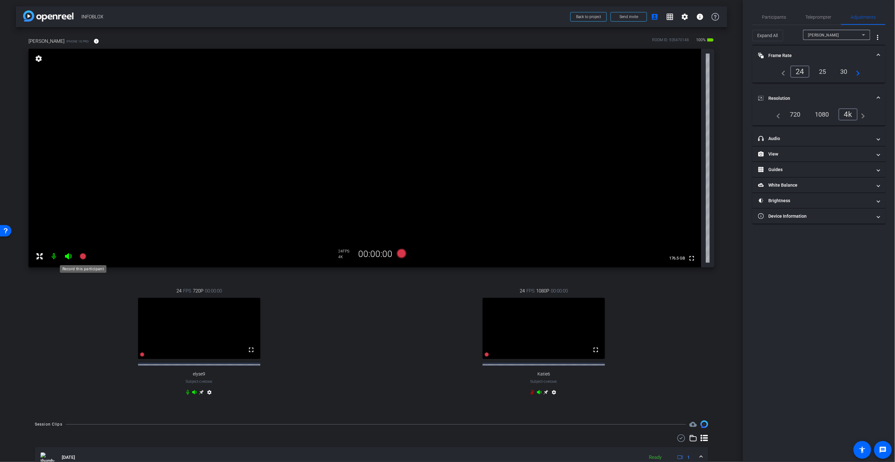
click at [81, 256] on icon at bounding box center [83, 256] width 6 height 6
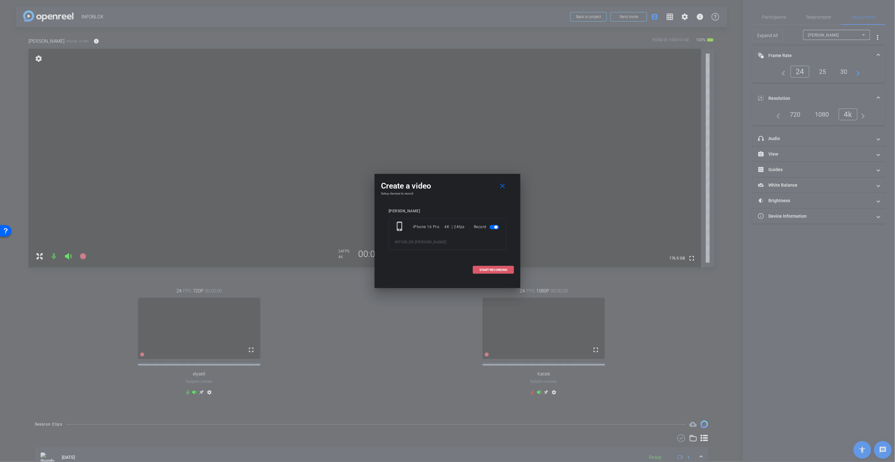
click at [487, 272] on span at bounding box center [493, 269] width 41 height 15
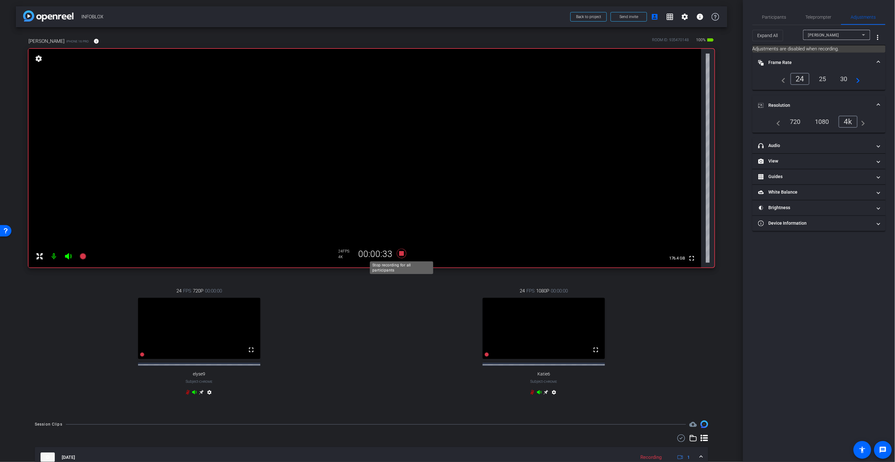
click at [403, 253] on icon at bounding box center [402, 254] width 10 height 10
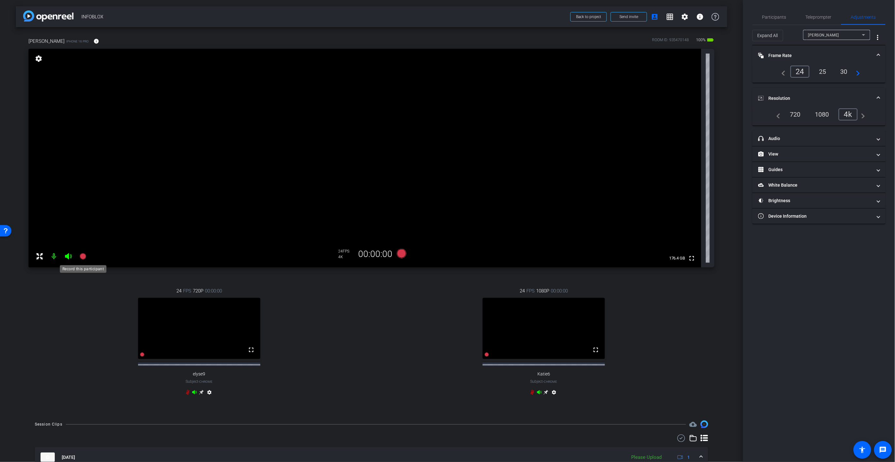
click at [85, 259] on icon at bounding box center [83, 257] width 8 height 8
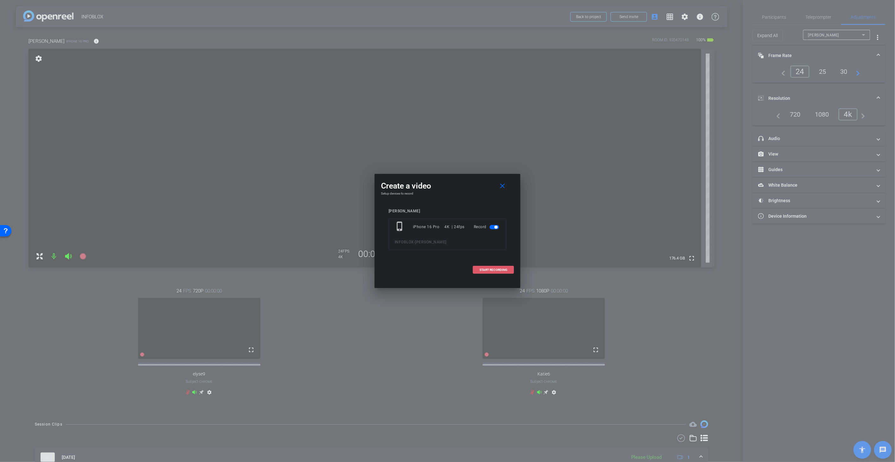
click at [500, 268] on span "START RECORDING" at bounding box center [494, 269] width 28 height 3
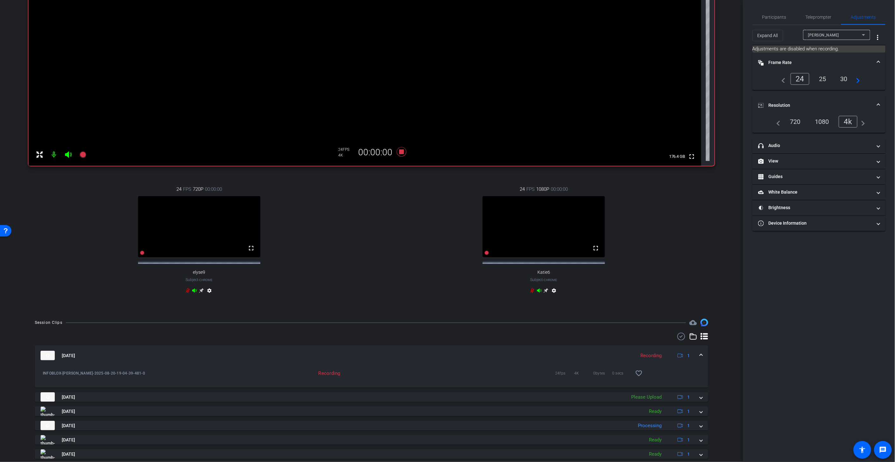
scroll to position [183, 0]
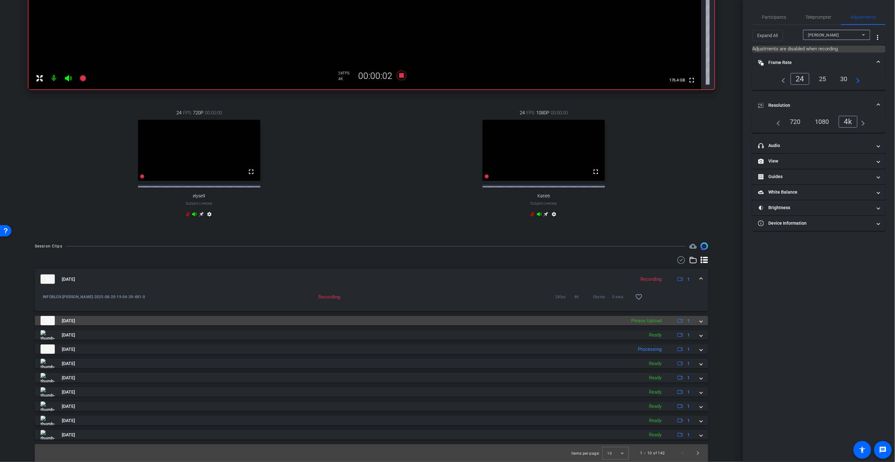
click at [600, 320] on div "Please Upload" at bounding box center [646, 320] width 37 height 7
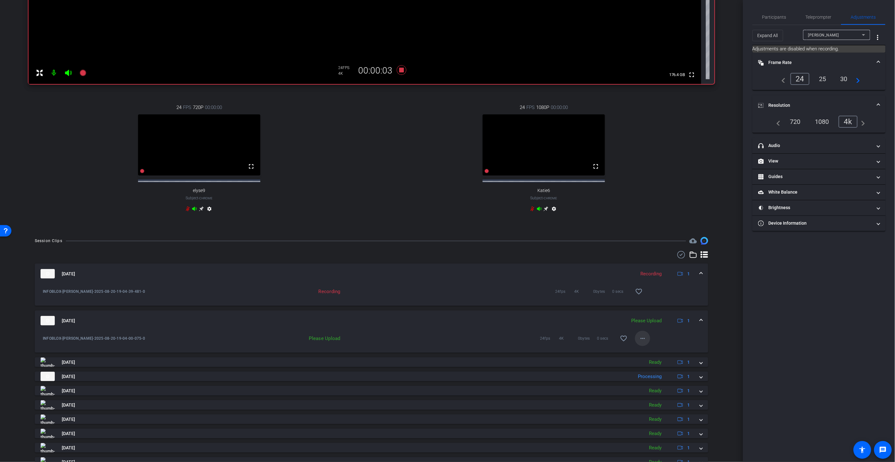
click at [600, 342] on mat-icon "more_horiz" at bounding box center [643, 339] width 8 height 8
click at [600, 356] on span "Upload" at bounding box center [653, 357] width 25 height 8
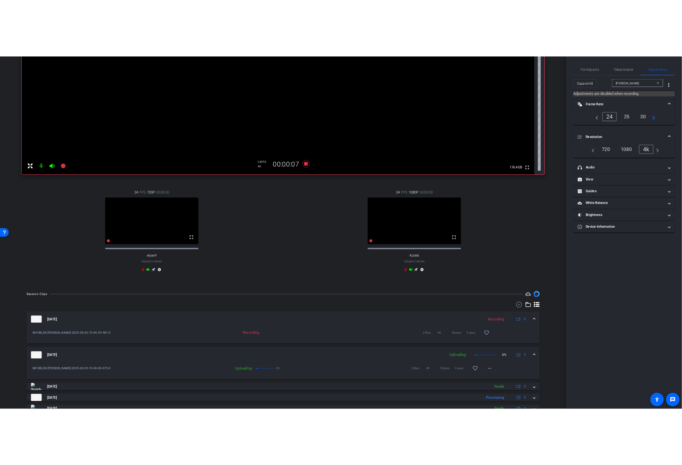
scroll to position [0, 0]
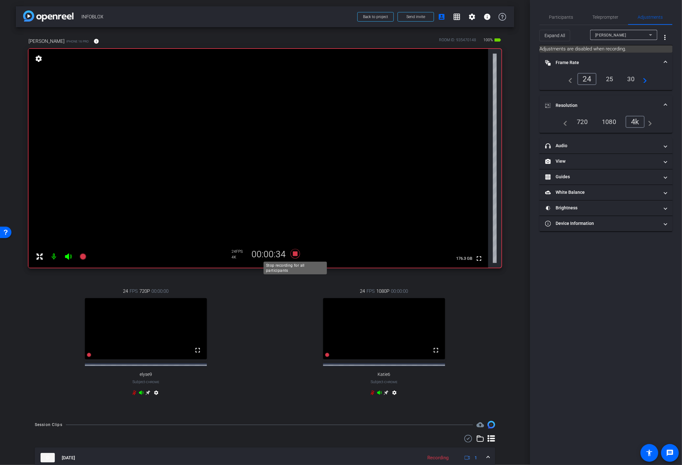
click at [294, 256] on icon at bounding box center [295, 253] width 15 height 11
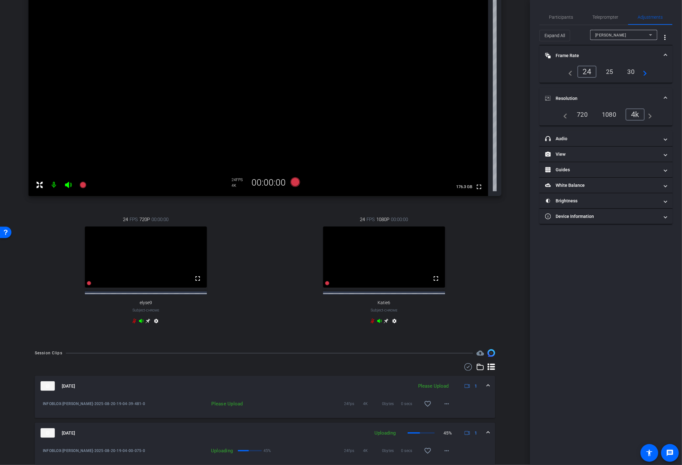
scroll to position [129, 0]
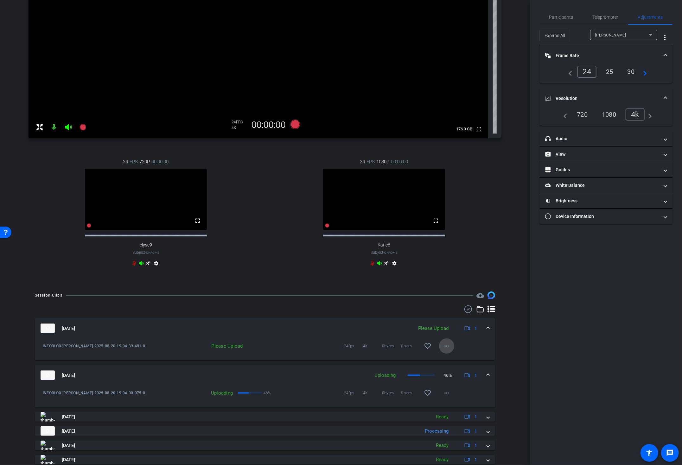
click at [446, 349] on mat-icon "more_horiz" at bounding box center [447, 346] width 8 height 8
drag, startPoint x: 453, startPoint y: 363, endPoint x: 435, endPoint y: 357, distance: 19.3
click at [453, 363] on span "Upload" at bounding box center [456, 364] width 25 height 8
click at [84, 129] on icon at bounding box center [83, 127] width 8 height 8
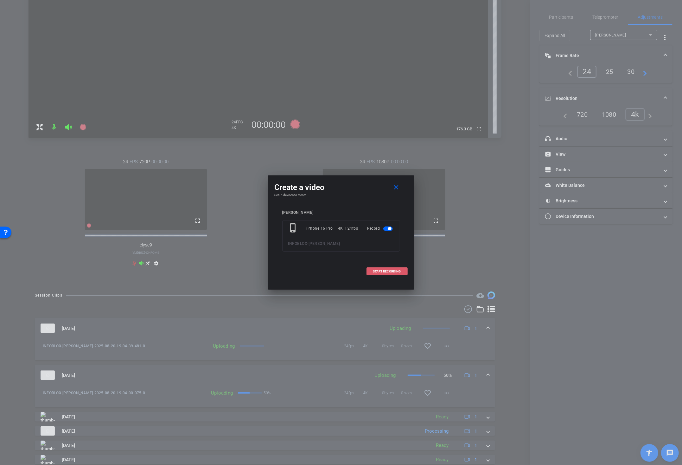
click at [385, 268] on span at bounding box center [387, 271] width 41 height 15
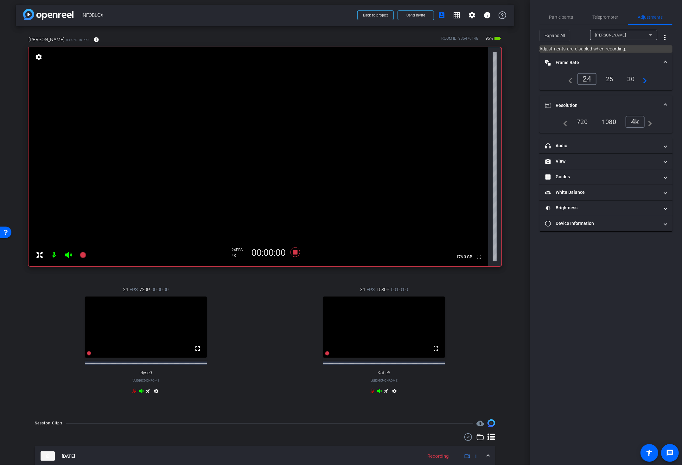
scroll to position [0, 0]
click at [296, 255] on icon at bounding box center [295, 254] width 10 height 10
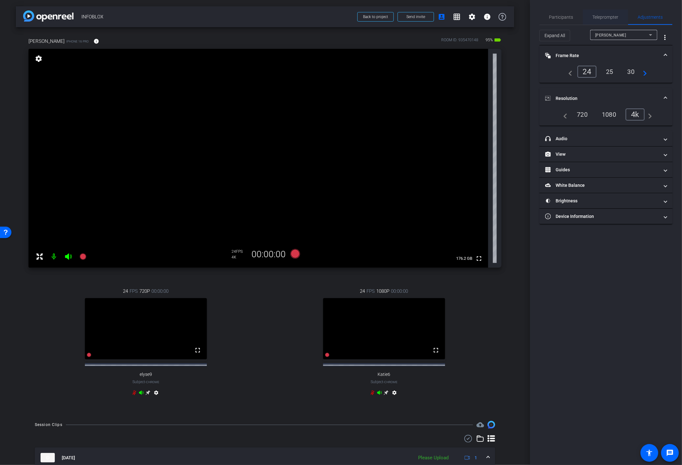
click at [600, 17] on span "Teleprompter" at bounding box center [606, 17] width 26 height 4
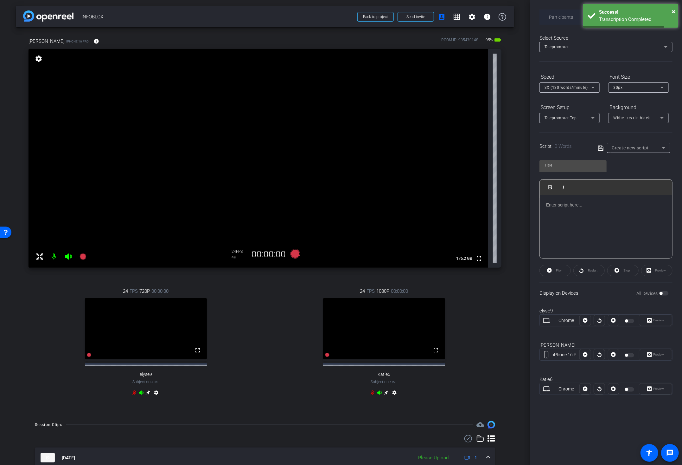
click at [564, 17] on span "Participants" at bounding box center [561, 17] width 24 height 4
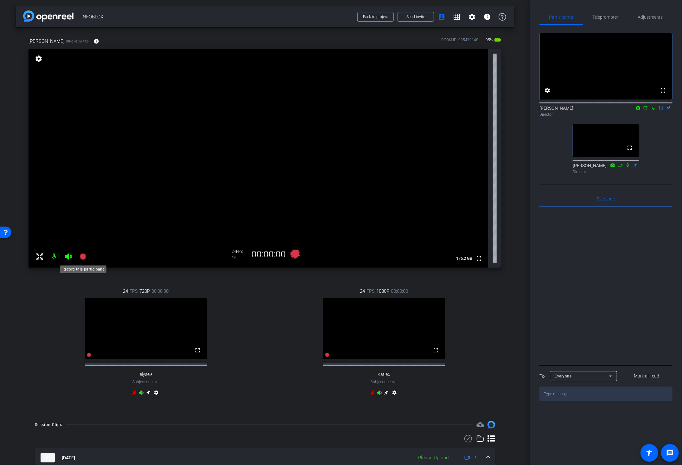
click at [84, 254] on icon at bounding box center [83, 256] width 6 height 6
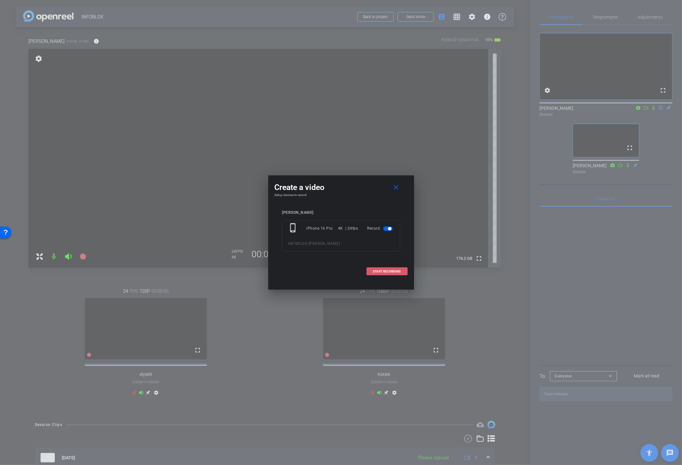
click at [373, 273] on span at bounding box center [387, 271] width 41 height 15
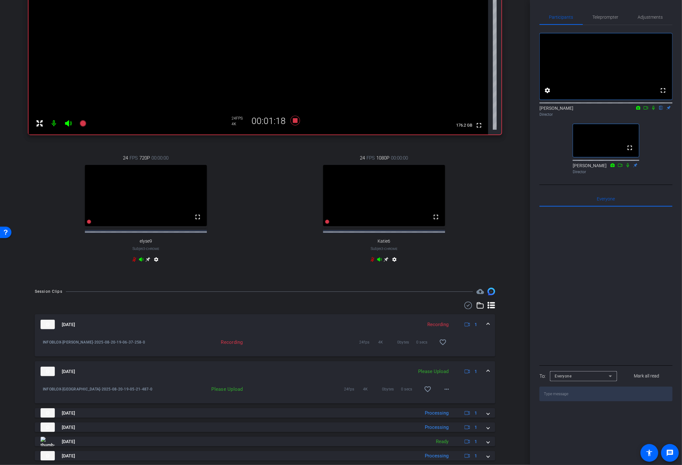
scroll to position [134, 0]
click at [452, 395] on span at bounding box center [446, 388] width 15 height 15
click at [455, 405] on span "Upload" at bounding box center [456, 407] width 25 height 8
click at [295, 119] on icon at bounding box center [295, 120] width 10 height 10
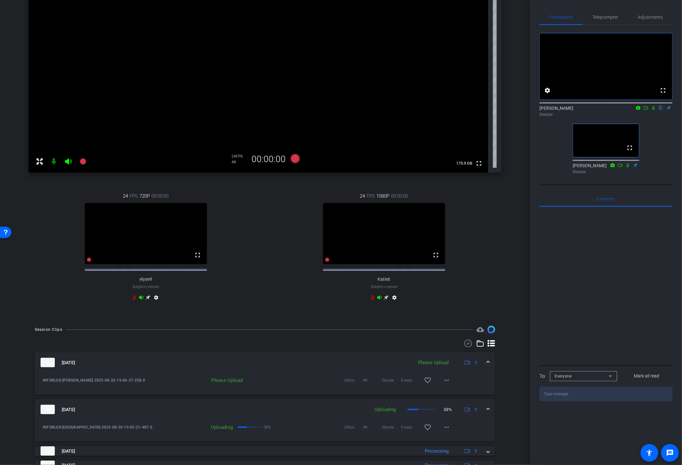
scroll to position [82, 0]
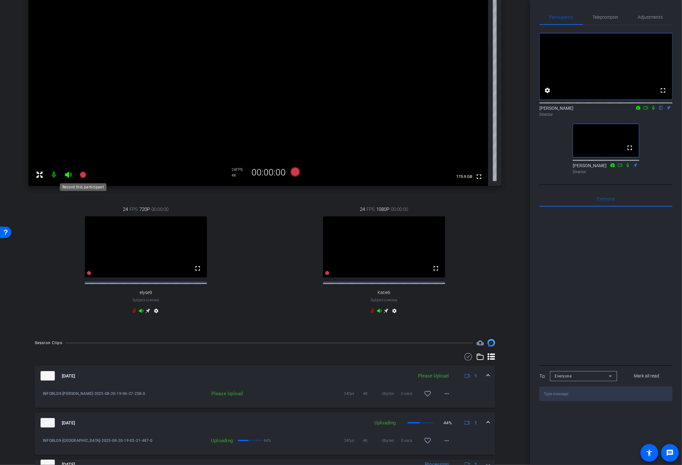
click at [80, 174] on icon at bounding box center [83, 175] width 8 height 8
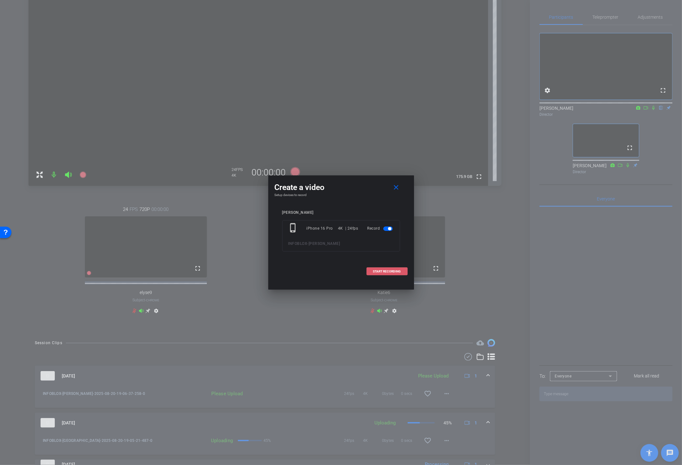
click at [395, 271] on span "START RECORDING" at bounding box center [387, 271] width 28 height 3
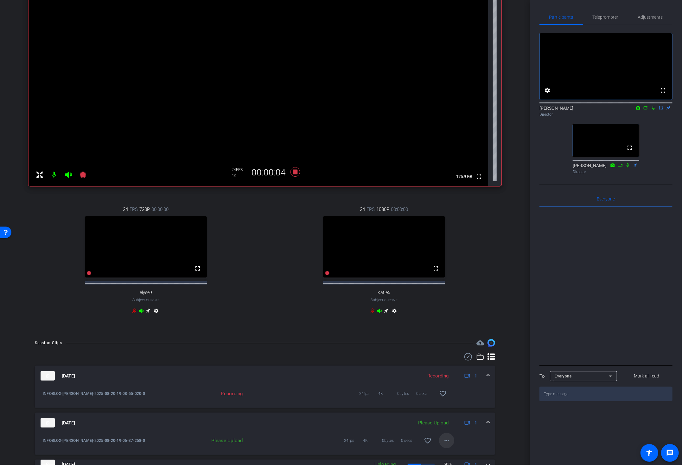
click at [446, 443] on mat-icon "more_horiz" at bounding box center [447, 440] width 8 height 8
click at [456, 413] on span "Upload" at bounding box center [456, 417] width 25 height 8
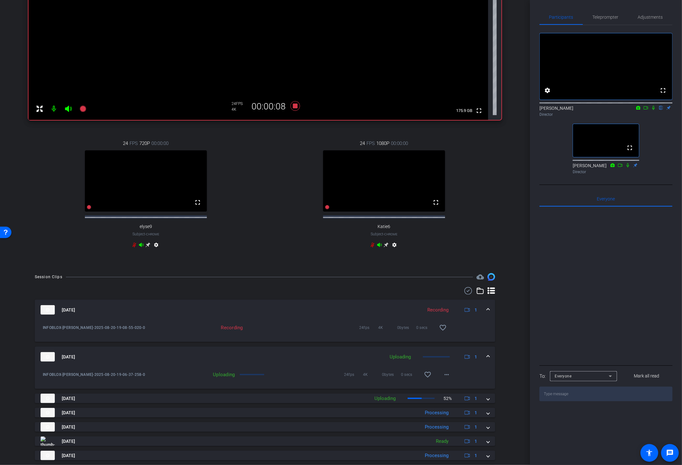
scroll to position [149, 0]
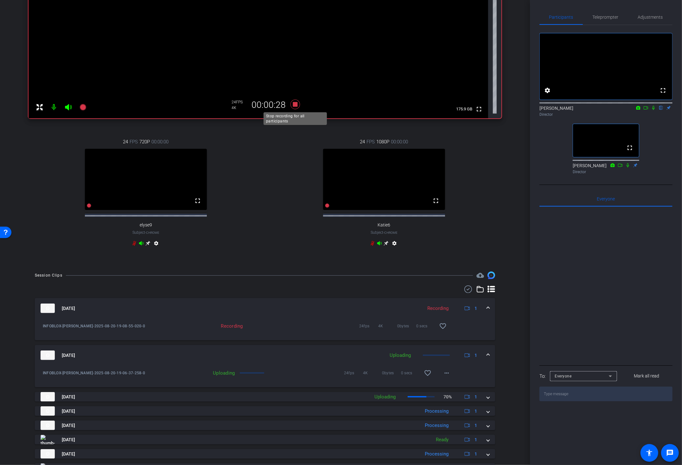
click at [294, 106] on icon at bounding box center [295, 104] width 10 height 10
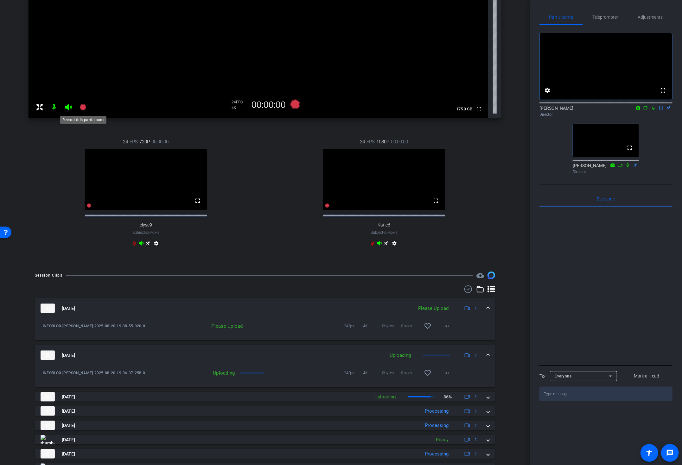
click at [84, 107] on icon at bounding box center [83, 107] width 6 height 6
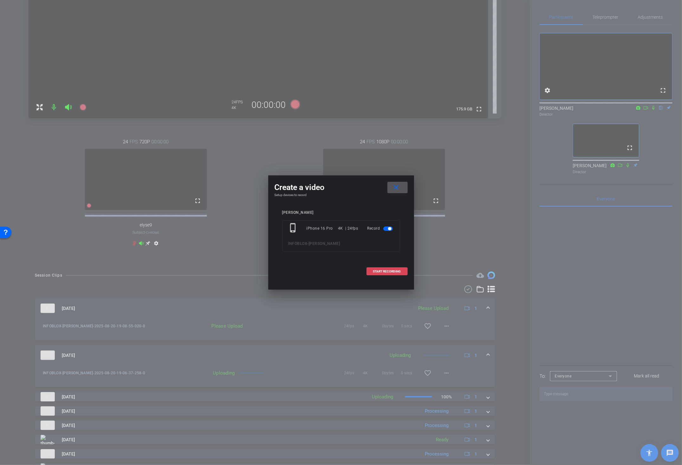
click at [386, 272] on span "START RECORDING" at bounding box center [387, 271] width 28 height 3
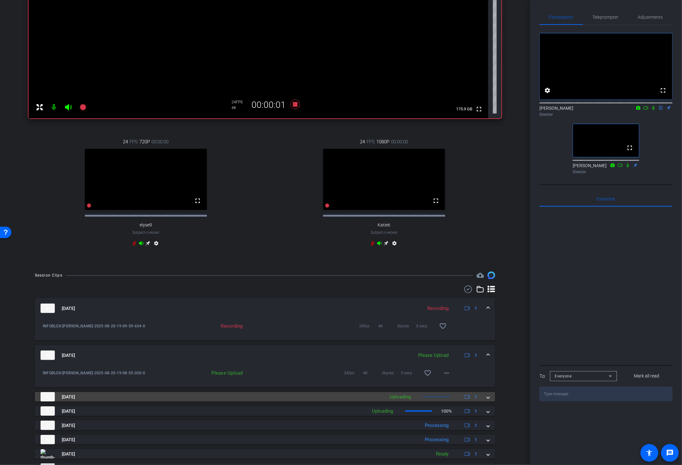
click at [454, 401] on mat-panel-description "Uploading 1" at bounding box center [434, 397] width 95 height 10
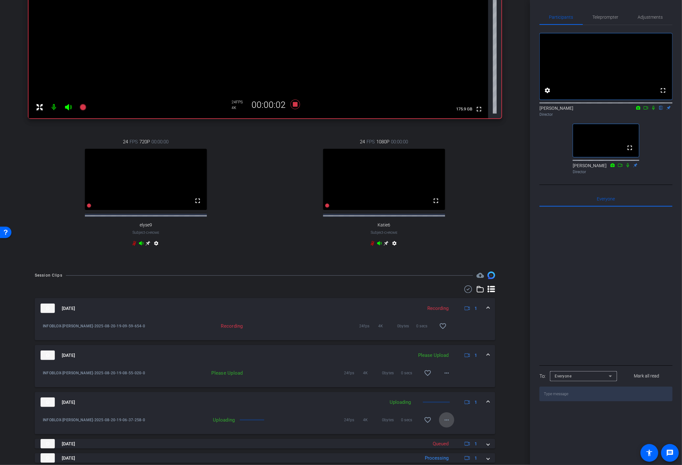
click at [448, 423] on mat-icon "more_horiz" at bounding box center [447, 420] width 8 height 8
click at [449, 378] on div at bounding box center [341, 232] width 682 height 465
click at [448, 376] on mat-icon "more_horiz" at bounding box center [447, 373] width 8 height 8
drag, startPoint x: 454, startPoint y: 386, endPoint x: 454, endPoint y: 390, distance: 4.4
click at [454, 390] on div "Upload Archive clip Delete clip" at bounding box center [456, 399] width 35 height 27
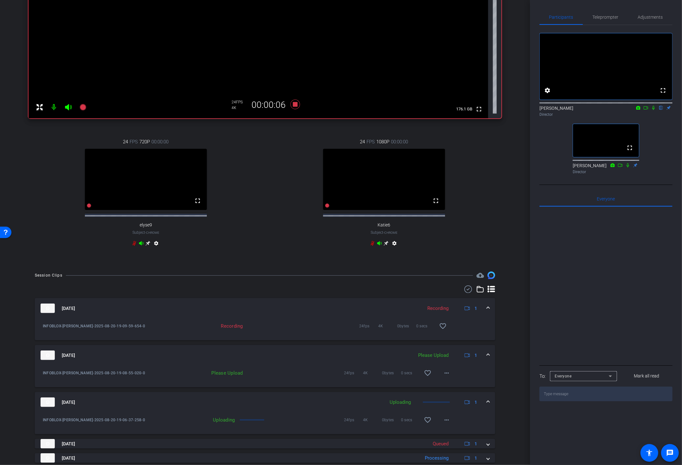
click at [454, 387] on div "INFOBLOX-[PERSON_NAME]-2025-08-20-19-08-55-020-0 Please Upload 24fps 4K 0bytes …" at bounding box center [265, 376] width 460 height 22
click at [443, 380] on span at bounding box center [446, 372] width 15 height 15
click at [446, 391] on span "Upload" at bounding box center [456, 392] width 25 height 8
click at [293, 101] on icon at bounding box center [295, 104] width 15 height 11
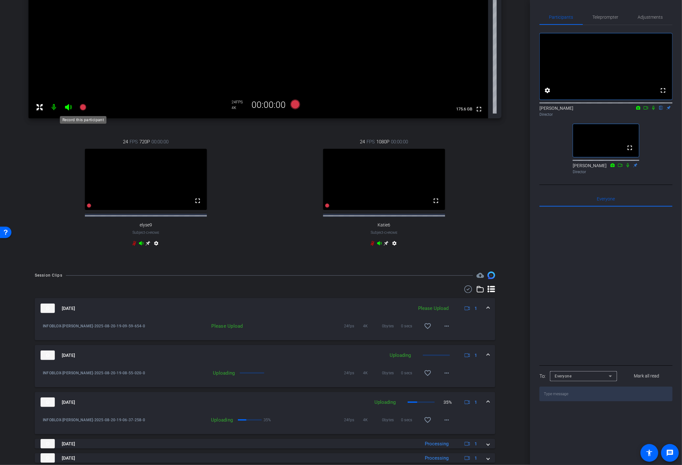
click at [83, 106] on icon at bounding box center [83, 107] width 6 height 6
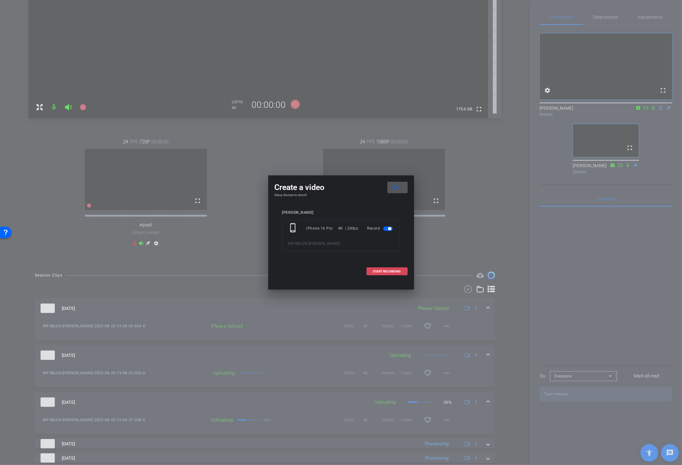
click at [394, 271] on span "START RECORDING" at bounding box center [387, 271] width 28 height 3
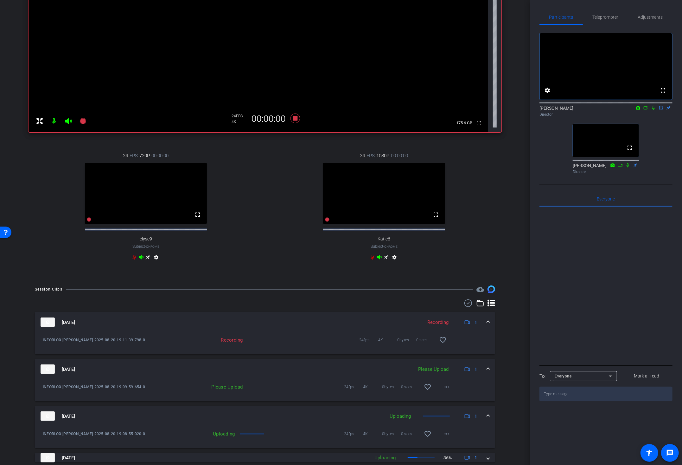
scroll to position [131, 0]
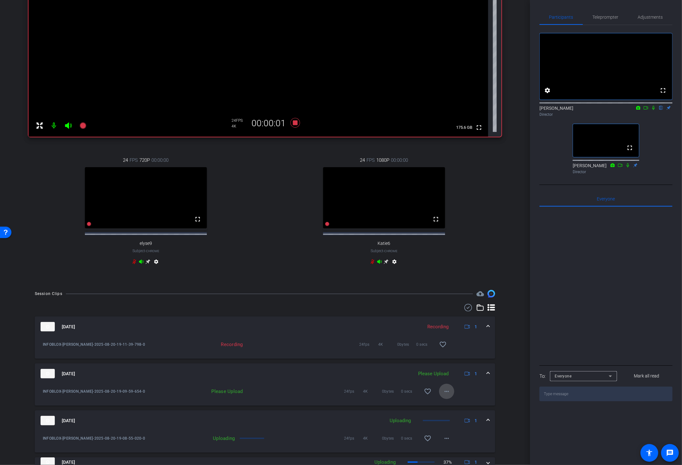
click at [449, 395] on mat-icon "more_horiz" at bounding box center [447, 391] width 8 height 8
click at [453, 409] on span "Upload" at bounding box center [456, 410] width 25 height 8
click at [293, 123] on icon at bounding box center [295, 123] width 10 height 10
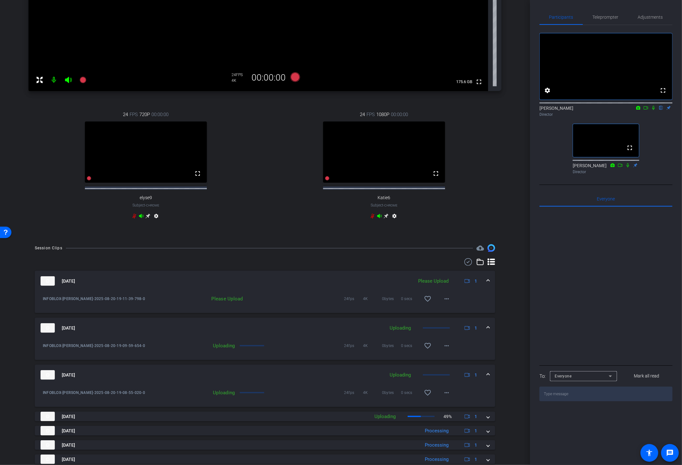
scroll to position [193, 0]
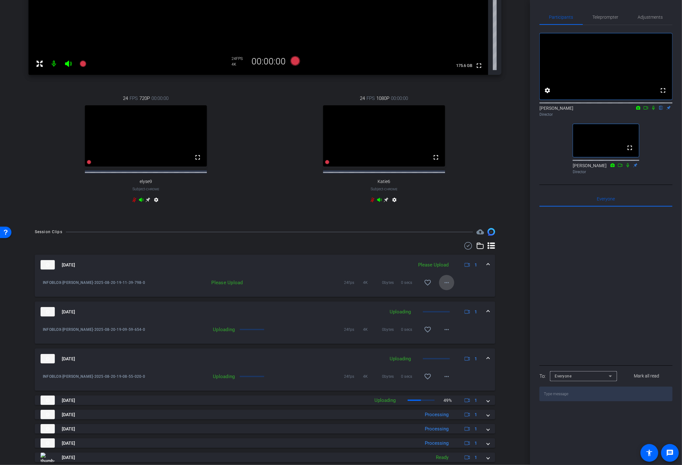
click at [447, 286] on mat-icon "more_horiz" at bounding box center [447, 283] width 8 height 8
click at [457, 300] on span "Upload" at bounding box center [456, 301] width 25 height 8
click at [83, 65] on icon at bounding box center [83, 64] width 6 height 6
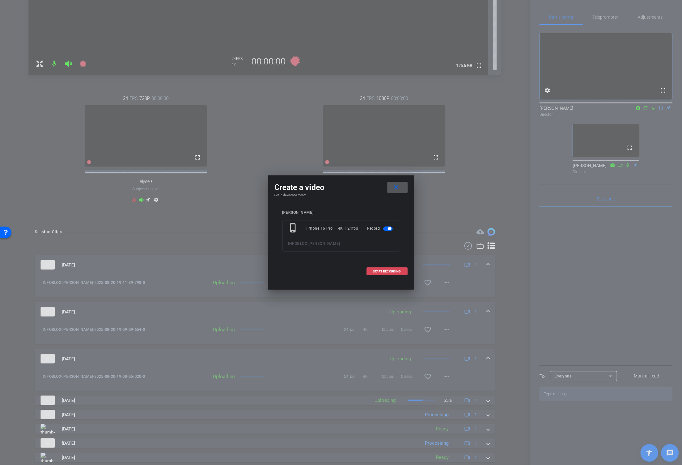
click at [384, 270] on span "START RECORDING" at bounding box center [387, 271] width 28 height 3
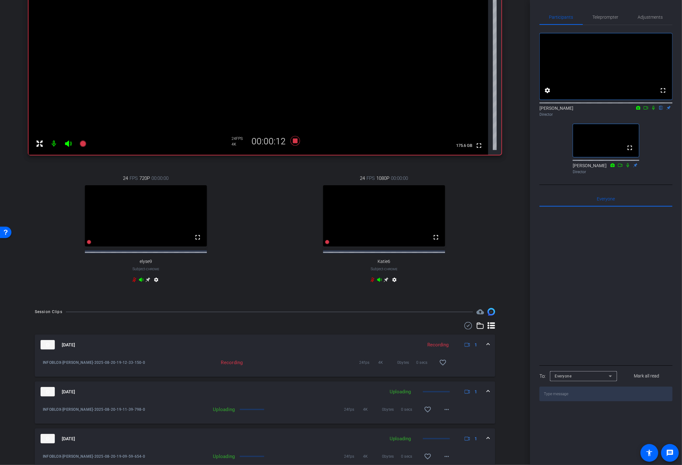
scroll to position [0, 0]
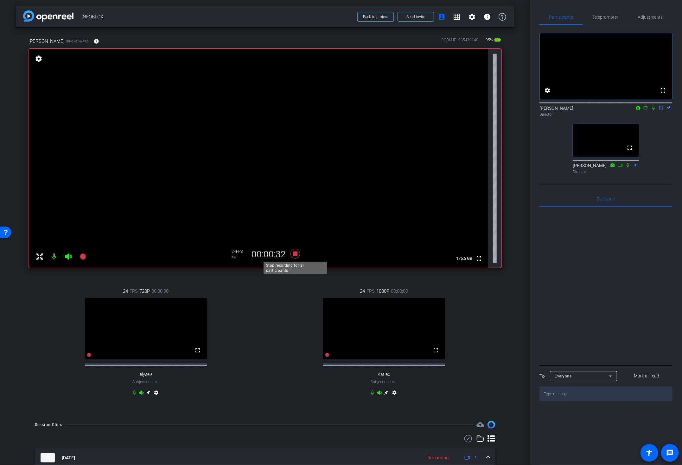
click at [294, 251] on icon at bounding box center [295, 254] width 10 height 10
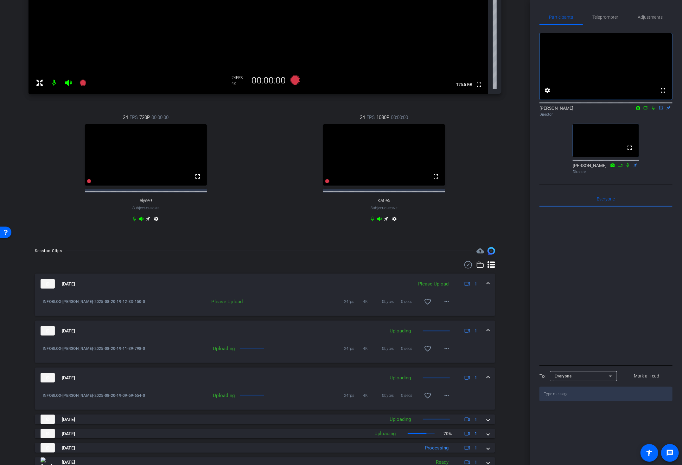
scroll to position [176, 0]
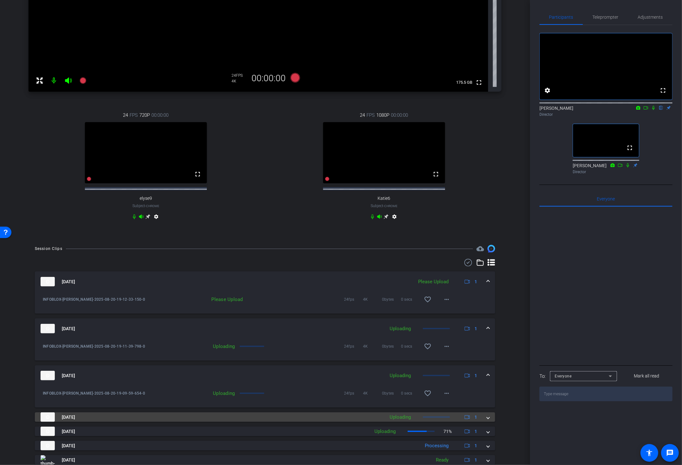
click at [356, 421] on mat-panel-title "[DATE]" at bounding box center [211, 417] width 341 height 10
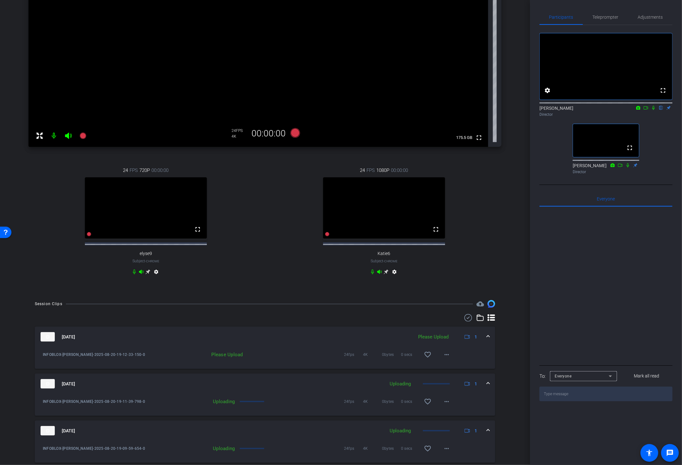
scroll to position [109, 0]
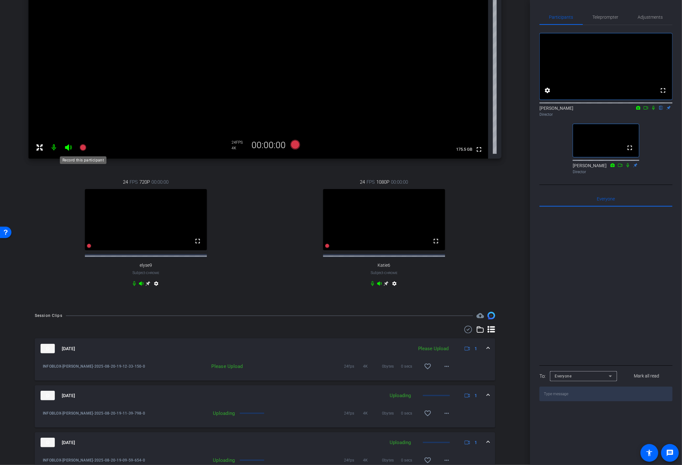
click at [81, 150] on icon at bounding box center [83, 147] width 6 height 6
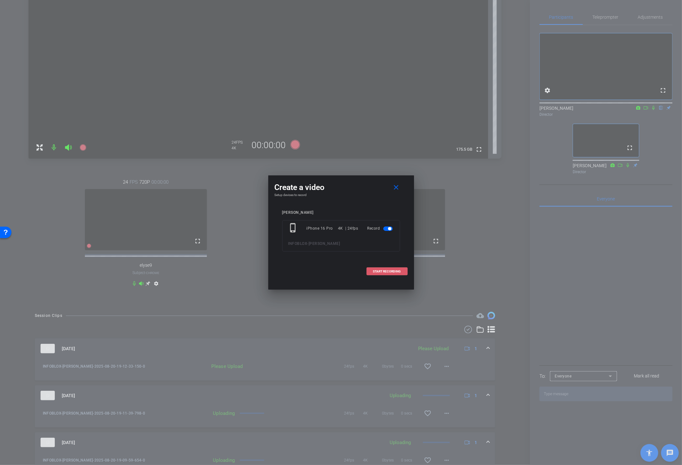
click at [390, 271] on span "START RECORDING" at bounding box center [387, 271] width 28 height 3
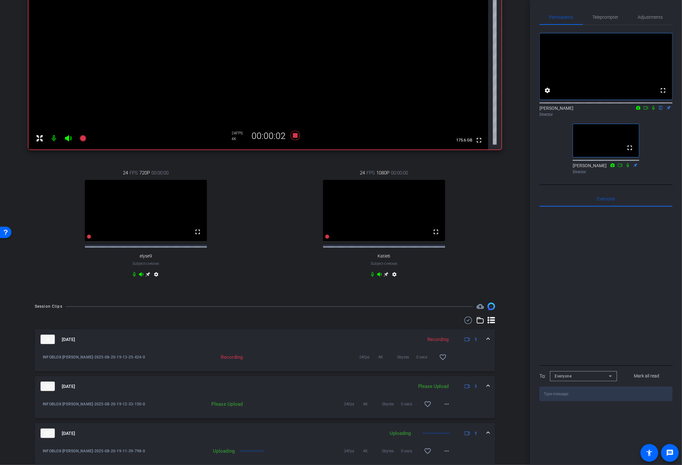
scroll to position [119, 0]
click at [446, 407] on mat-icon "more_horiz" at bounding box center [447, 404] width 8 height 8
click at [452, 420] on span "Upload" at bounding box center [456, 422] width 25 height 8
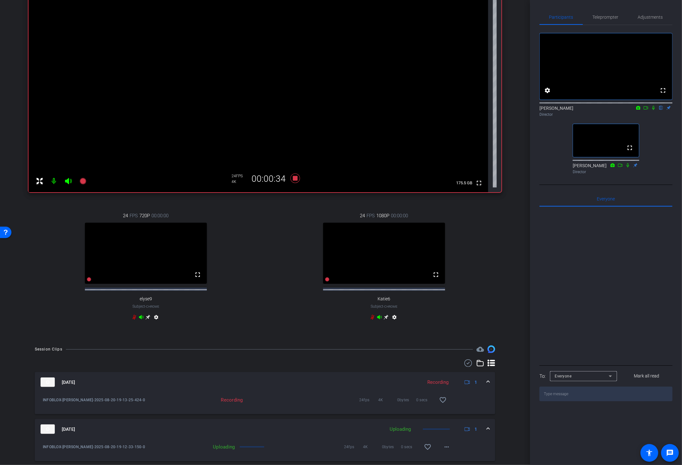
scroll to position [74, 0]
click at [292, 178] on icon at bounding box center [295, 178] width 15 height 11
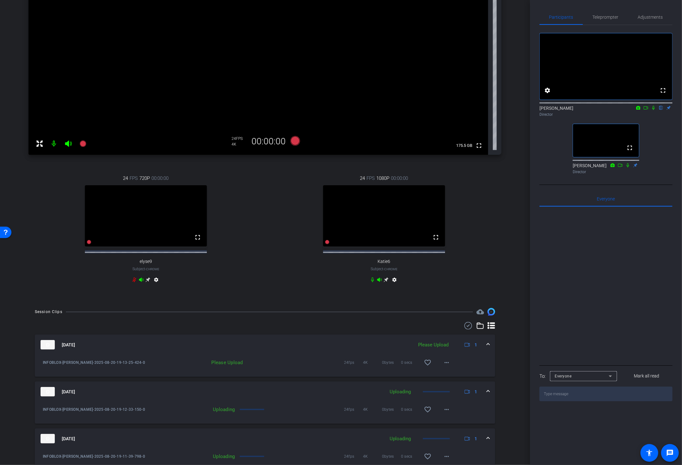
scroll to position [122, 0]
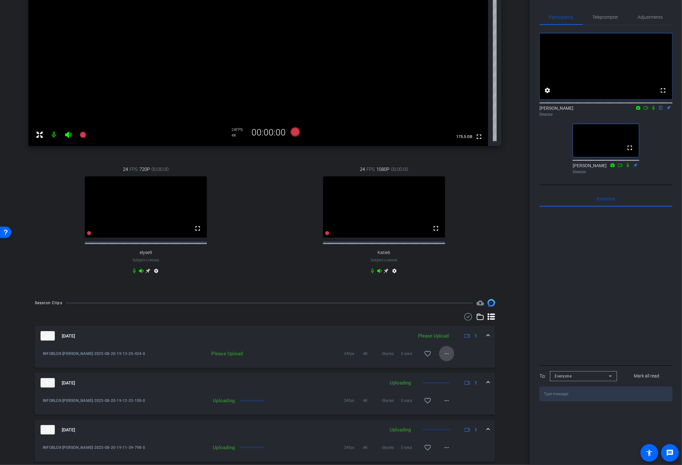
click at [445, 357] on mat-icon "more_horiz" at bounding box center [447, 353] width 8 height 8
click at [454, 371] on span "Upload" at bounding box center [456, 372] width 25 height 8
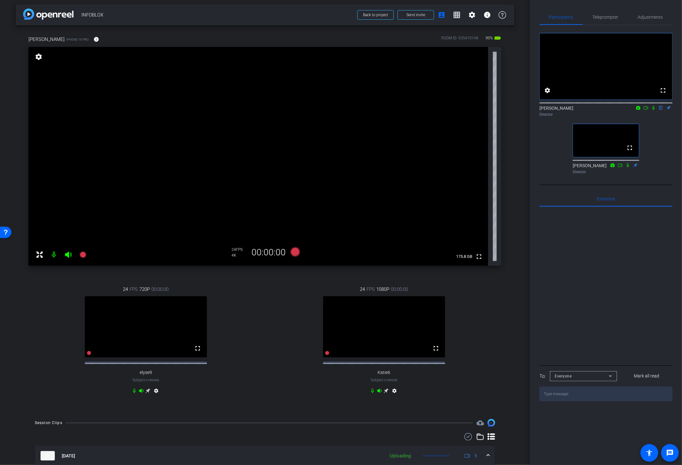
scroll to position [3, 0]
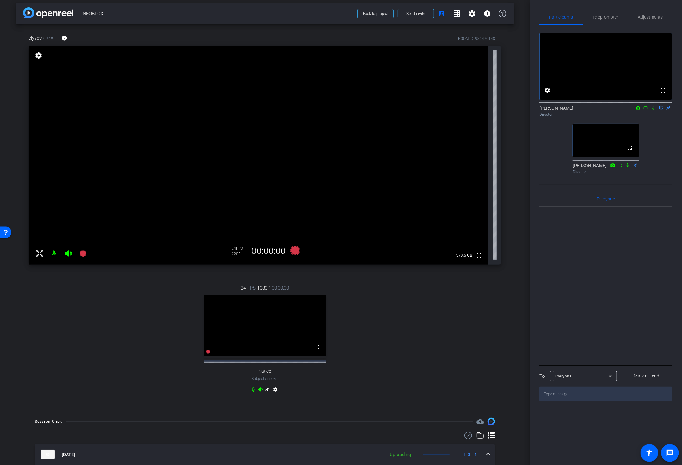
click at [454, 338] on div "24 FPS 1080P 00:00:00 fullscreen Katie6 Subject - Chrome settings" at bounding box center [265, 339] width 473 height 131
